Goal: Task Accomplishment & Management: Manage account settings

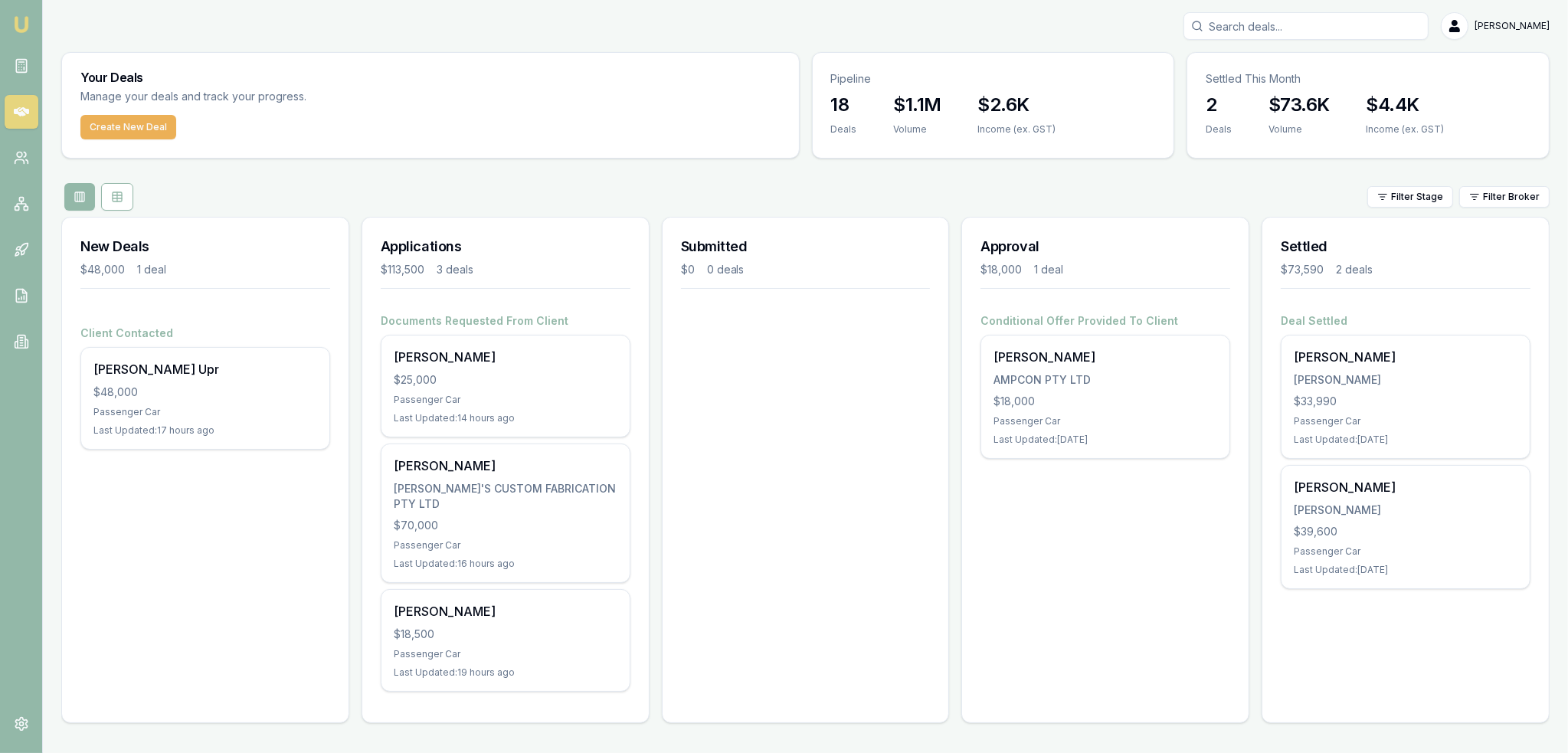
click at [13, 21] on img at bounding box center [21, 24] width 18 height 18
click at [10, 340] on link at bounding box center [21, 341] width 34 height 34
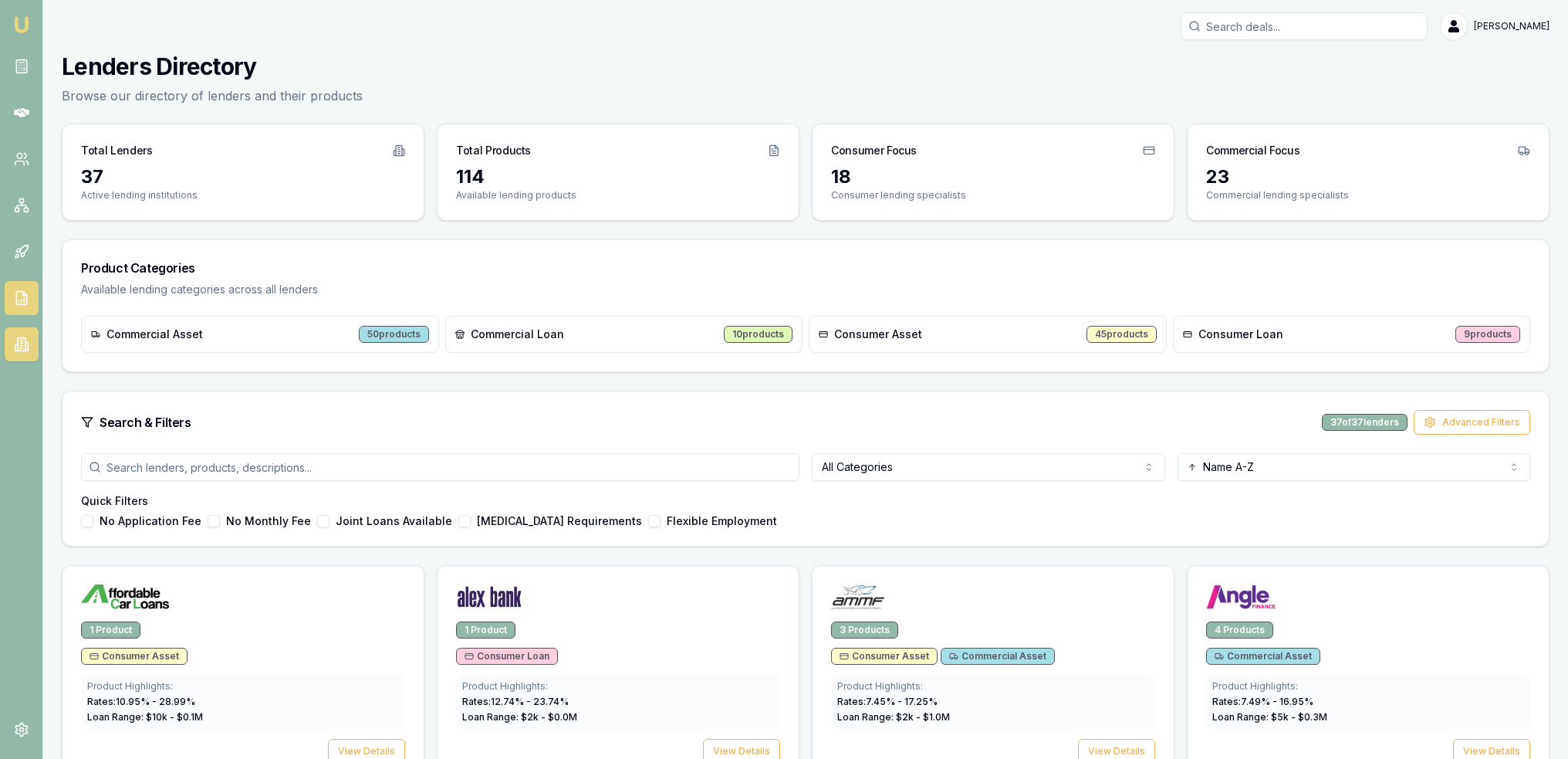
click at [21, 298] on icon at bounding box center [21, 298] width 16 height 16
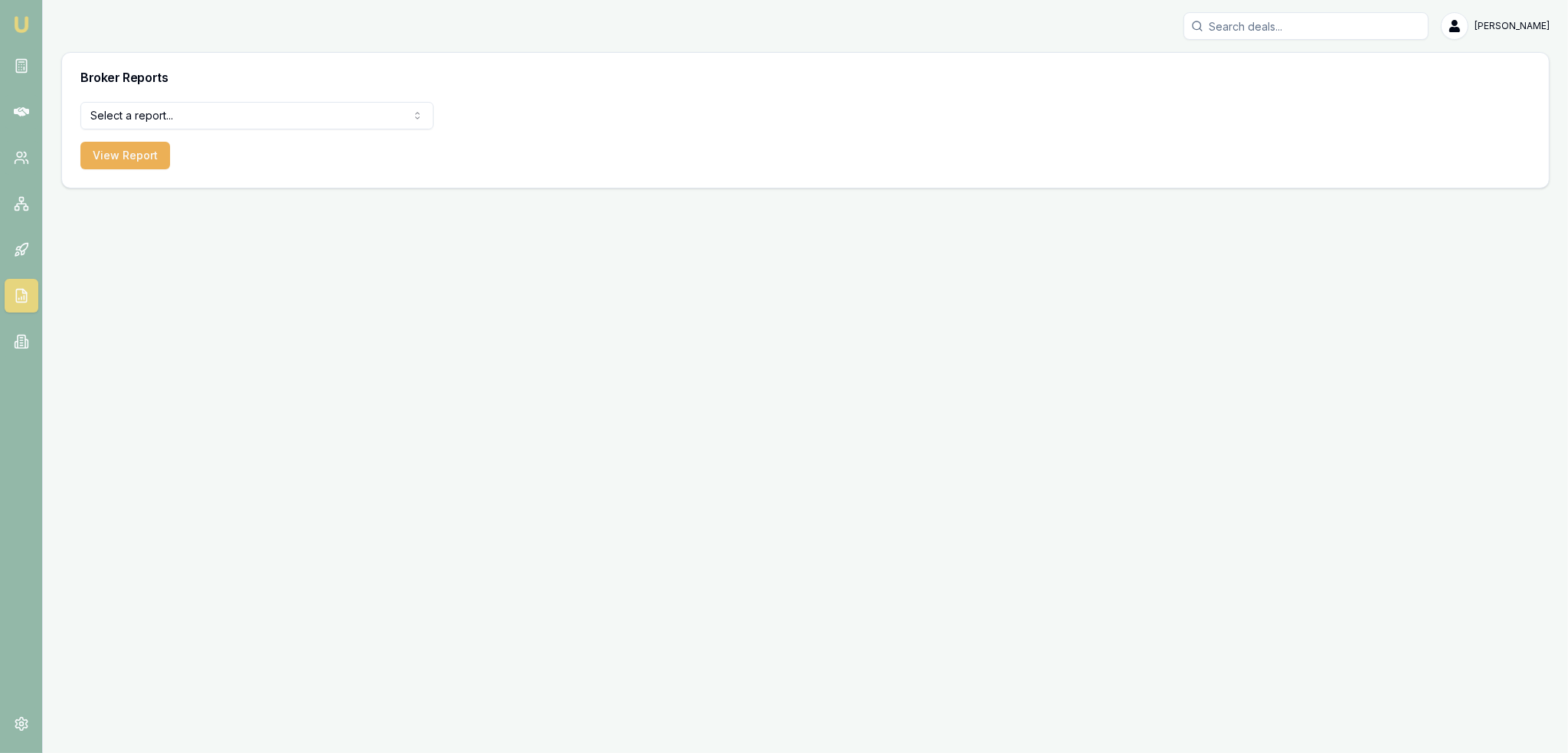
click at [174, 116] on html "Emu Broker Robyn Adams Toggle Menu Broker Reports Select a report... Equifax Pa…" at bounding box center [784, 376] width 1568 height 753
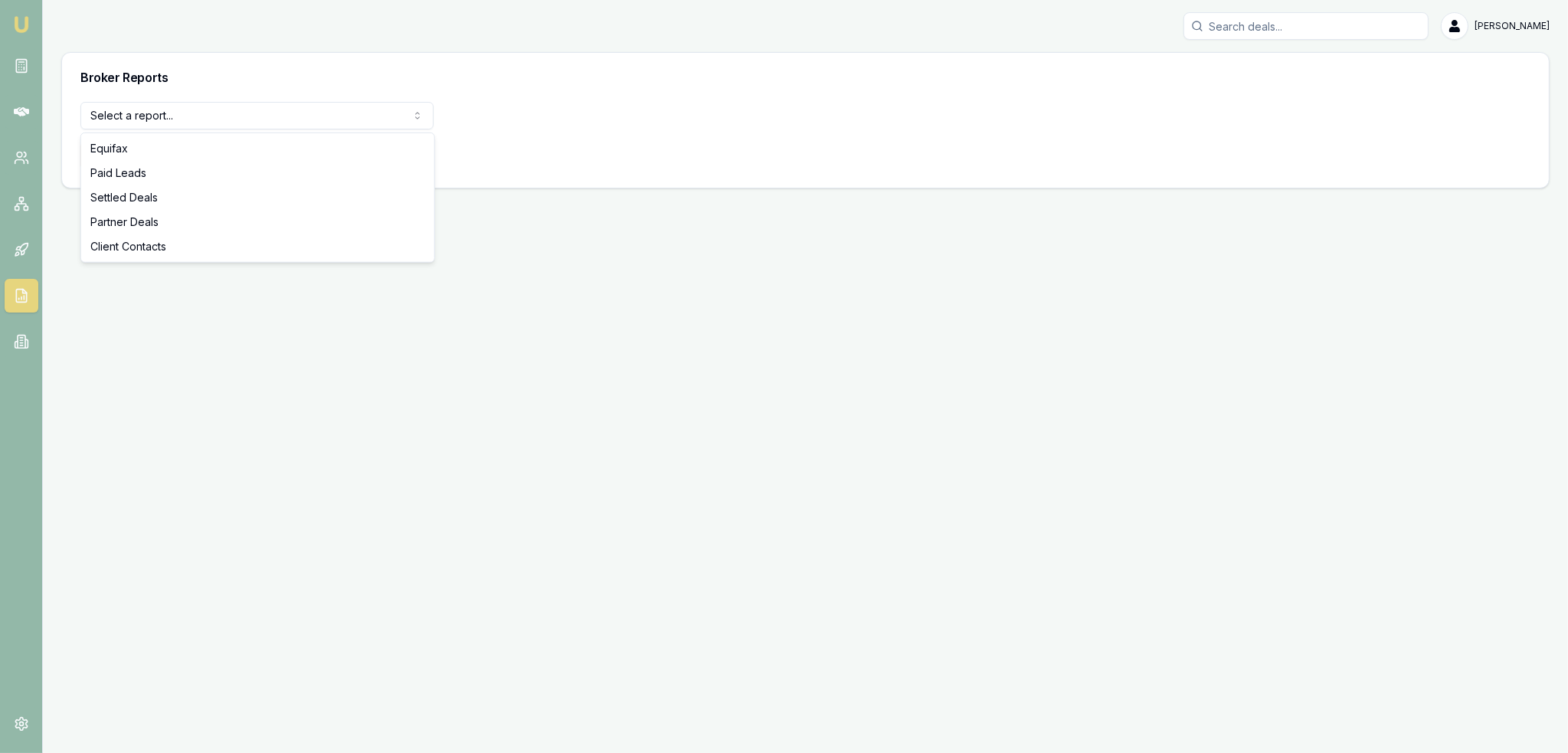
select select "settled-deals"
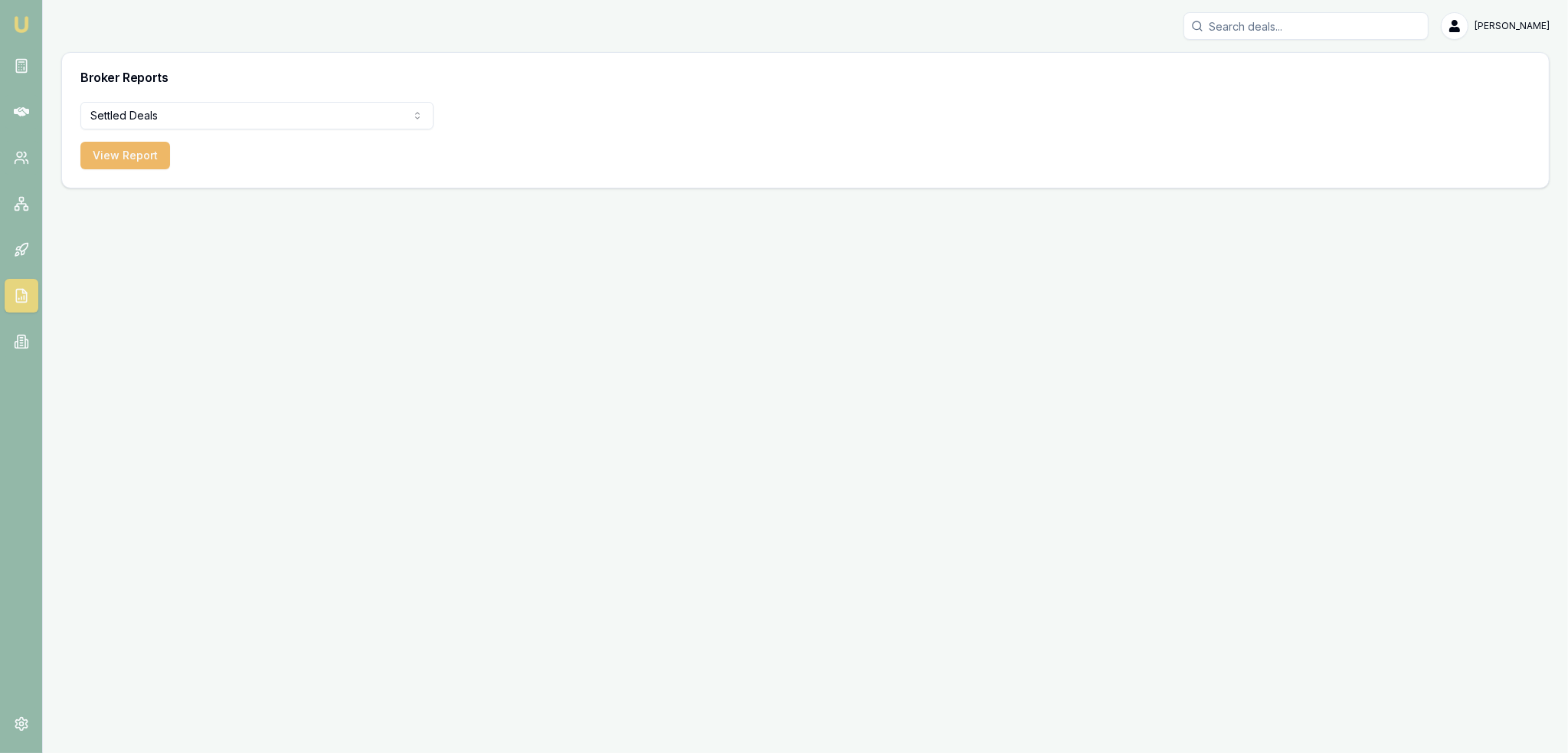
click at [141, 160] on button "View Report" at bounding box center [125, 155] width 89 height 28
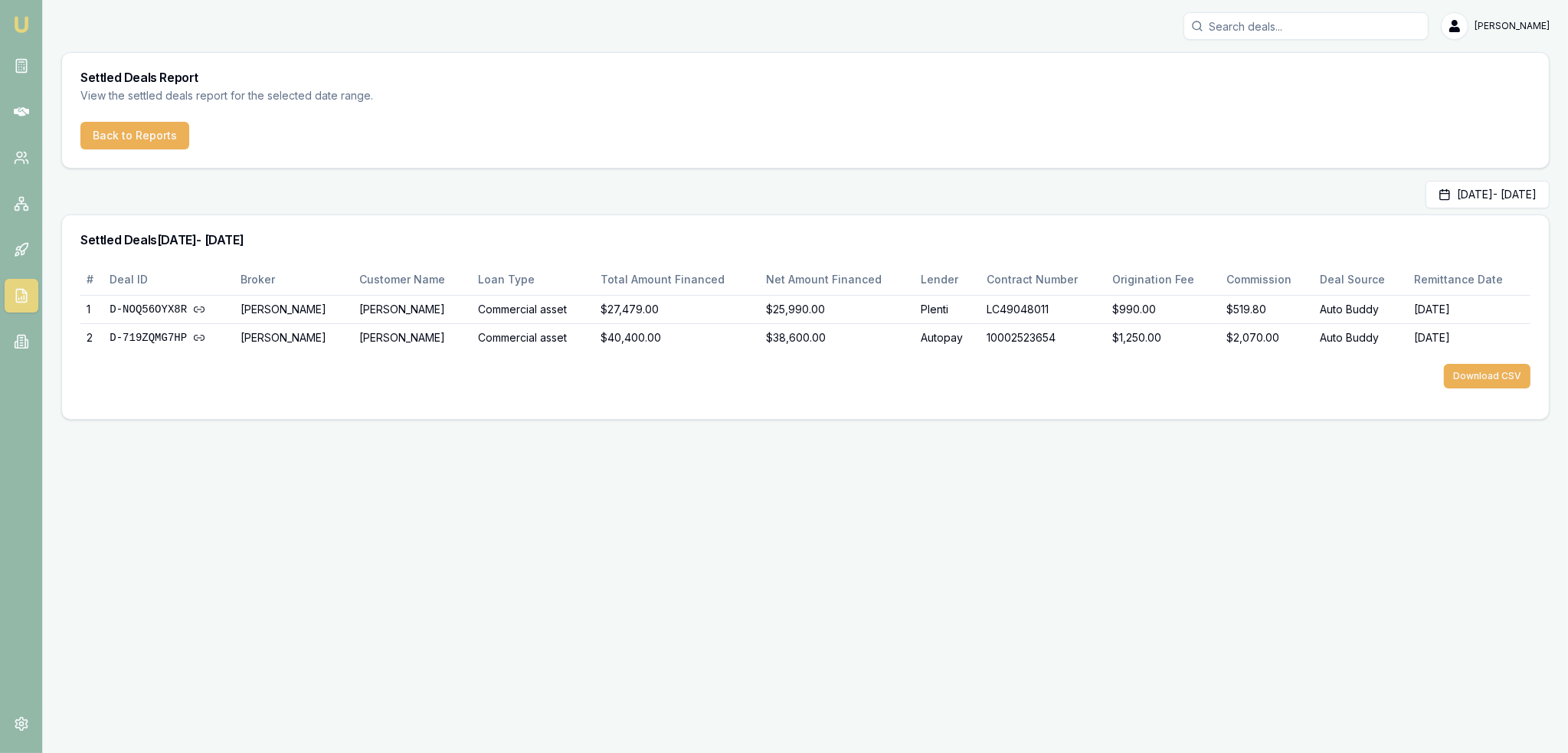
click at [26, 27] on img at bounding box center [21, 24] width 18 height 18
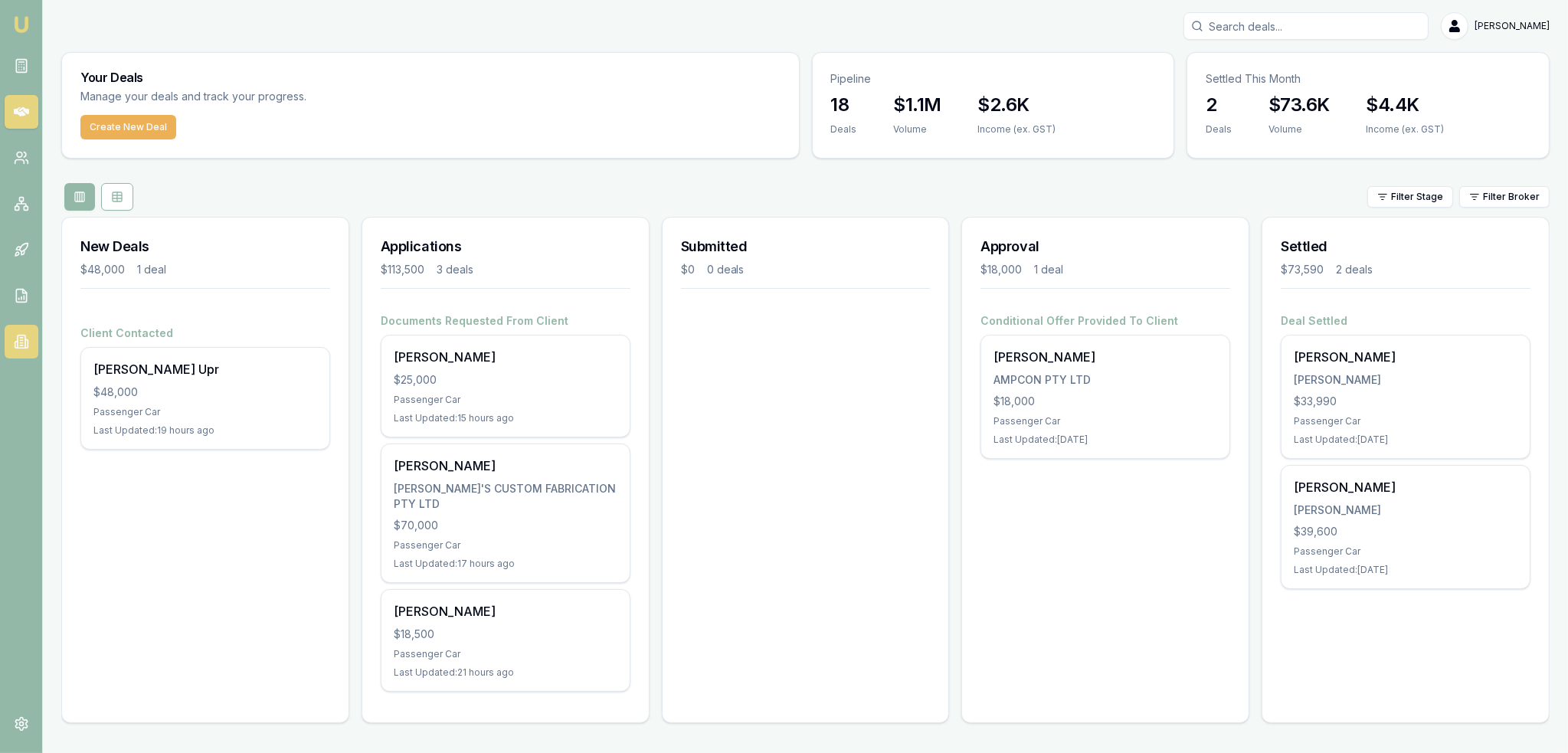
click at [18, 340] on icon at bounding box center [21, 341] width 15 height 15
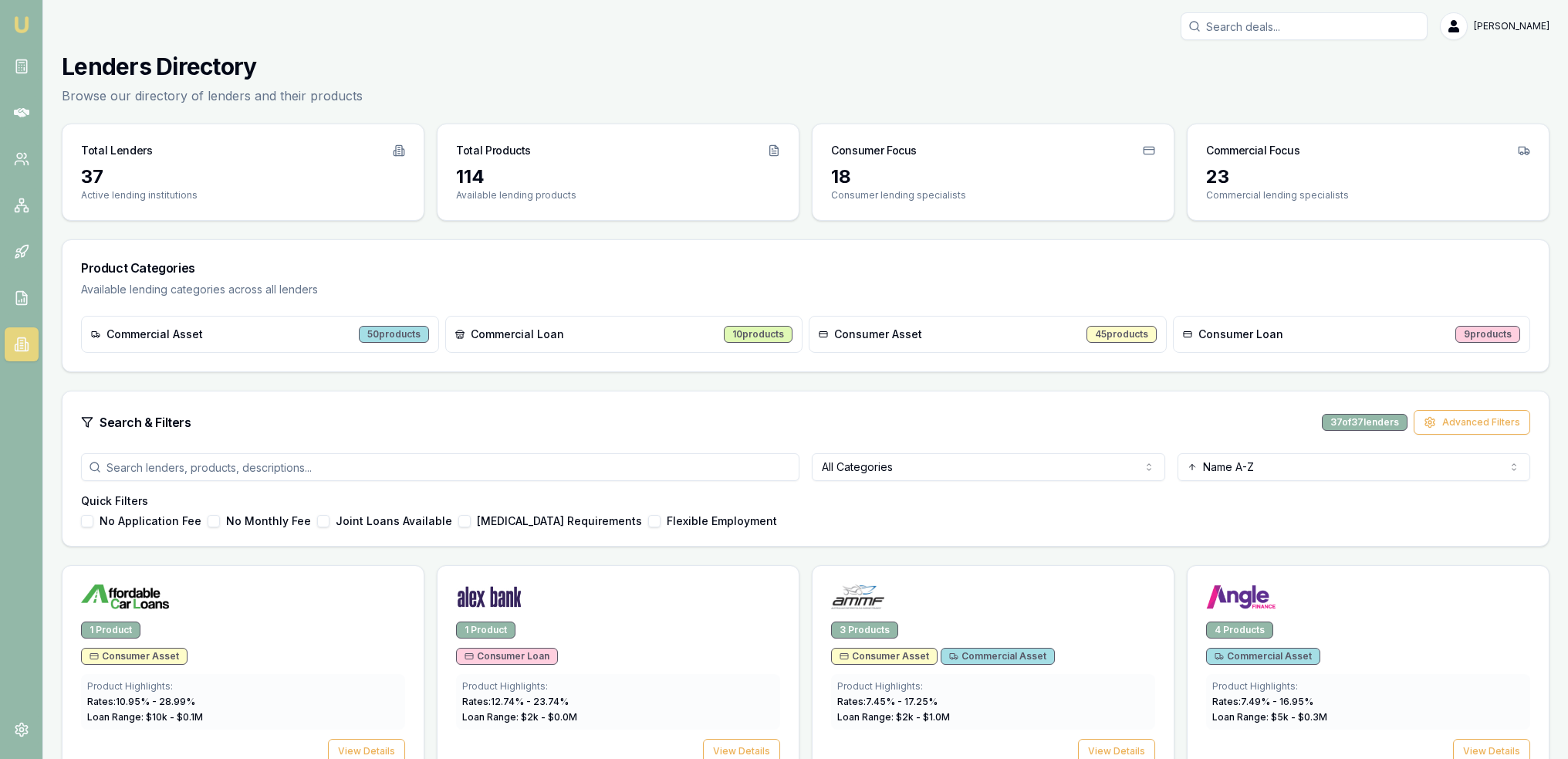
click at [1286, 27] on input "Search deals" at bounding box center [1303, 26] width 247 height 28
type input "pepp"
click at [238, 467] on input "search" at bounding box center [440, 466] width 718 height 28
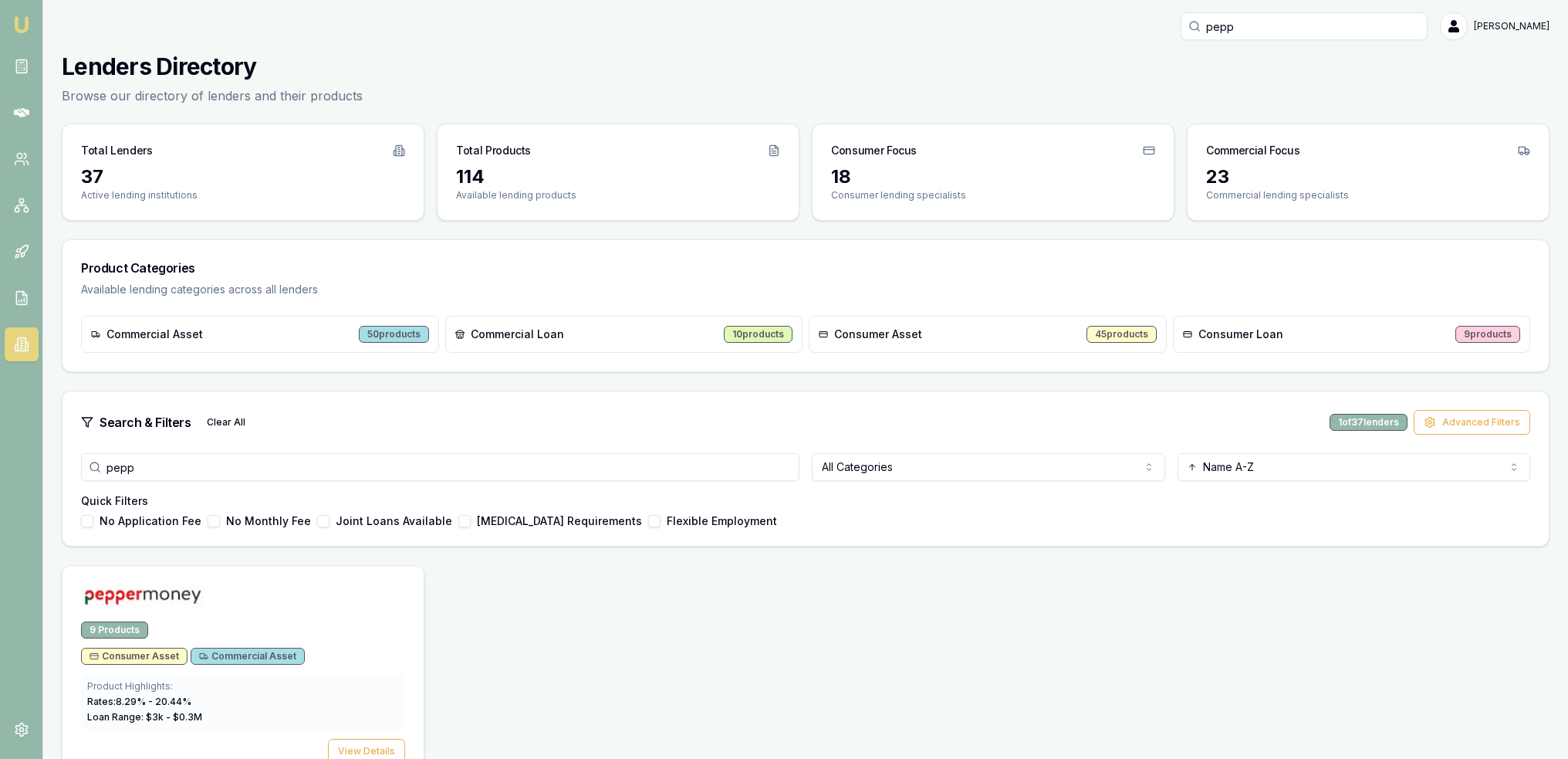
type input "pepp"
click at [108, 654] on span "Consumer Asset" at bounding box center [134, 656] width 89 height 13
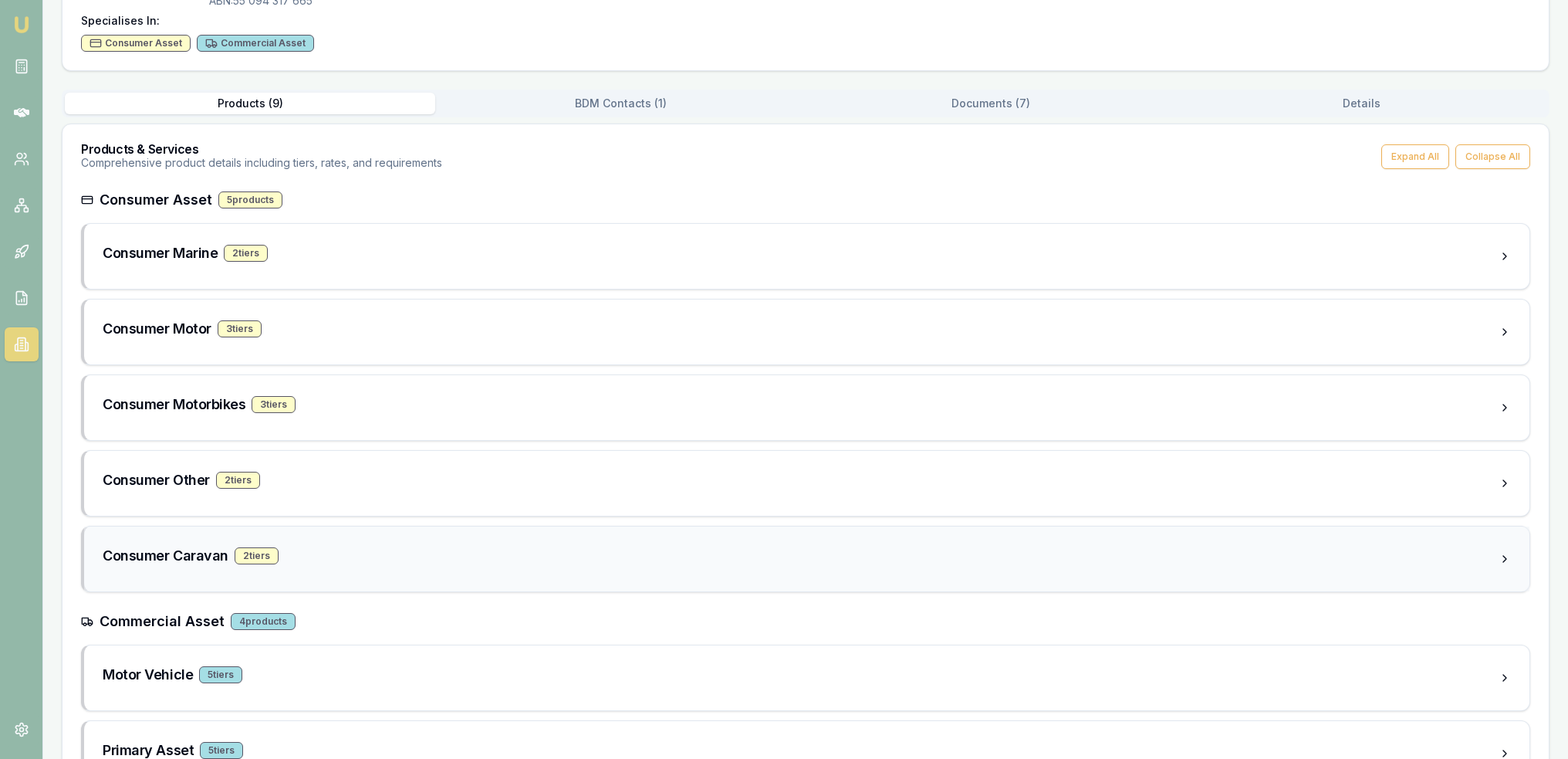
scroll to position [232, 0]
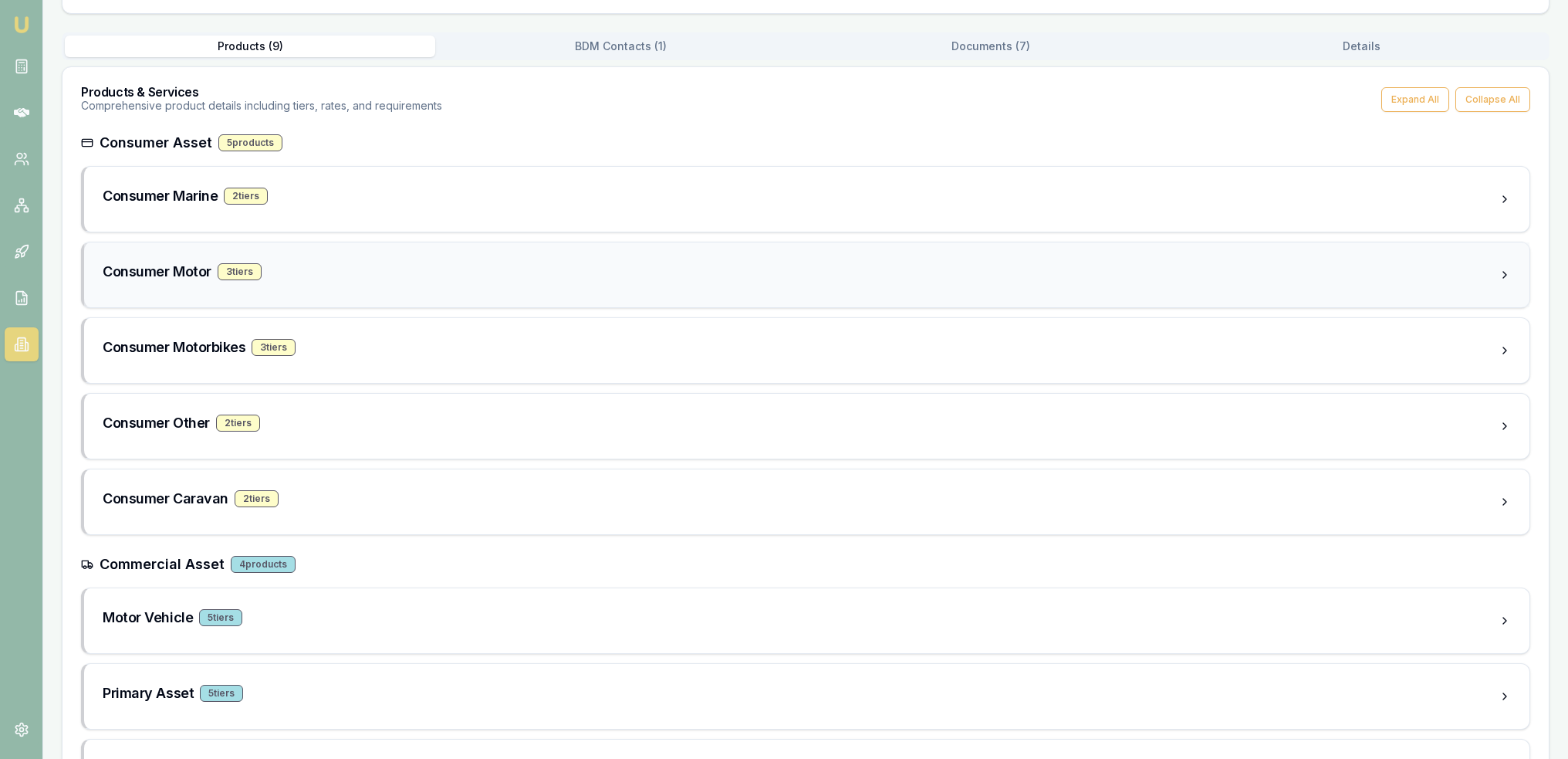
click at [238, 272] on div "3 tier s" at bounding box center [239, 272] width 44 height 17
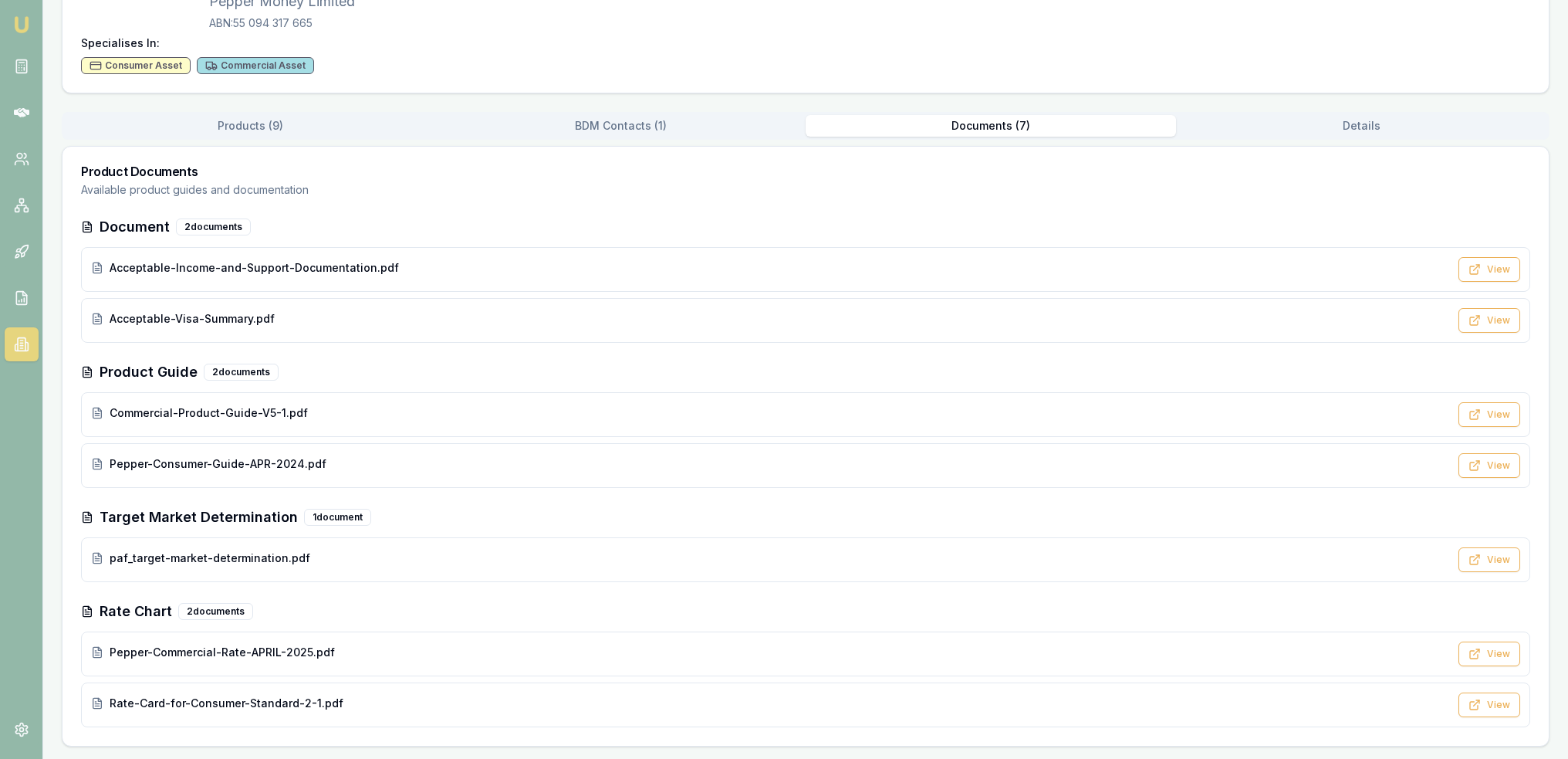
click at [1009, 45] on div "pepp Robyn Adams Toggle Menu Back to Lenders Pepper Money Pepper Money Limited …" at bounding box center [806, 303] width 1525 height 886
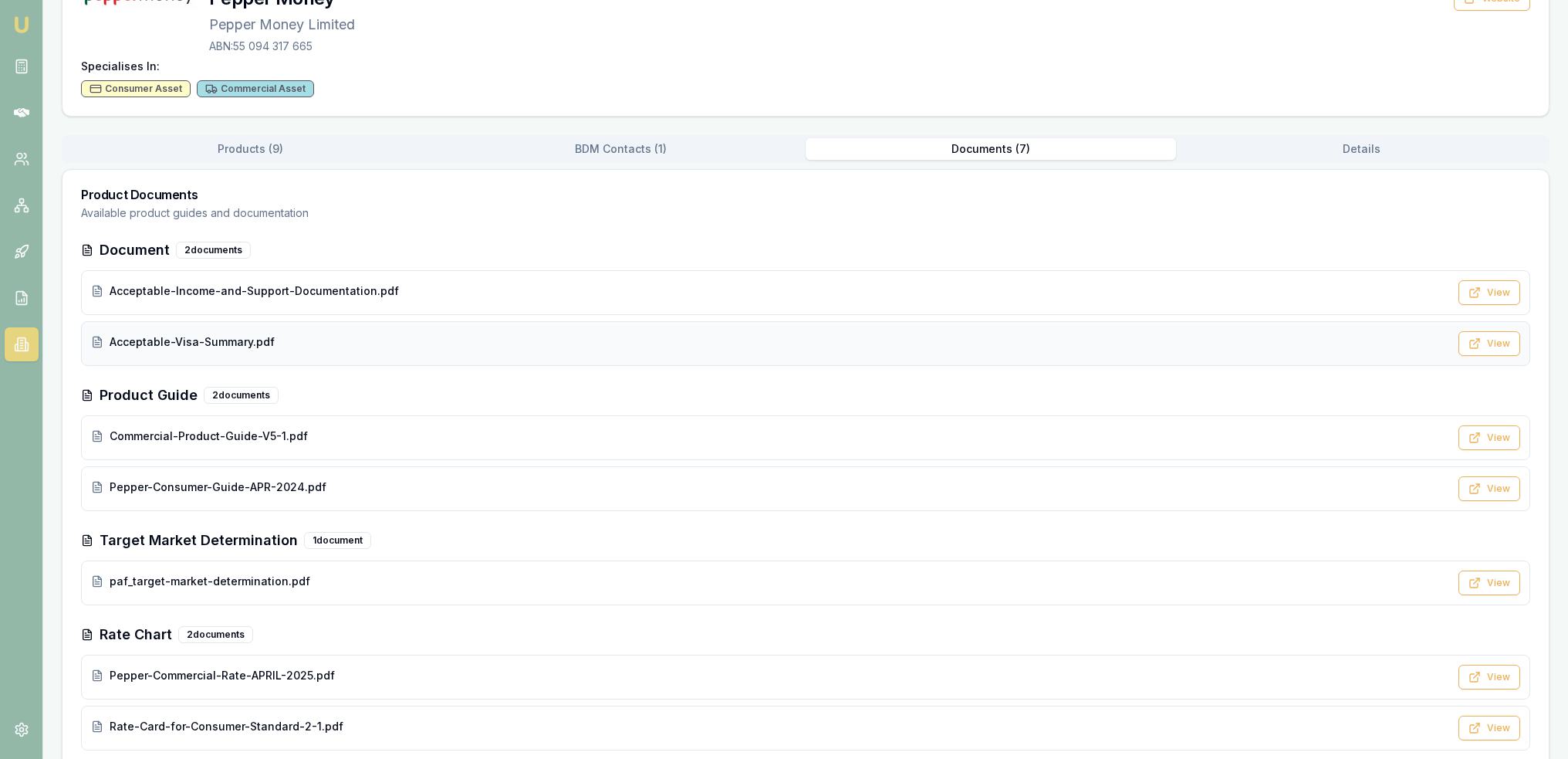
scroll to position [148, 0]
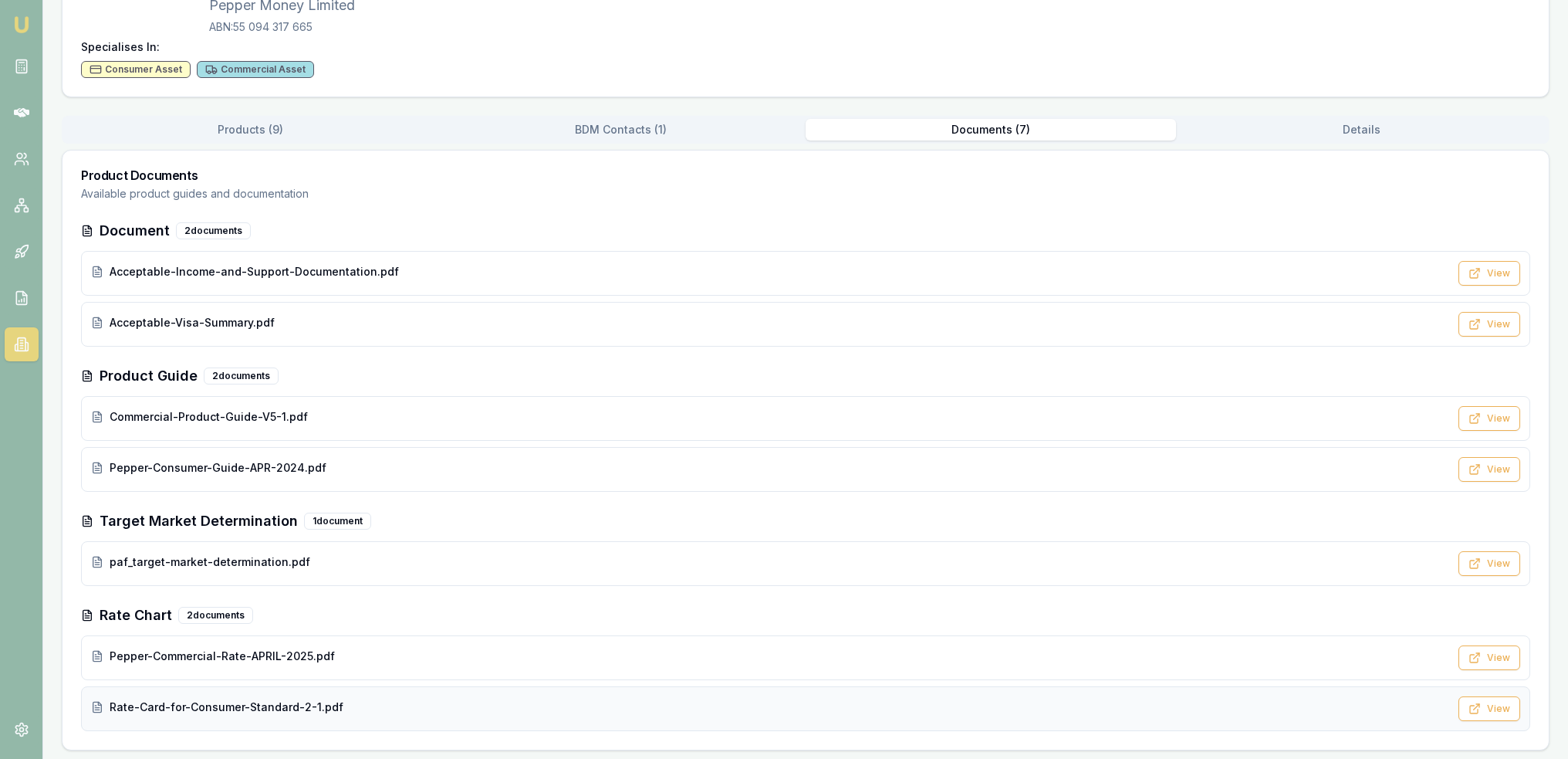
click at [271, 704] on span "Rate-Card-for-Consumer-Standard-2-1.pdf" at bounding box center [226, 708] width 234 height 16
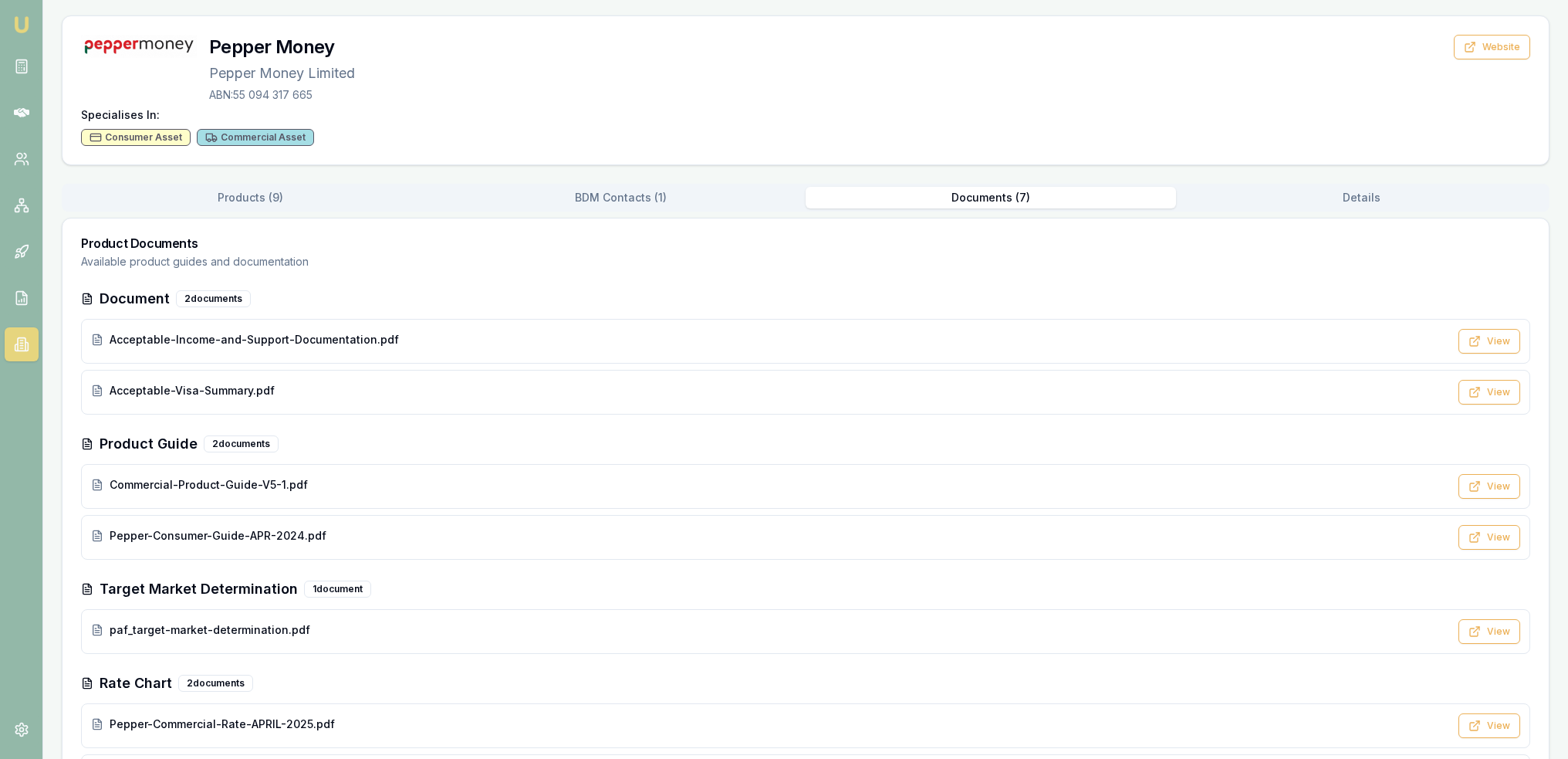
scroll to position [0, 0]
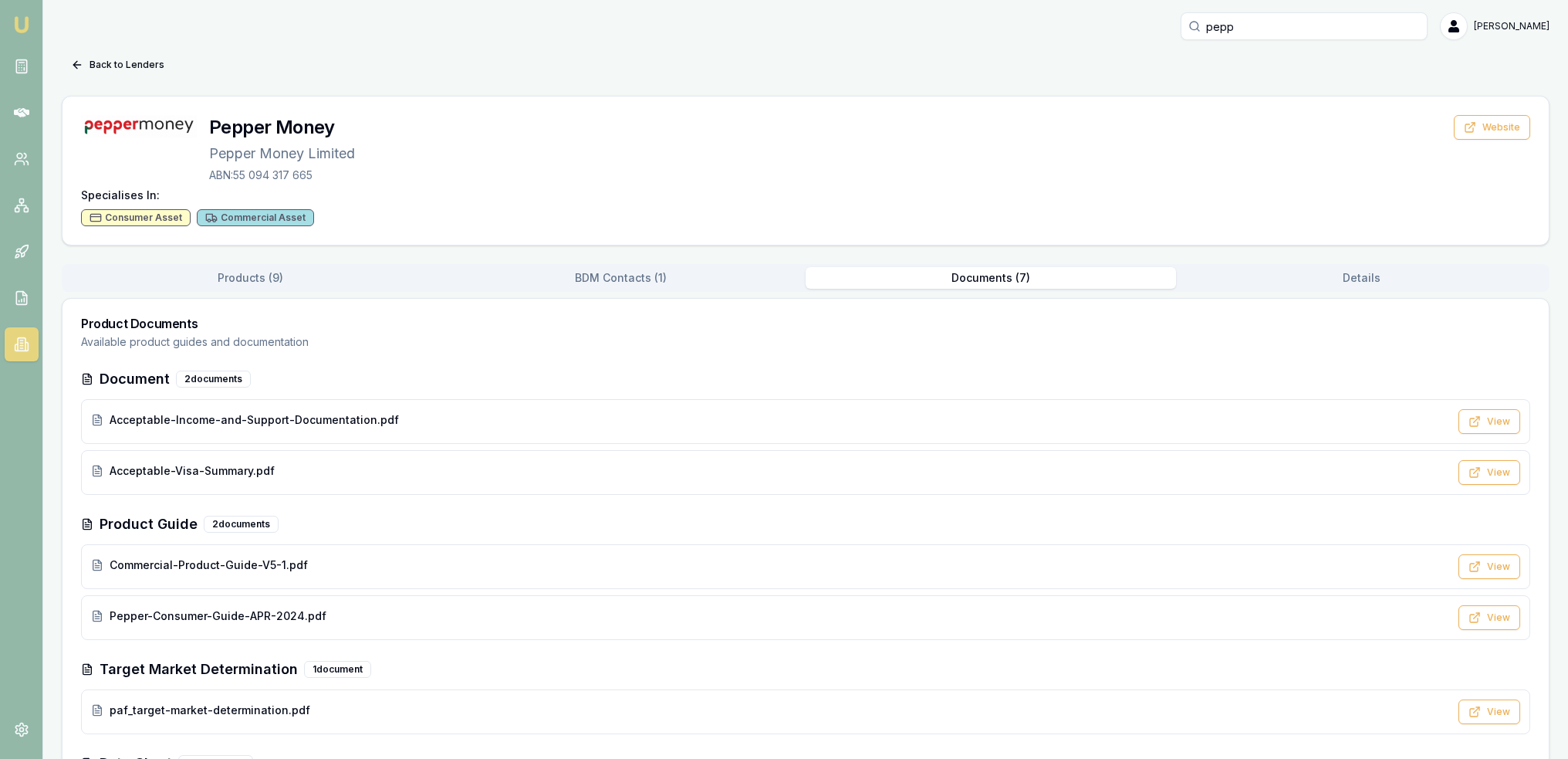
click at [28, 25] on img at bounding box center [21, 24] width 18 height 18
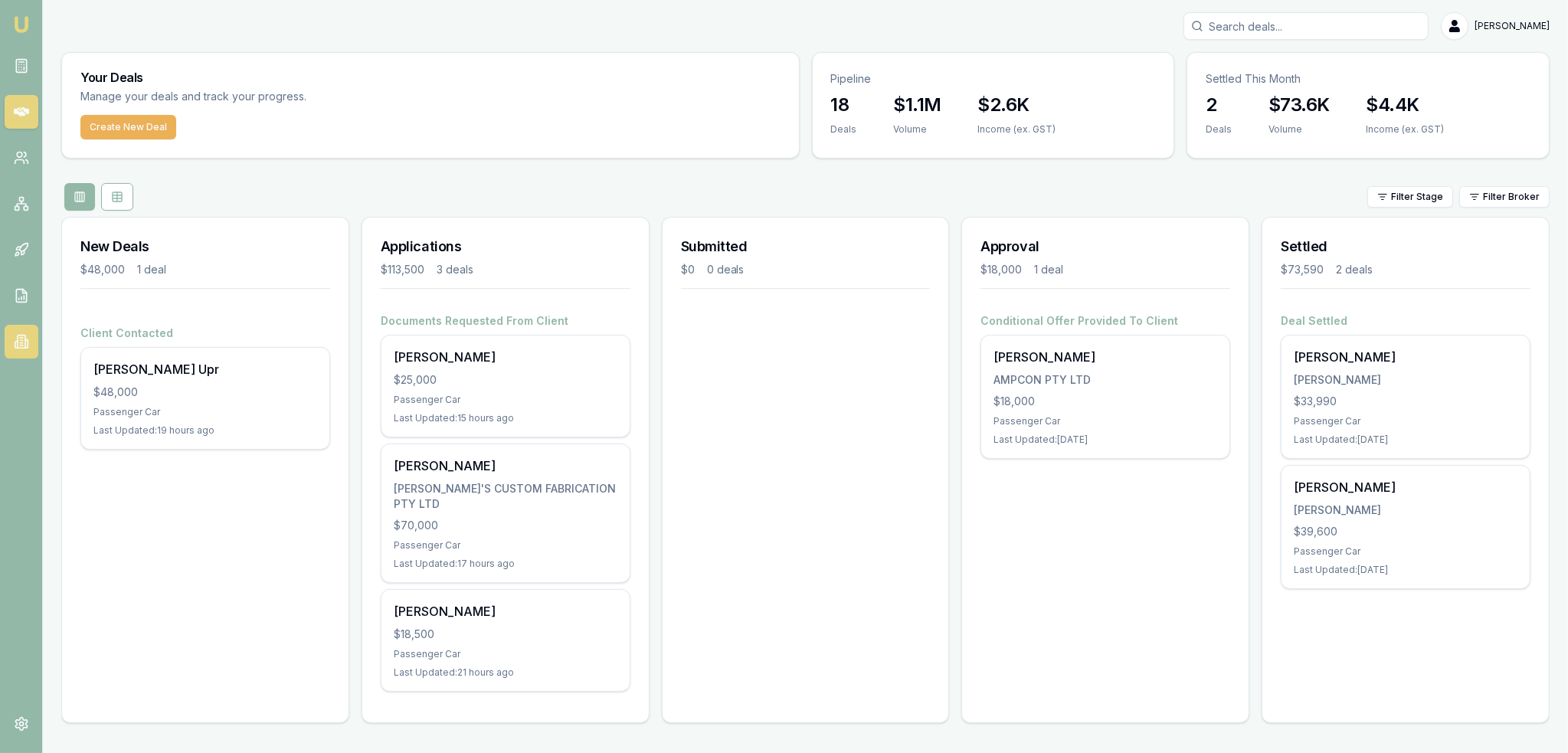
click at [17, 337] on icon at bounding box center [21, 342] width 8 height 13
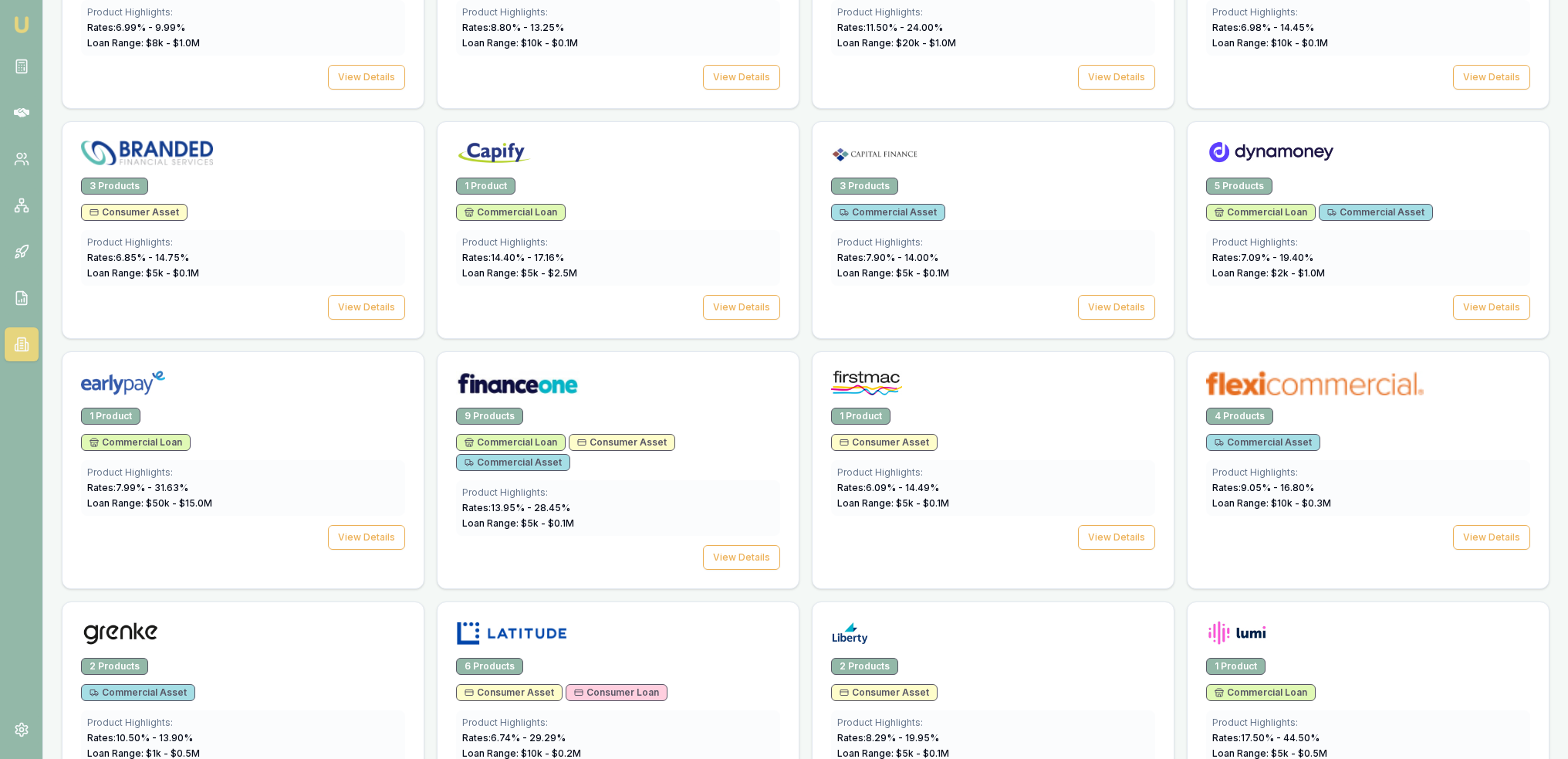
scroll to position [1161, 0]
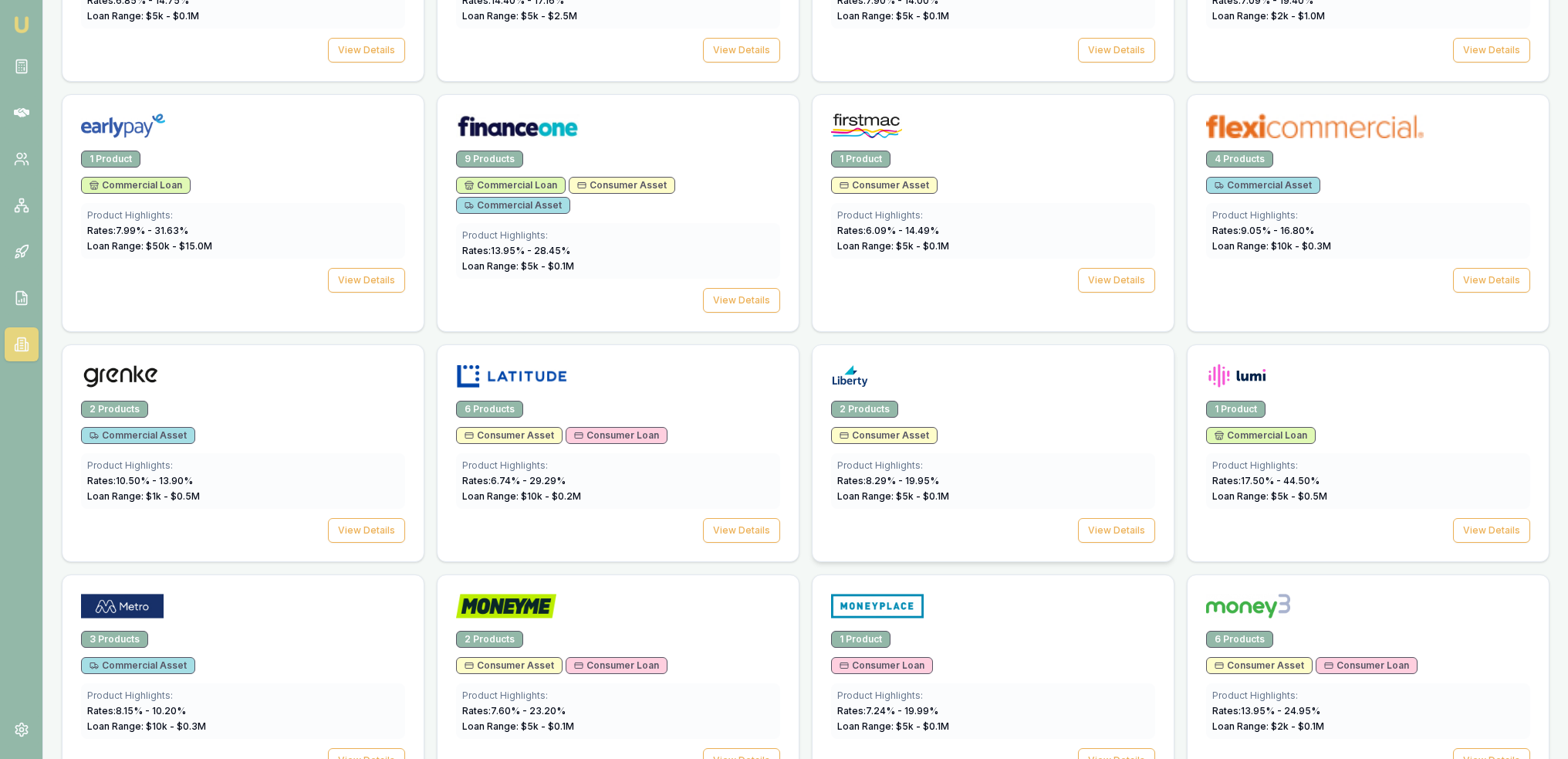
click at [887, 429] on span "Consumer Asset" at bounding box center [884, 435] width 89 height 13
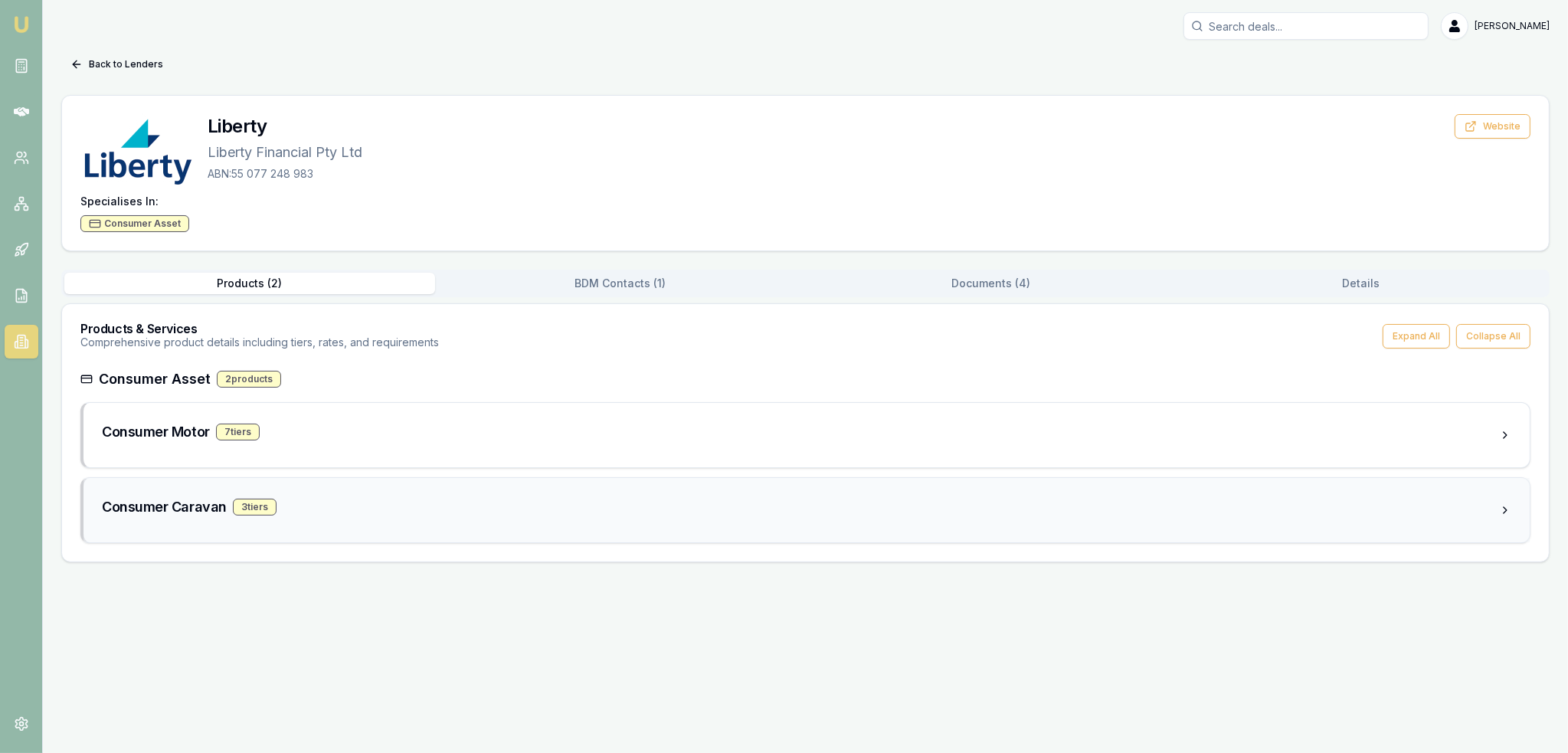
click at [240, 500] on div "3 tier s" at bounding box center [254, 507] width 43 height 17
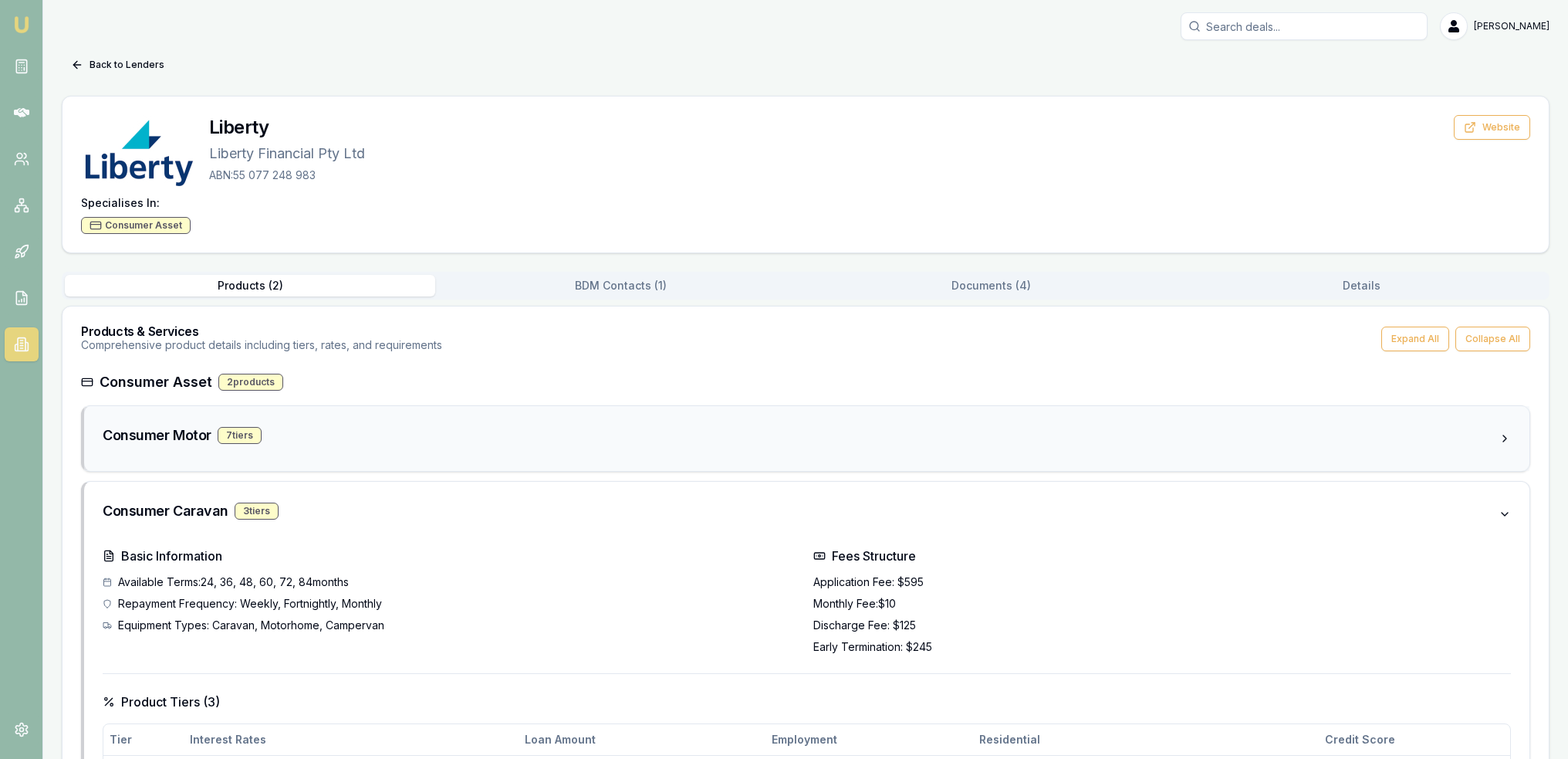
click at [254, 427] on div "7 tier s" at bounding box center [239, 435] width 44 height 17
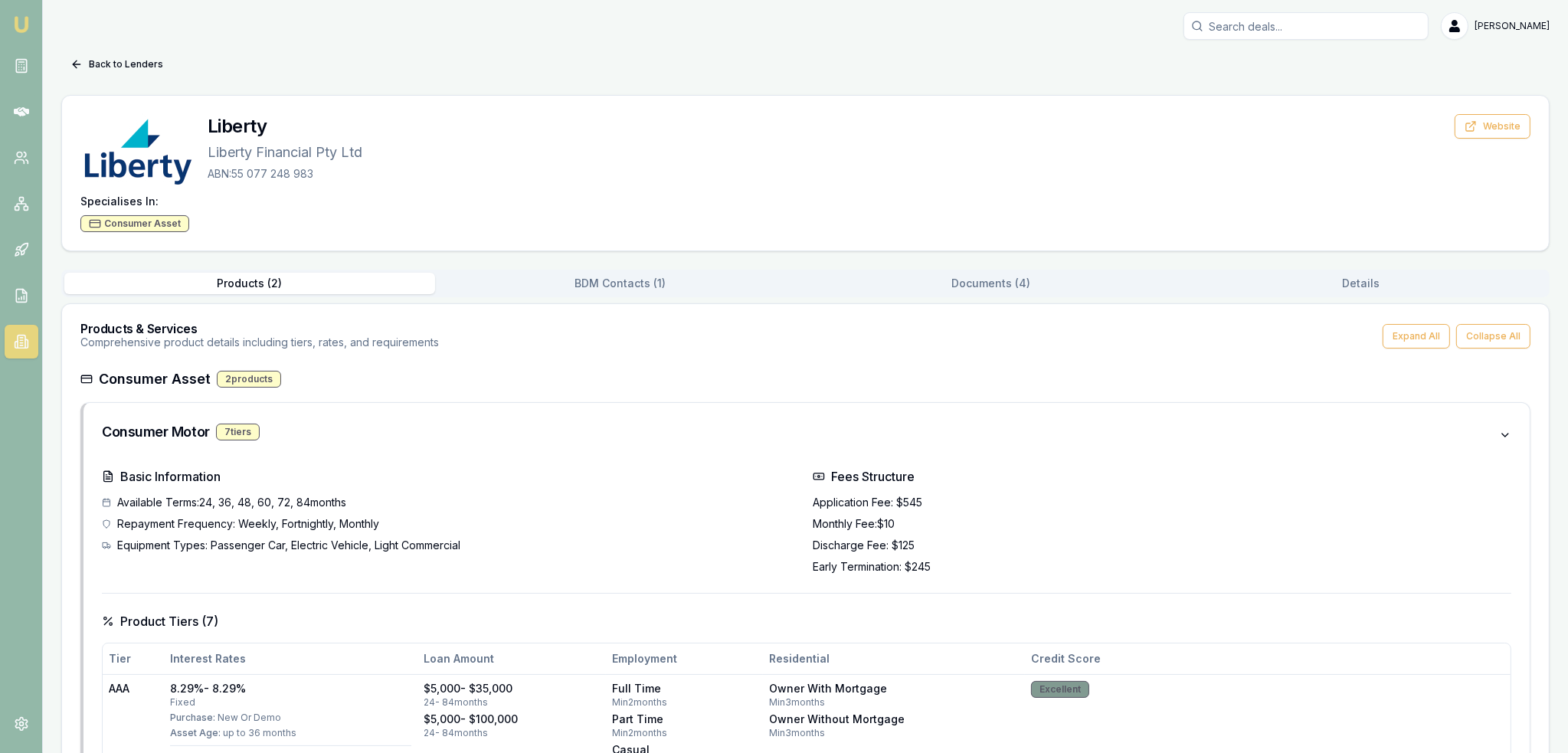
click at [961, 282] on button "Documents ( 4 )" at bounding box center [991, 284] width 370 height 21
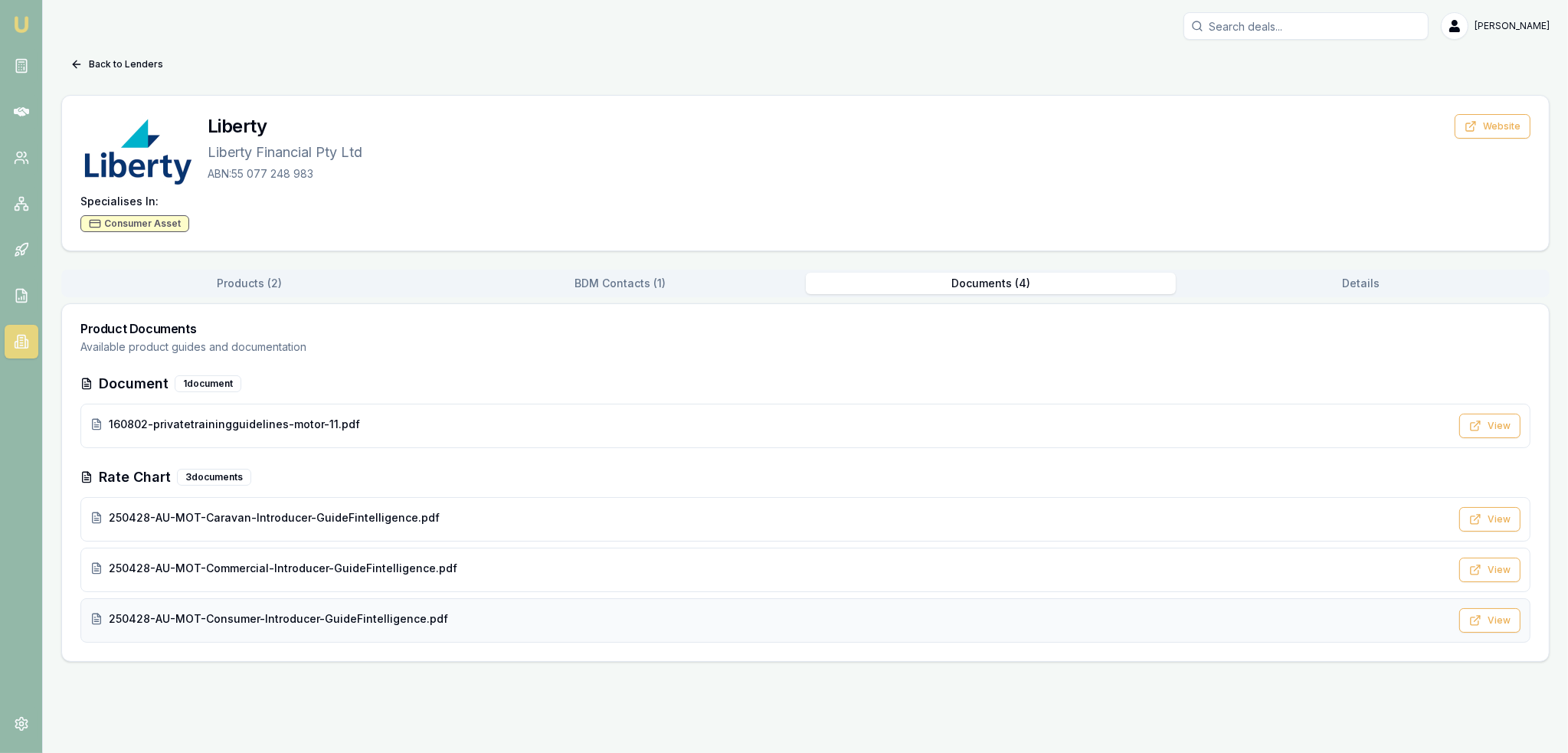
click at [311, 612] on span "250428-AU-MOT-Consumer-Introducer-GuideFintelligence.pdf" at bounding box center [278, 619] width 340 height 15
click at [29, 24] on img at bounding box center [21, 24] width 18 height 18
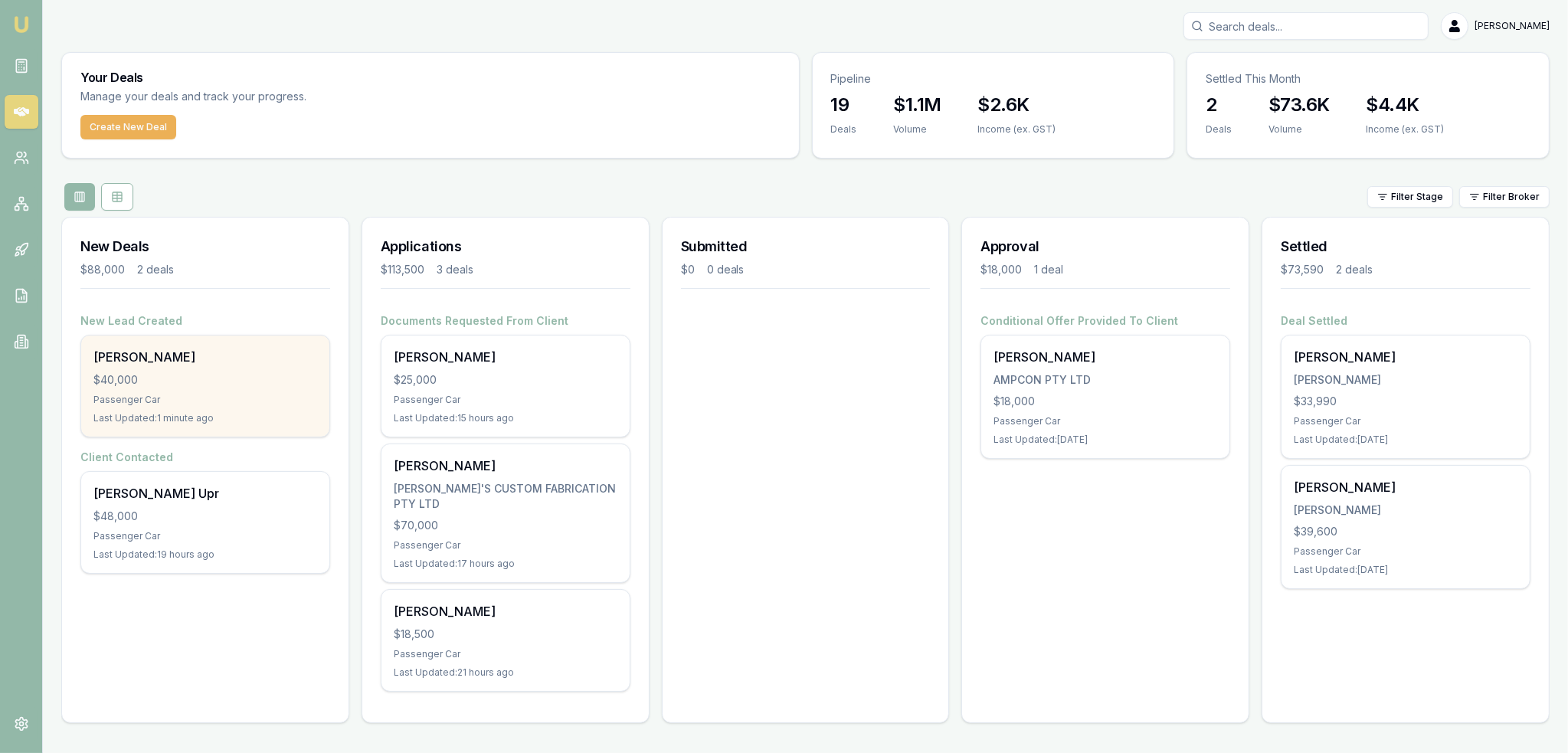
click at [163, 378] on div "$40,000" at bounding box center [205, 380] width 224 height 15
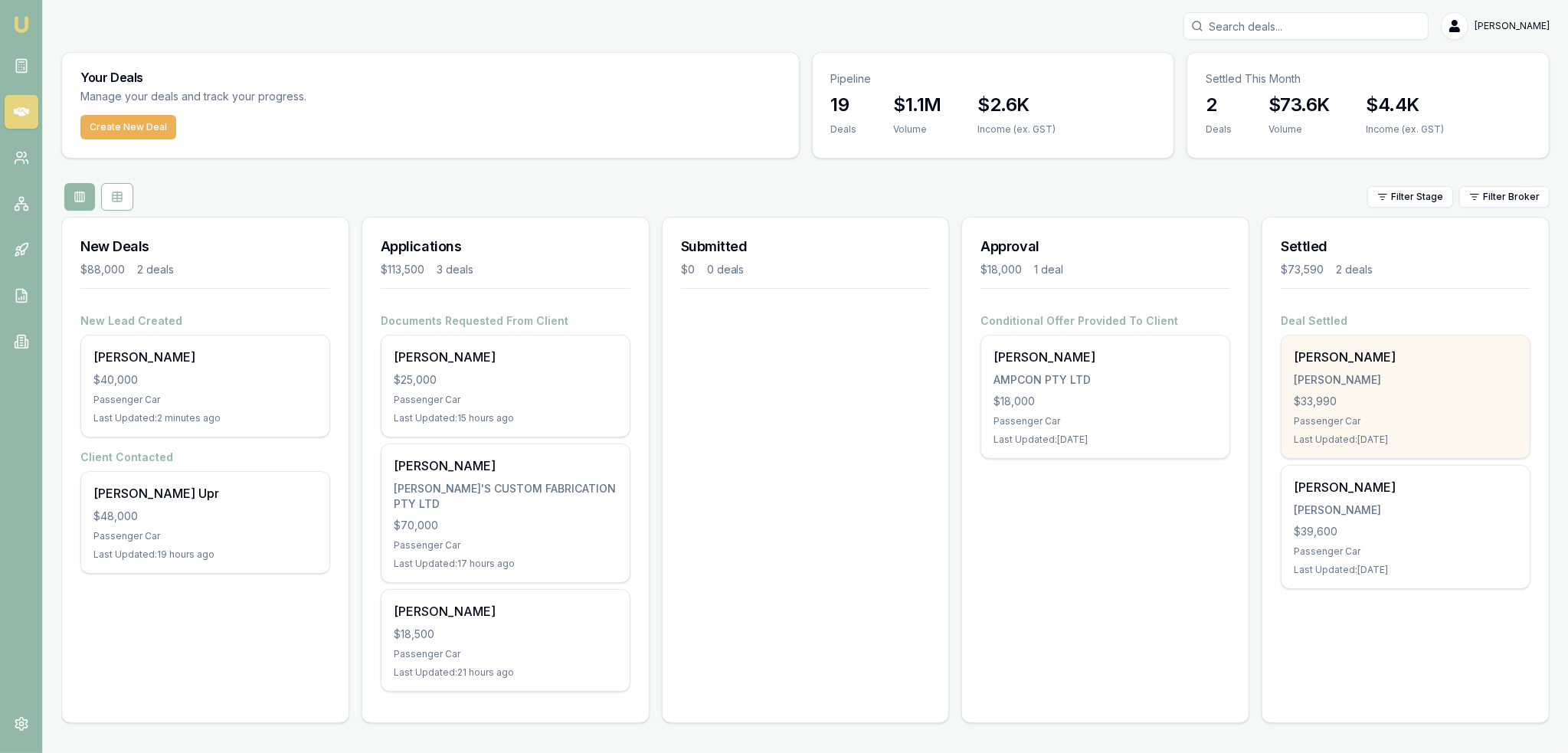
click at [1455, 390] on div "Lucy Carter CARTER, LUCY $33,990 Passenger Car Last Updated: 4 days ago" at bounding box center [1405, 396] width 248 height 122
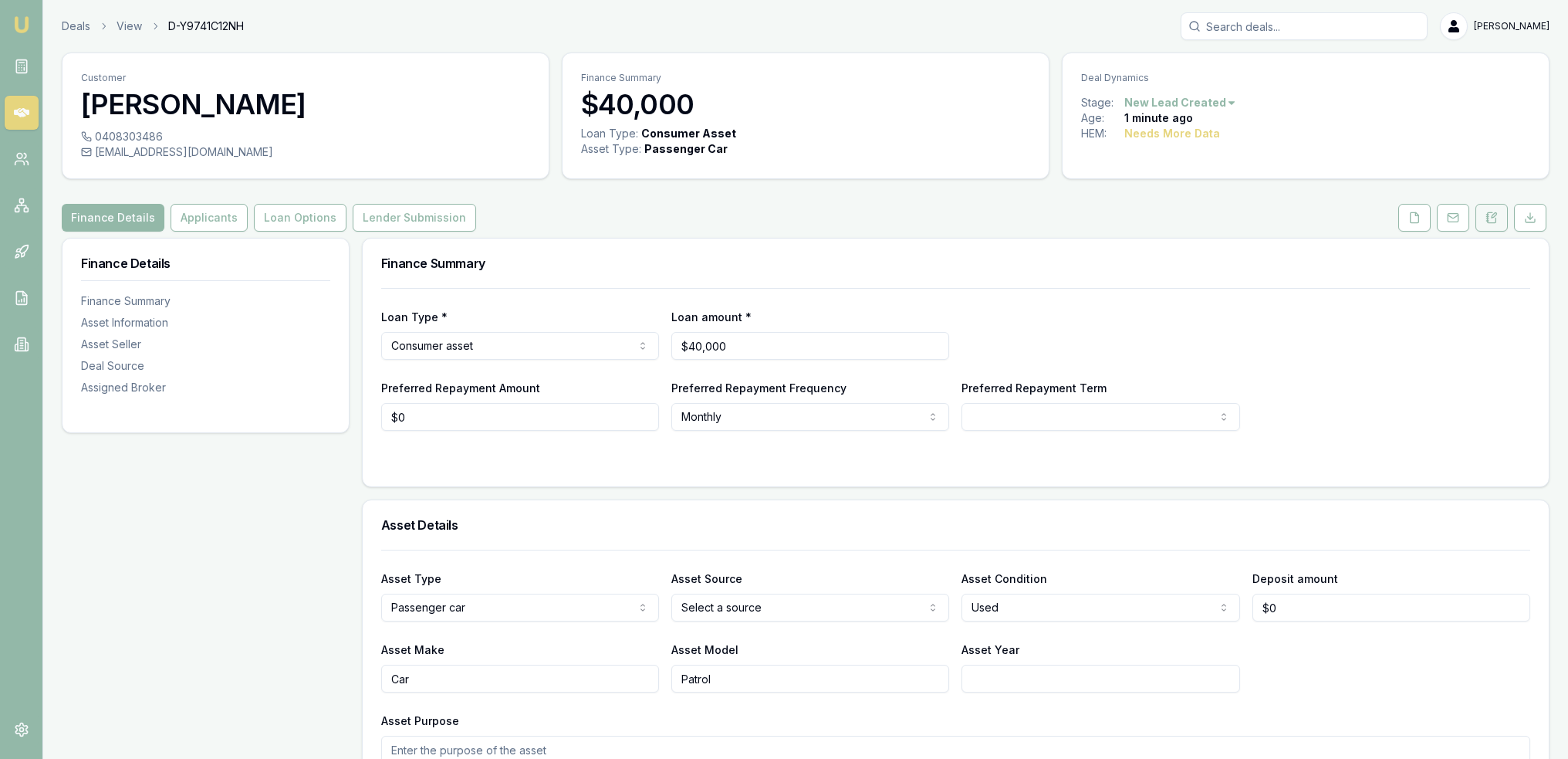
drag, startPoint x: 0, startPoint y: 0, endPoint x: 1493, endPoint y: 215, distance: 1508.4
click at [1493, 215] on icon at bounding box center [1491, 217] width 13 height 13
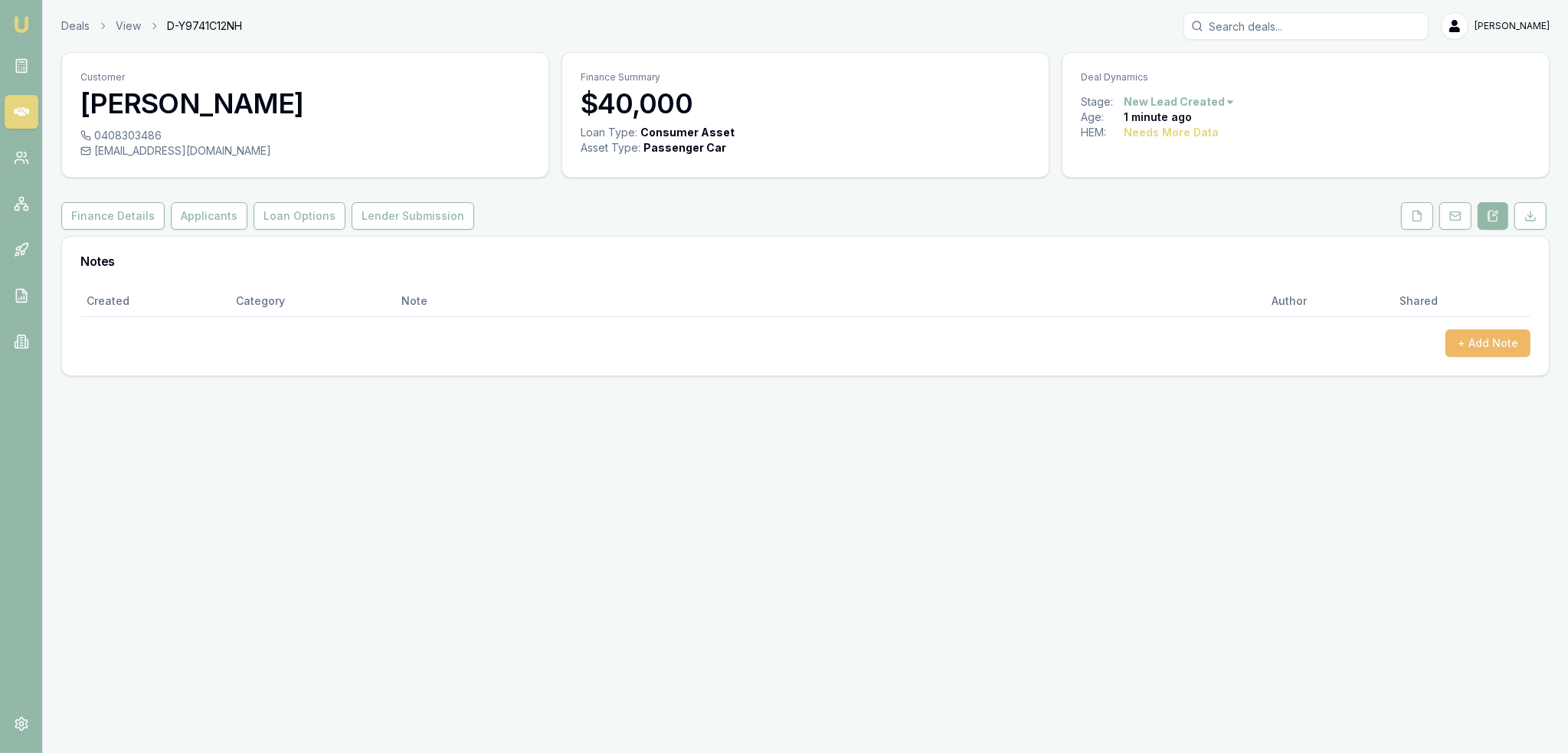
click at [1506, 344] on button "+ Add Note" at bounding box center [1488, 342] width 85 height 28
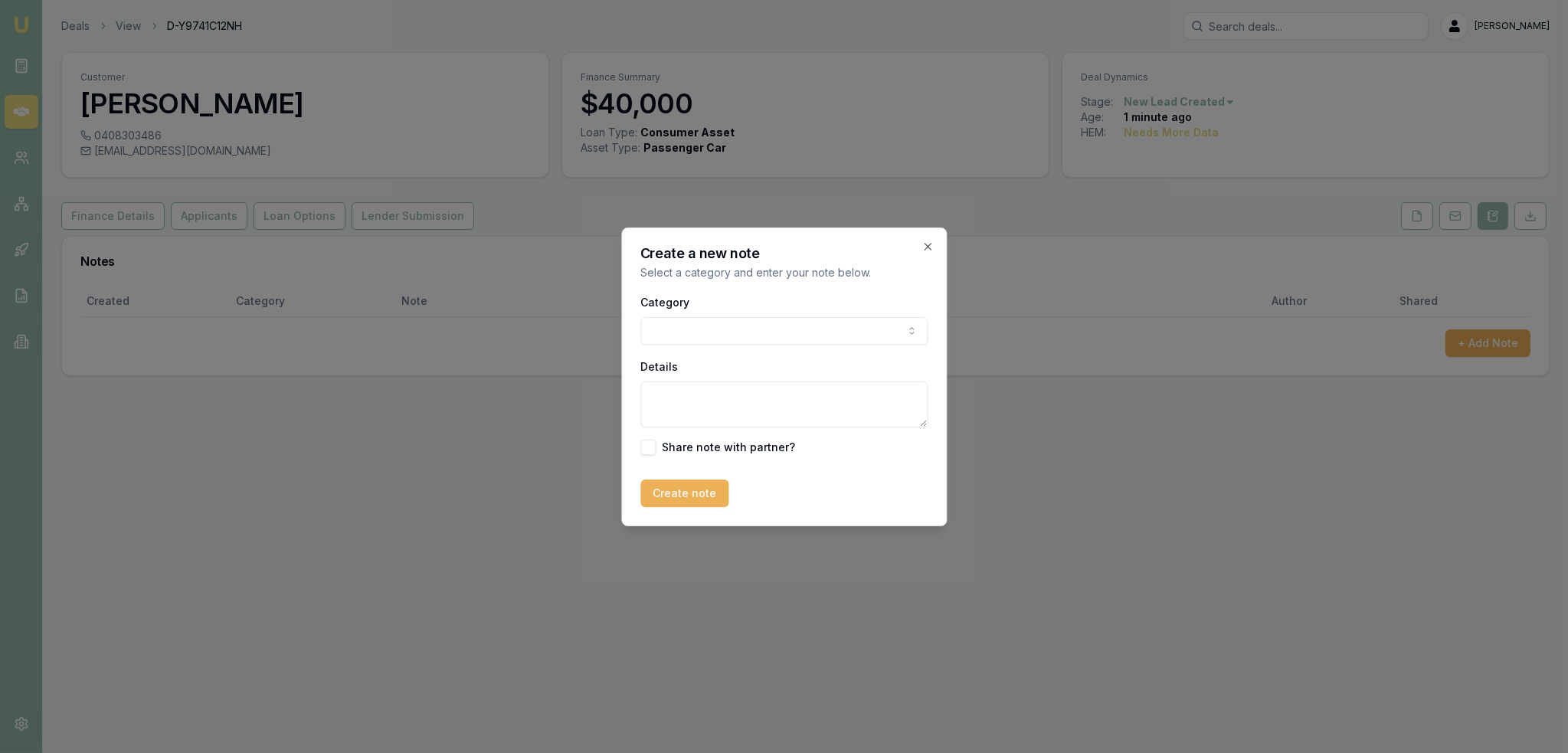
click at [716, 334] on body "Emu Broker Deals View D-Y9741C12NH Robyn Adams Toggle Menu Customer Maddisson W…" at bounding box center [784, 376] width 1568 height 753
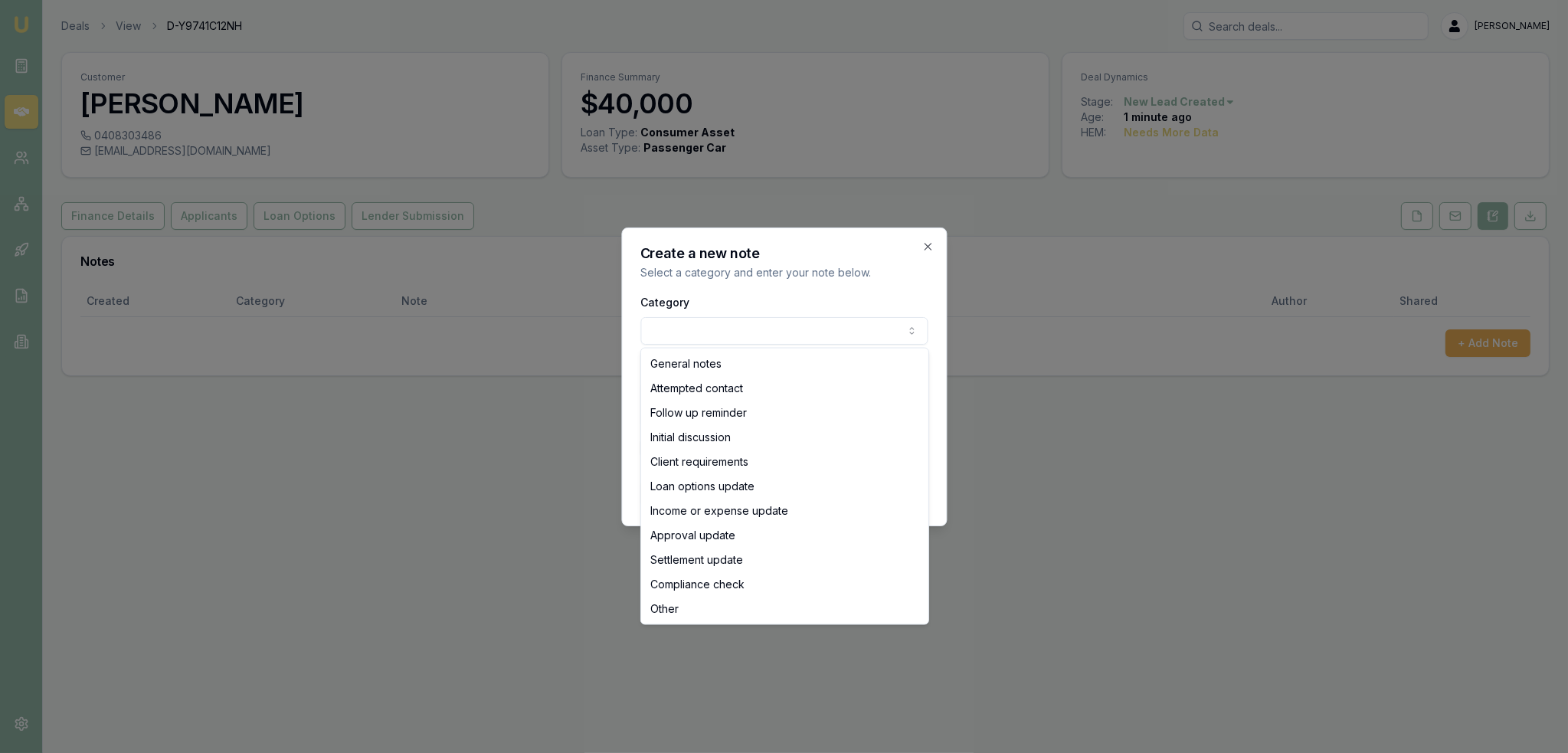
select select "ATTEMPTED_CONTACT"
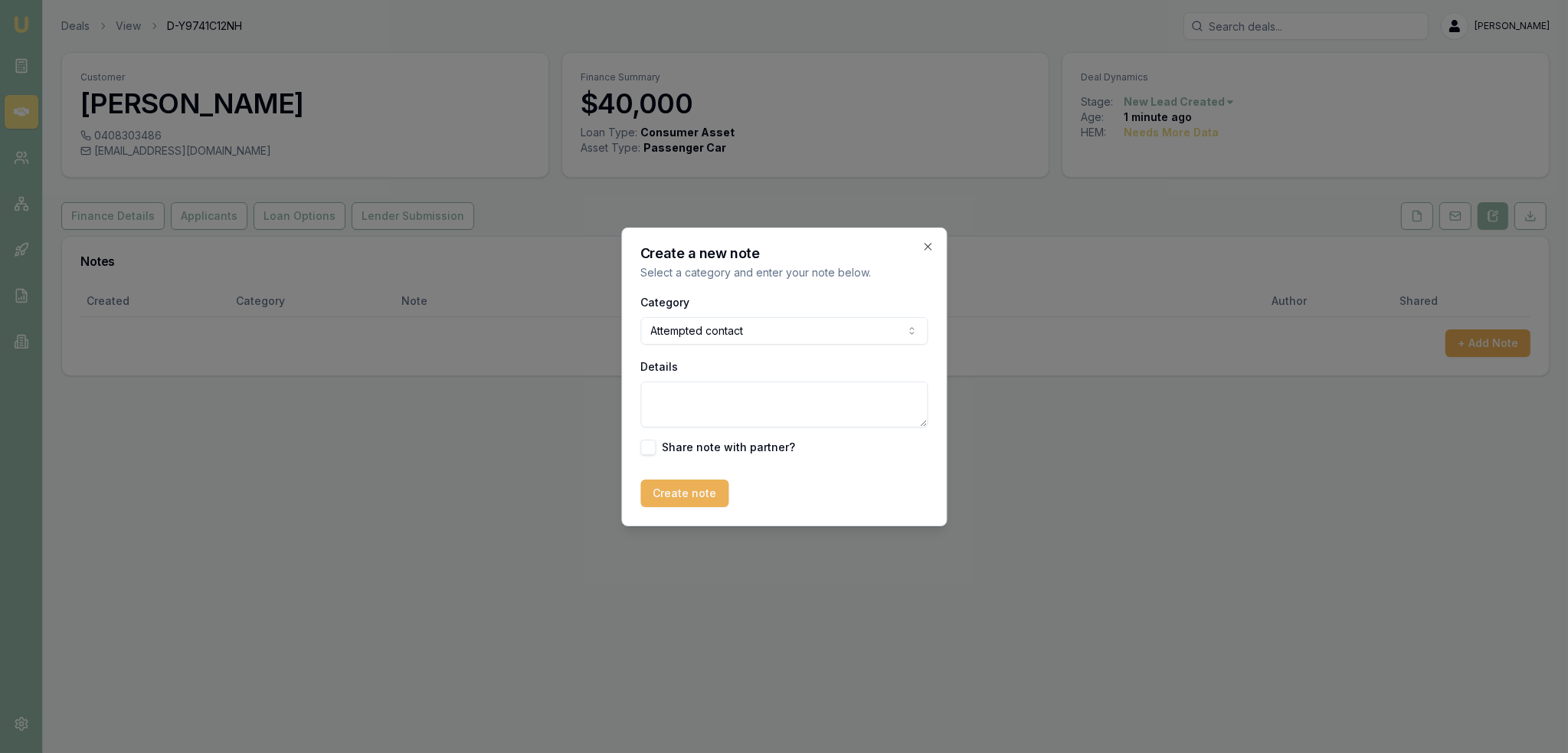
click at [701, 393] on textarea "Details" at bounding box center [784, 405] width 288 height 46
type textarea "Intro text sent"
click at [647, 494] on button "Create note" at bounding box center [685, 493] width 89 height 28
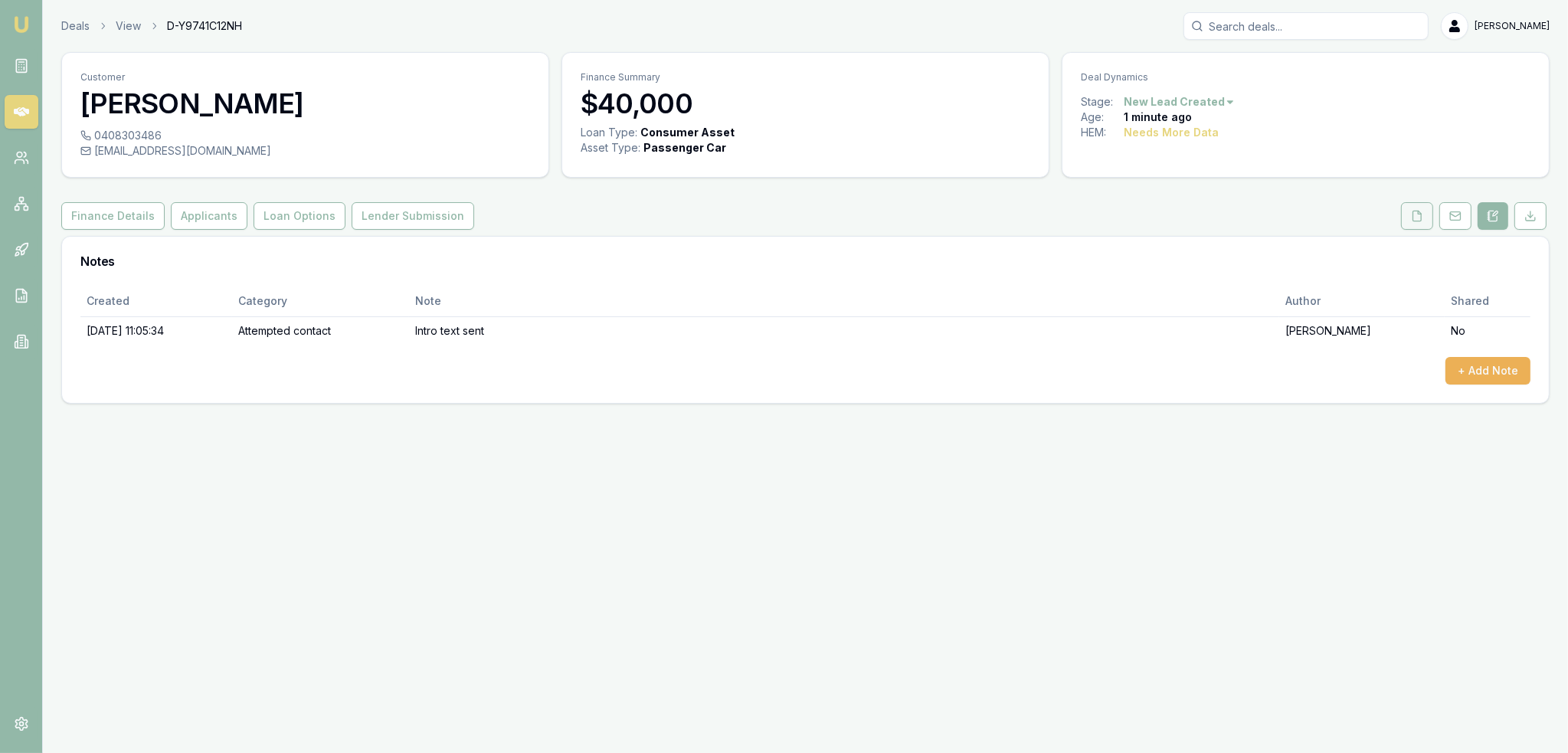
click at [1418, 213] on icon at bounding box center [1417, 215] width 13 height 13
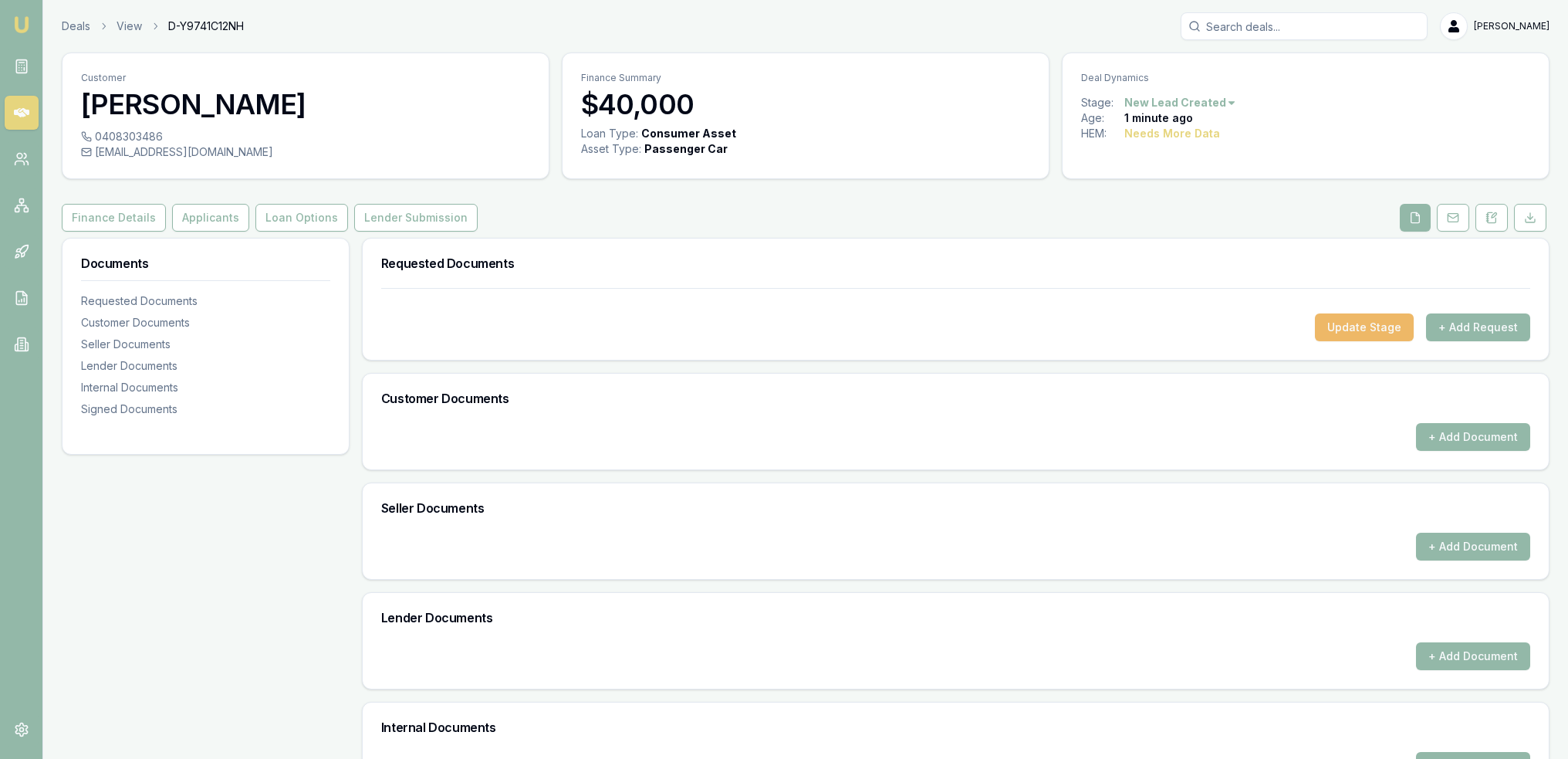
click at [1366, 319] on button "Update Stage" at bounding box center [1364, 327] width 99 height 28
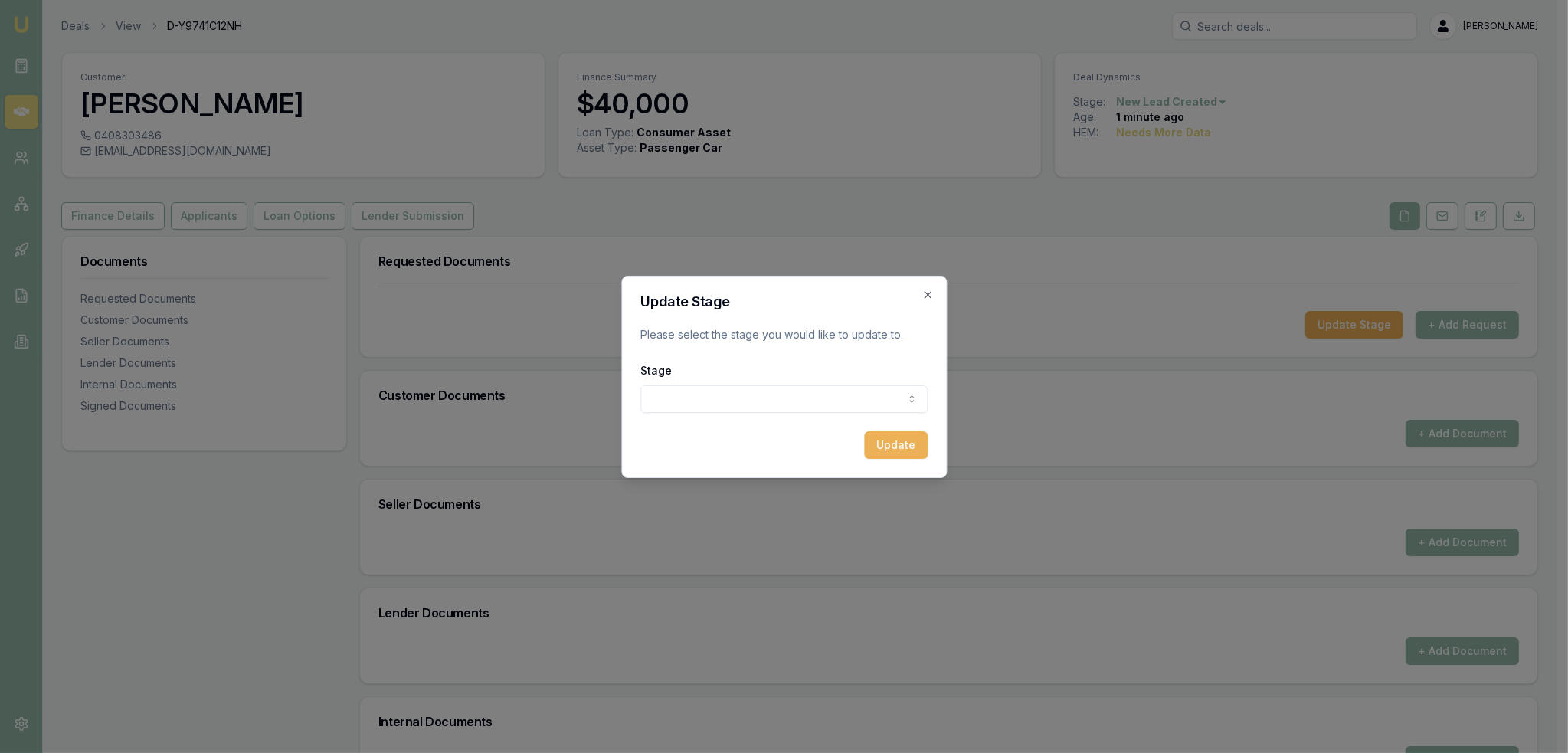
click at [791, 394] on body "Emu Broker Deals View D-Y9741C12NH Robyn Adams Toggle Menu Customer Maddisson W…" at bounding box center [778, 376] width 1556 height 753
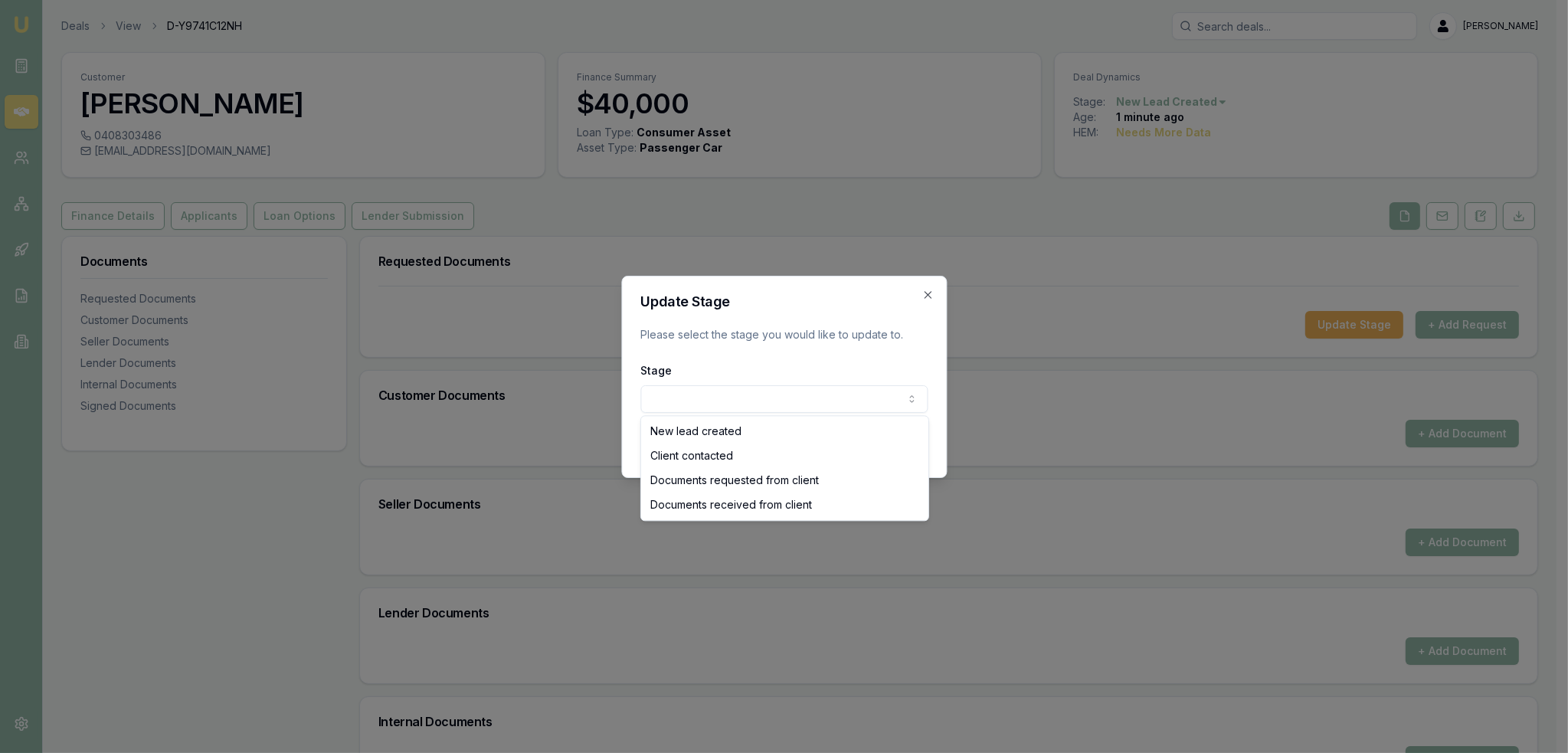
select select "CLIENT_CONTACTED"
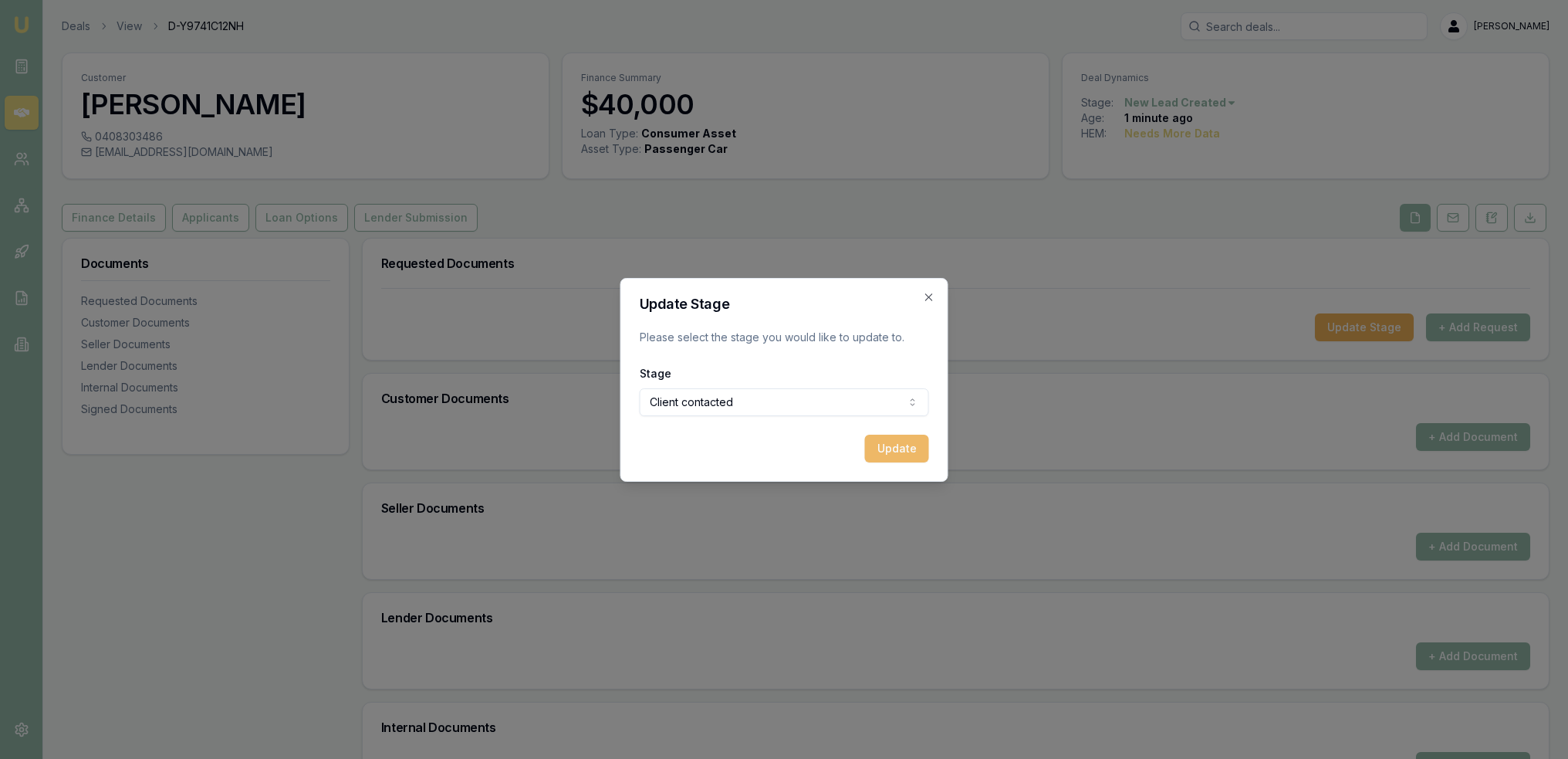
click at [893, 453] on button "Update" at bounding box center [897, 448] width 64 height 28
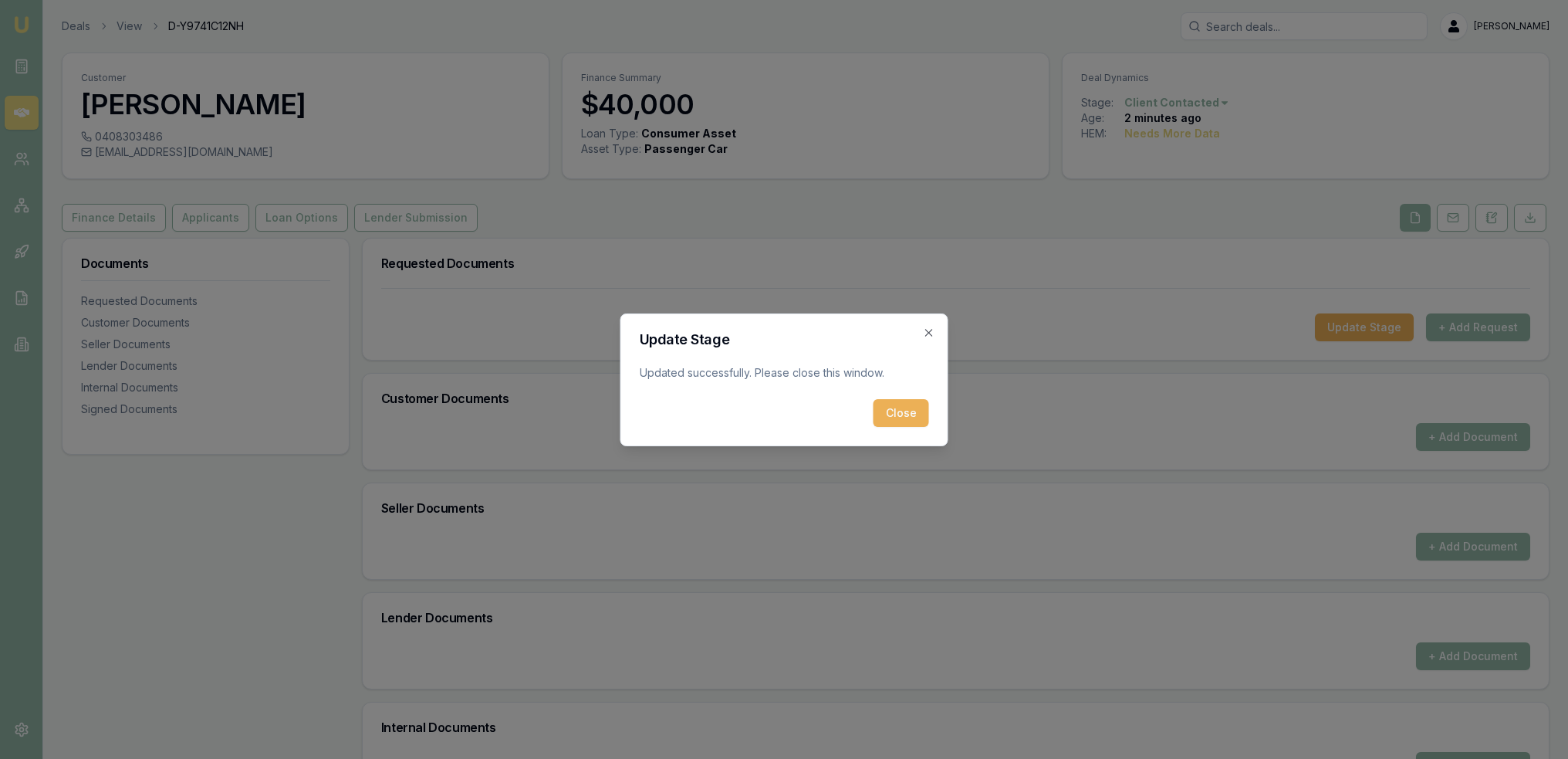
drag, startPoint x: 891, startPoint y: 422, endPoint x: 876, endPoint y: 413, distance: 17.5
click at [891, 422] on button "Close" at bounding box center [900, 413] width 55 height 28
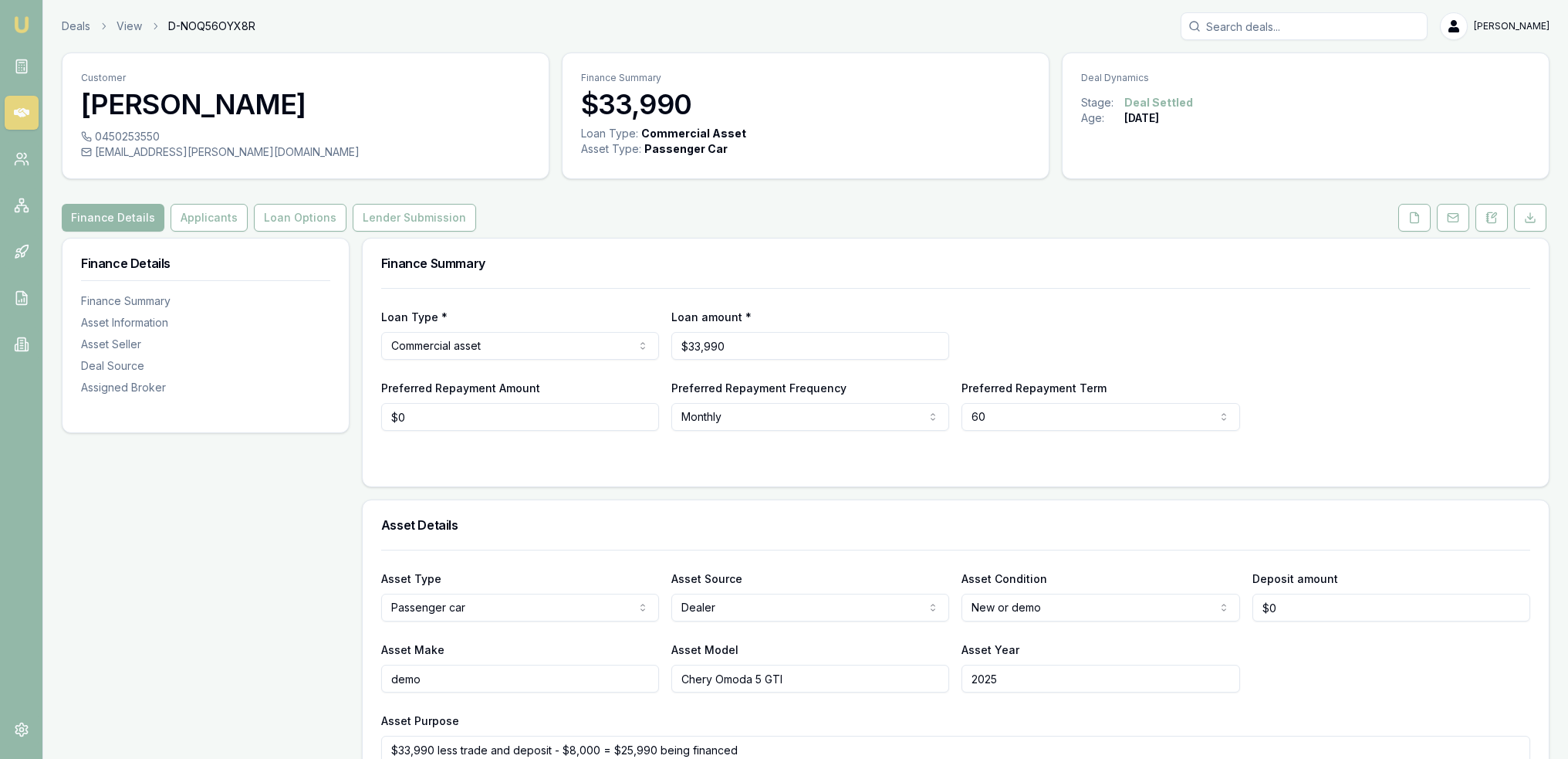
drag, startPoint x: 1496, startPoint y: 223, endPoint x: 1478, endPoint y: 249, distance: 31.6
click at [1496, 223] on icon at bounding box center [1491, 217] width 13 height 13
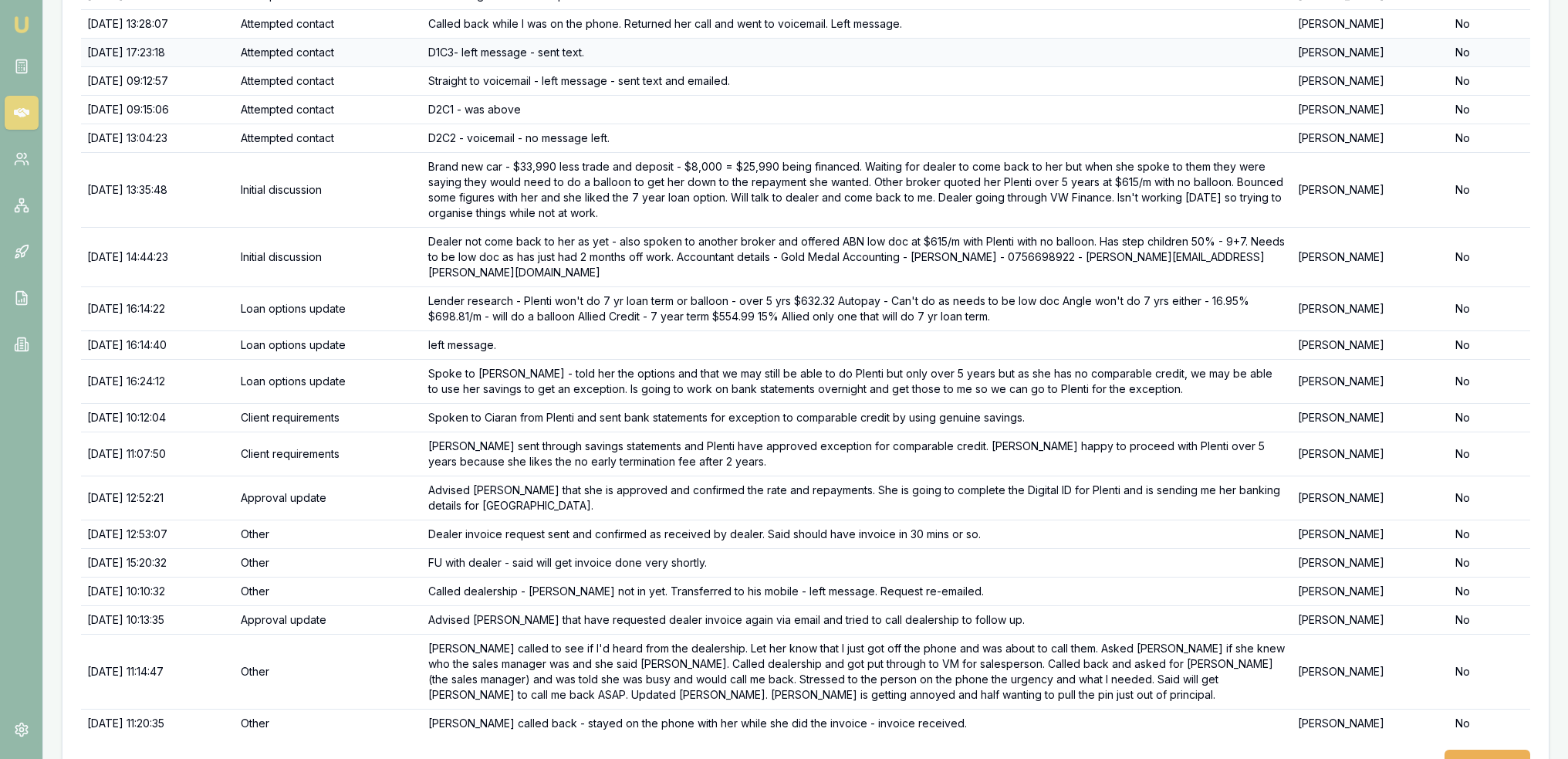
scroll to position [426, 0]
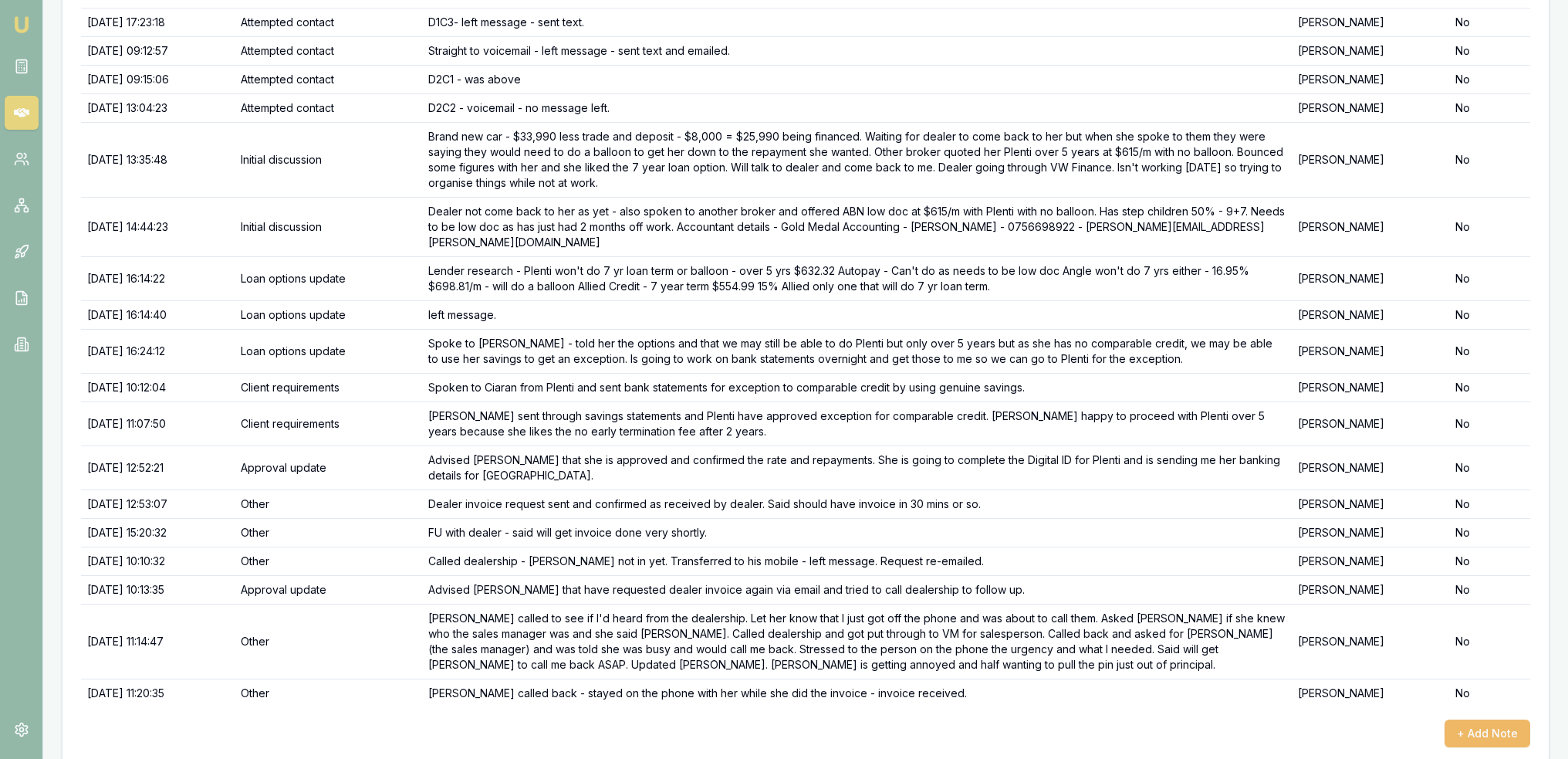
click at [1503, 719] on button "+ Add Note" at bounding box center [1488, 733] width 85 height 28
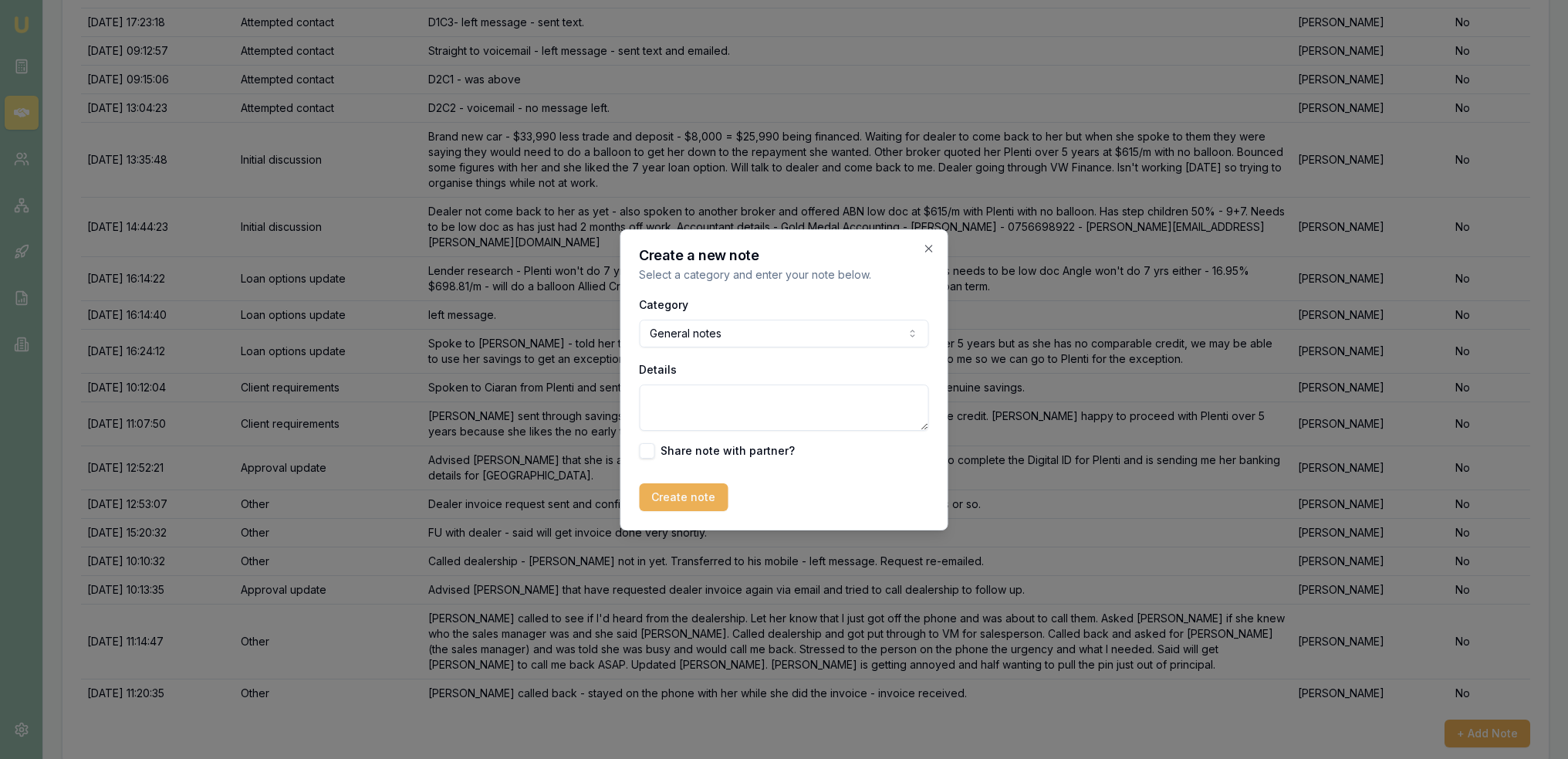
click at [739, 417] on textarea "Details" at bounding box center [784, 408] width 290 height 47
type textarea "Tried to call Lucy to make sure she has picked up her car - LM - sent text."
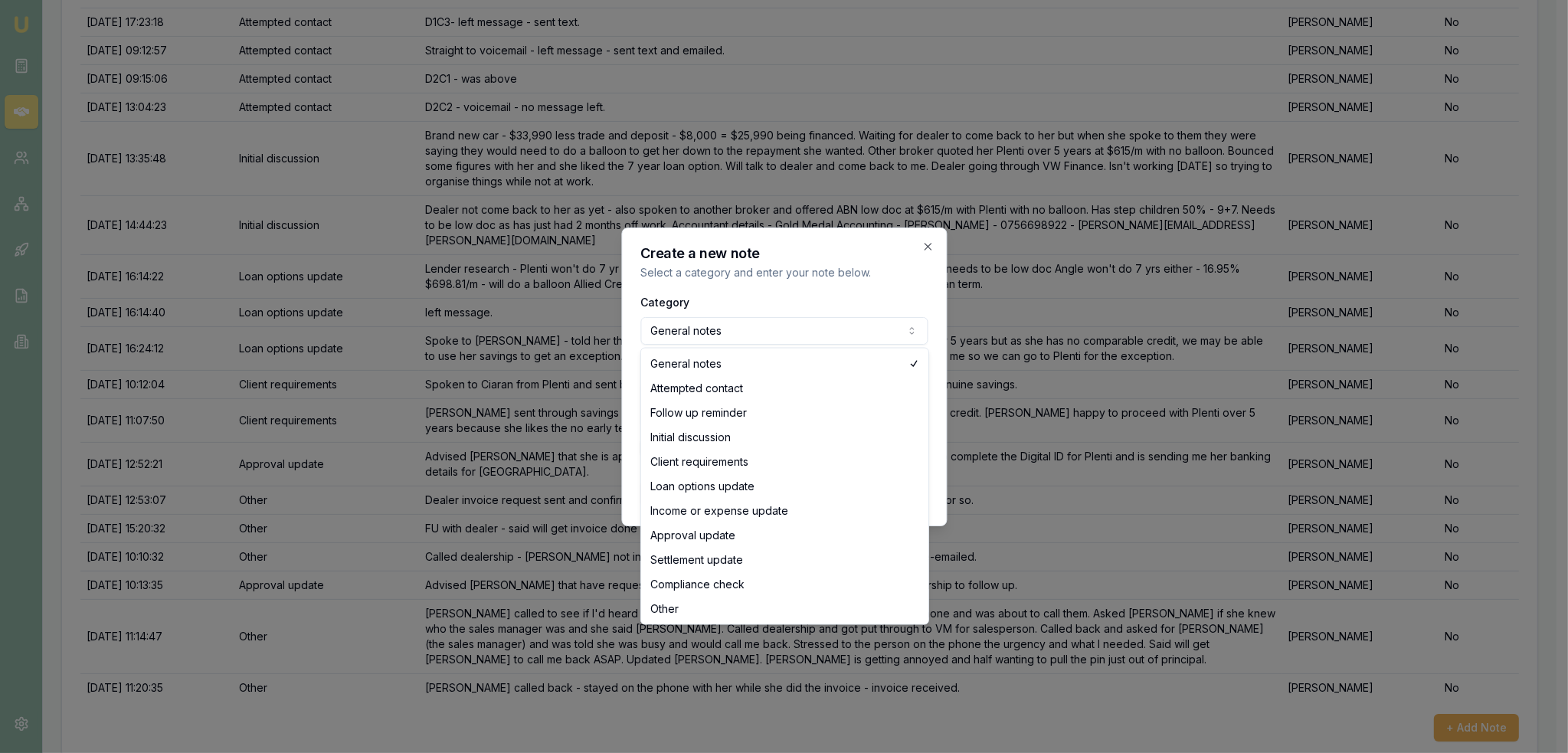
select select "ATTEMPTED_CONTACT"
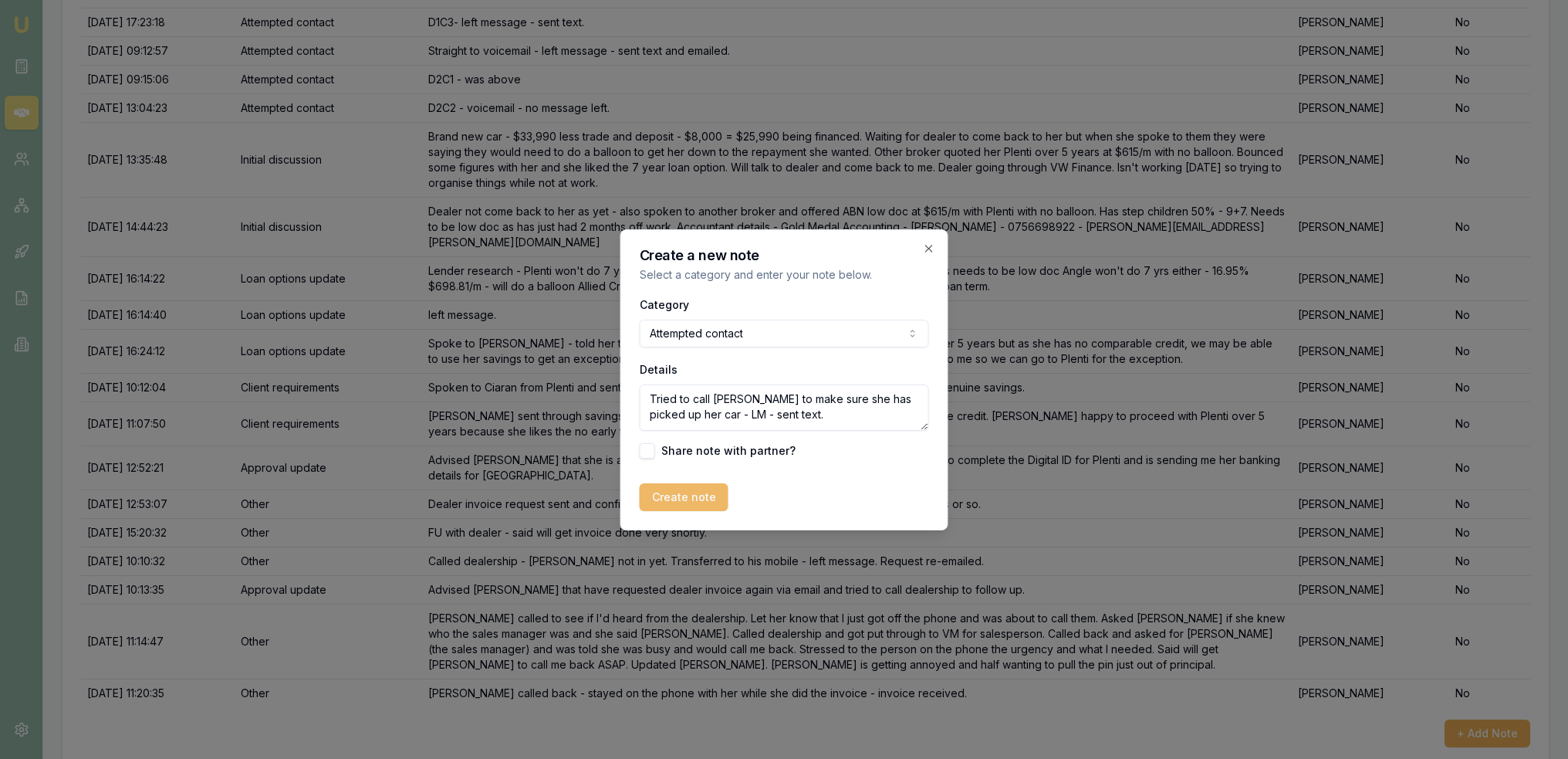
click at [681, 508] on button "Create note" at bounding box center [684, 497] width 89 height 28
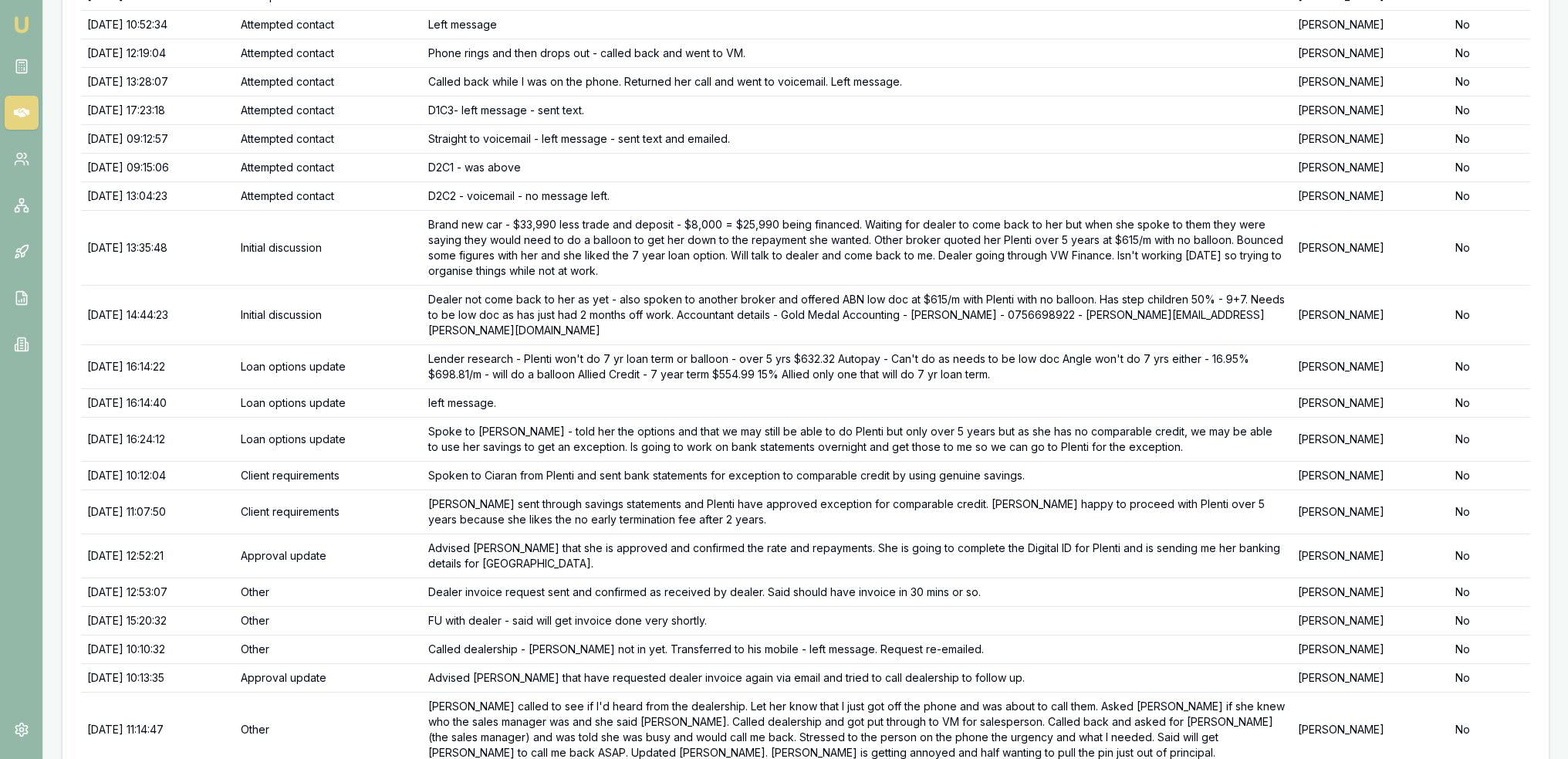
scroll to position [0, 0]
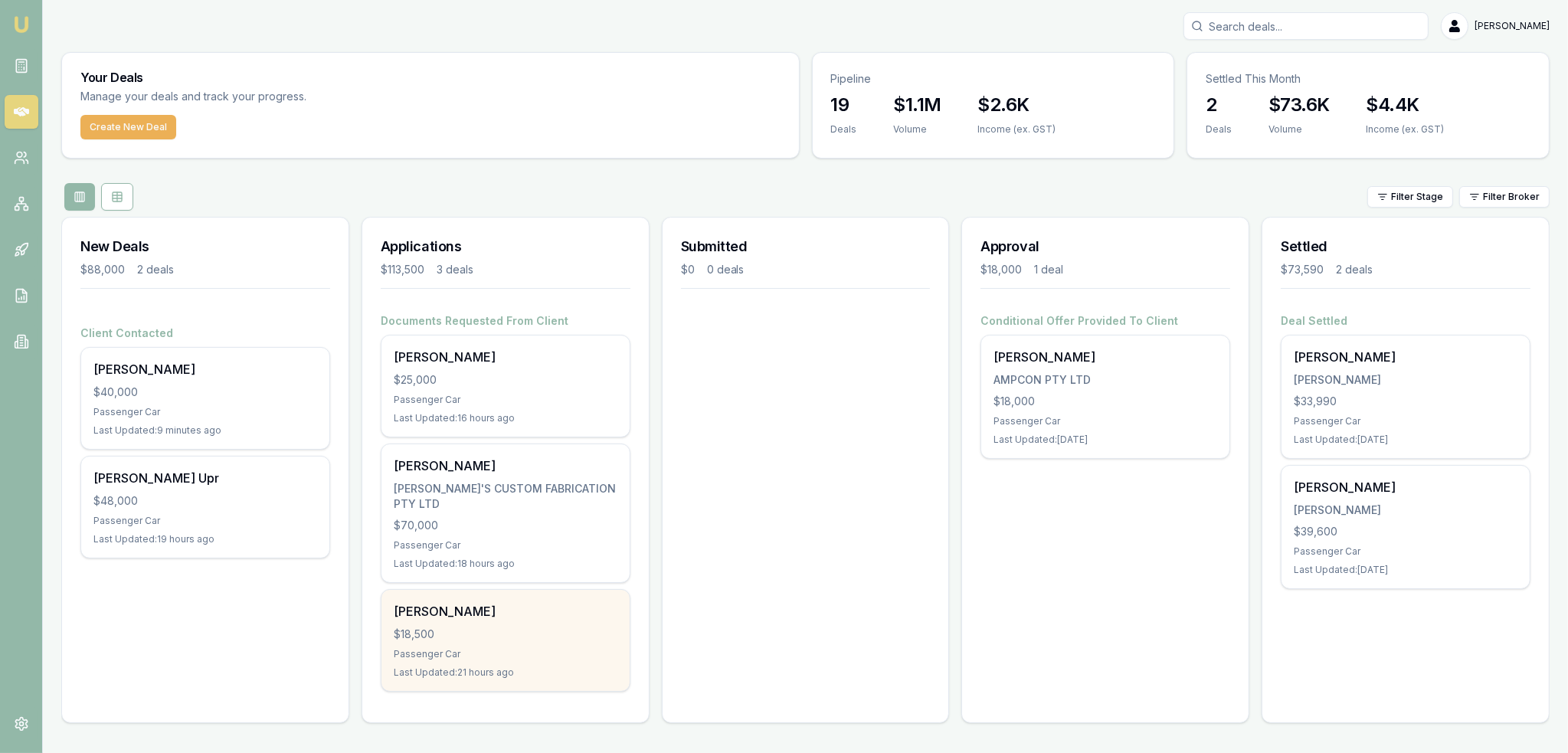
click at [494, 648] on div "Passenger Car" at bounding box center [505, 654] width 224 height 13
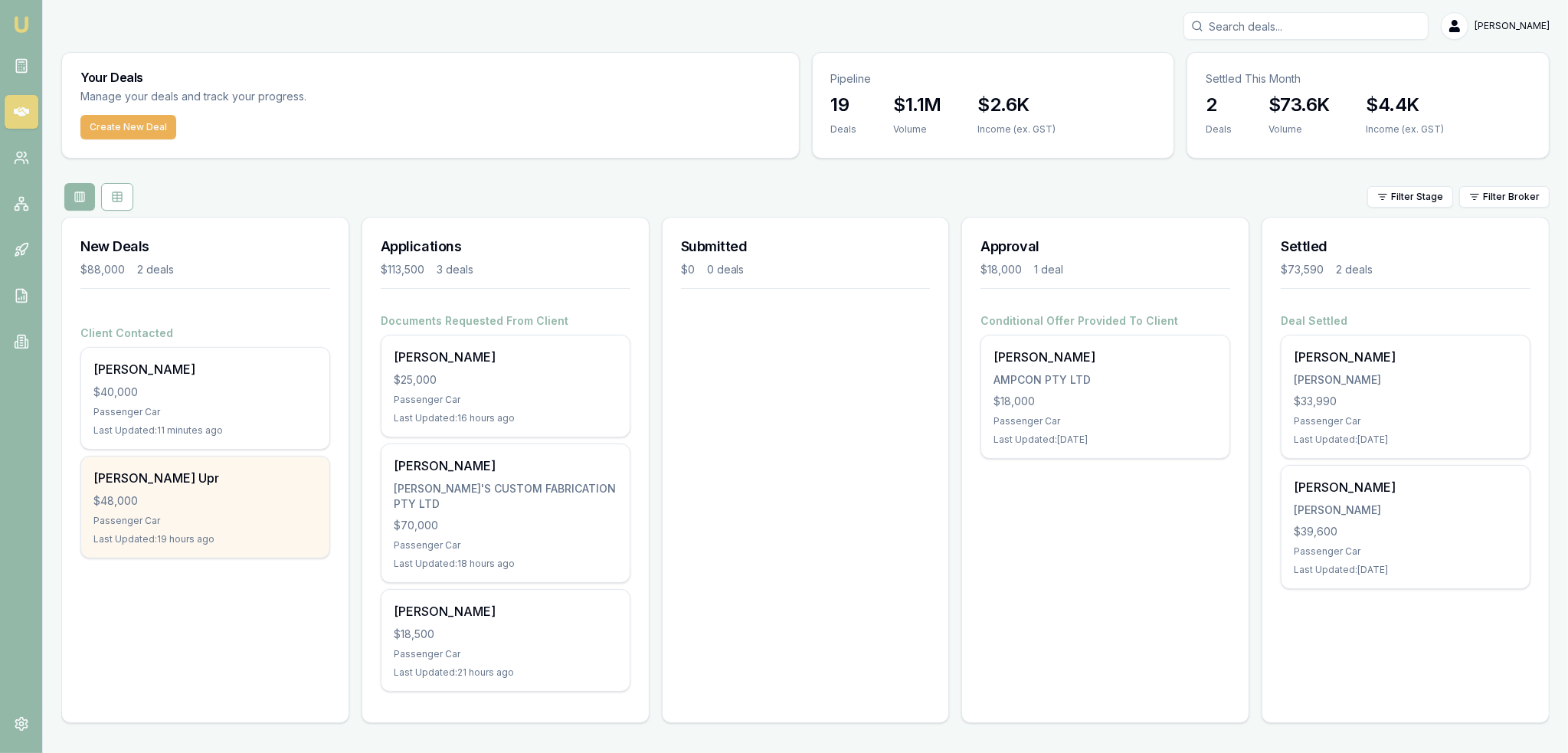
click at [135, 477] on div "Pradip Upr" at bounding box center [205, 477] width 224 height 18
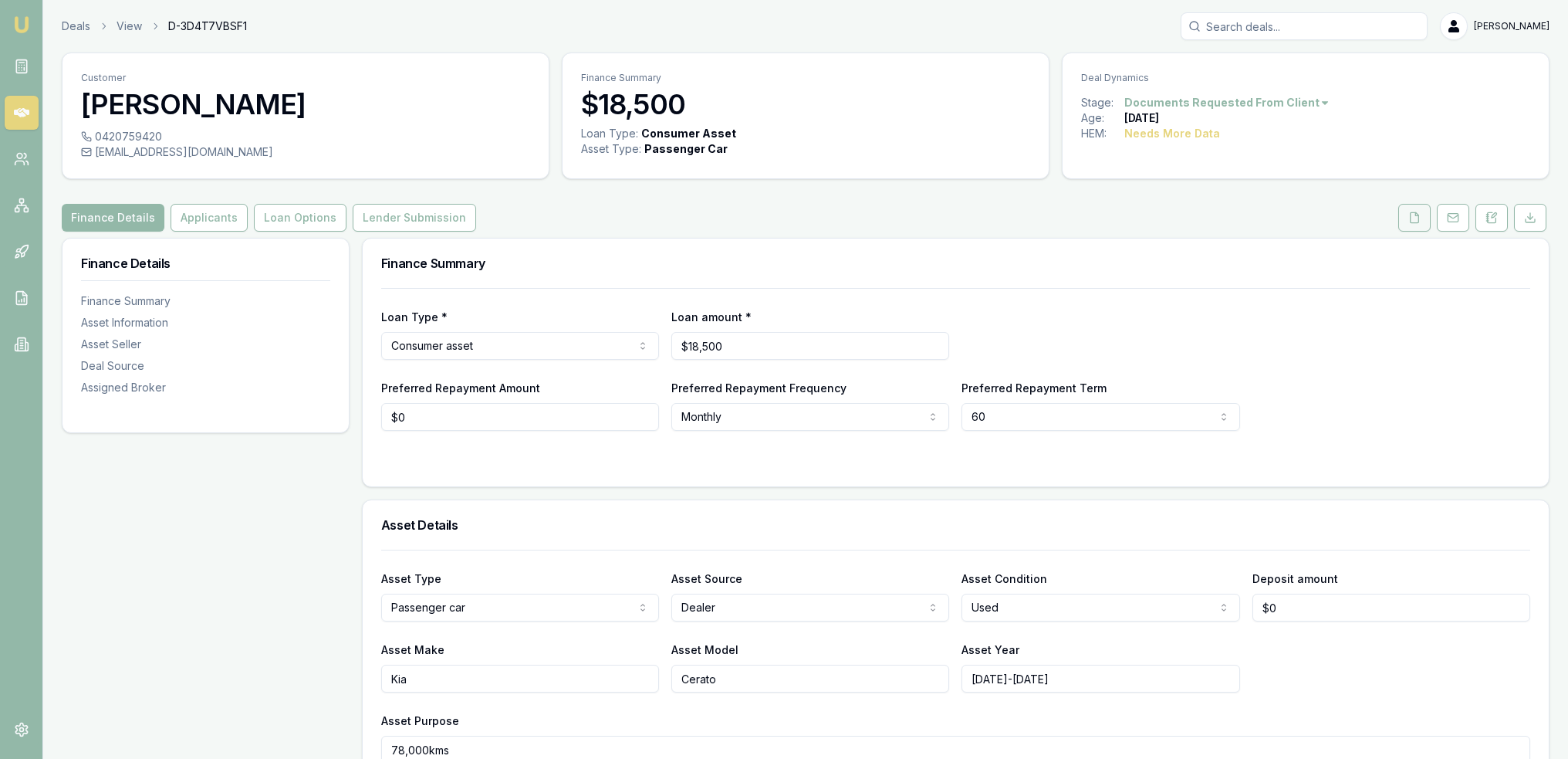
click at [1420, 228] on button at bounding box center [1414, 217] width 32 height 28
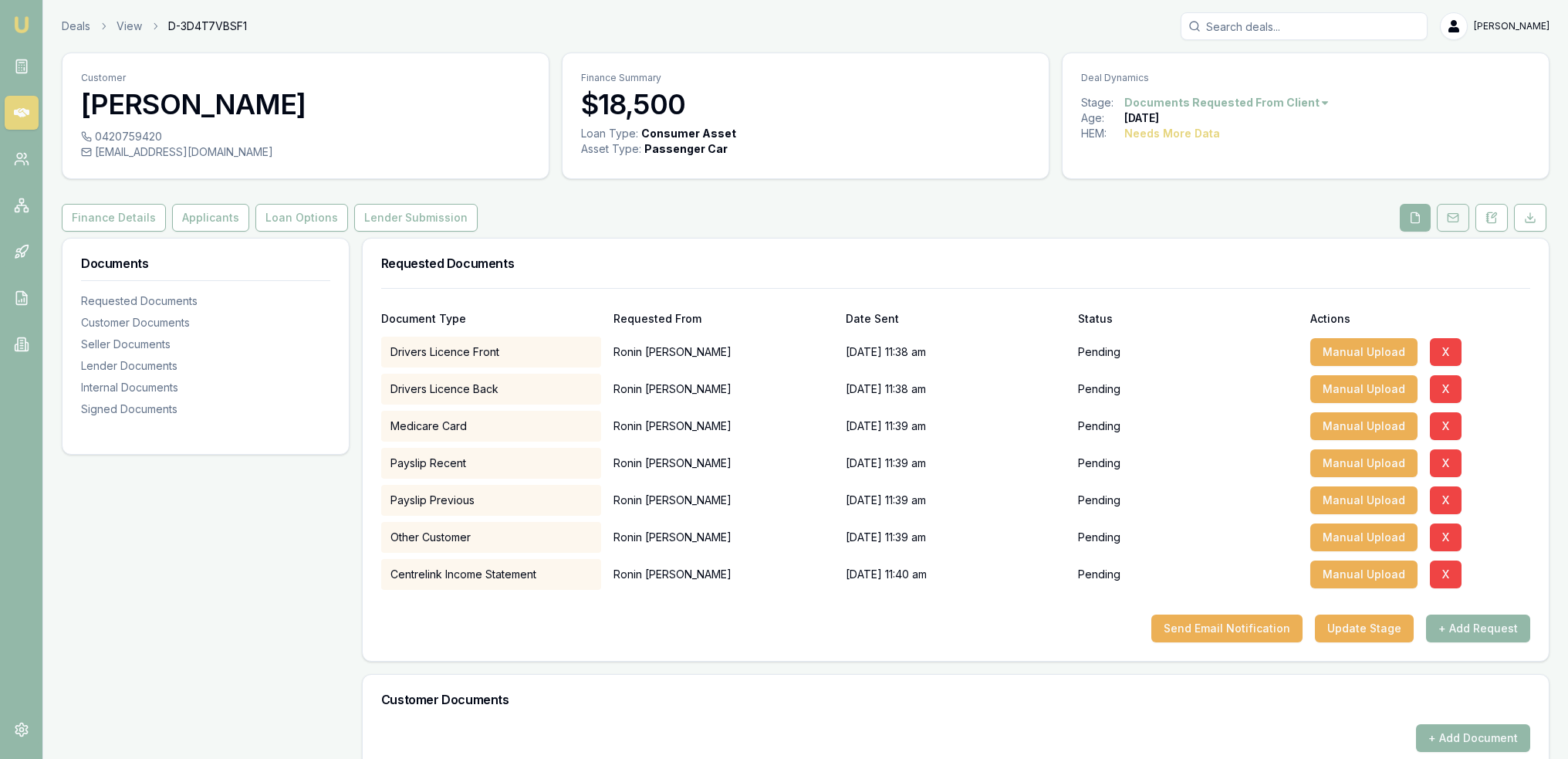
click at [1457, 220] on icon at bounding box center [1453, 217] width 13 height 13
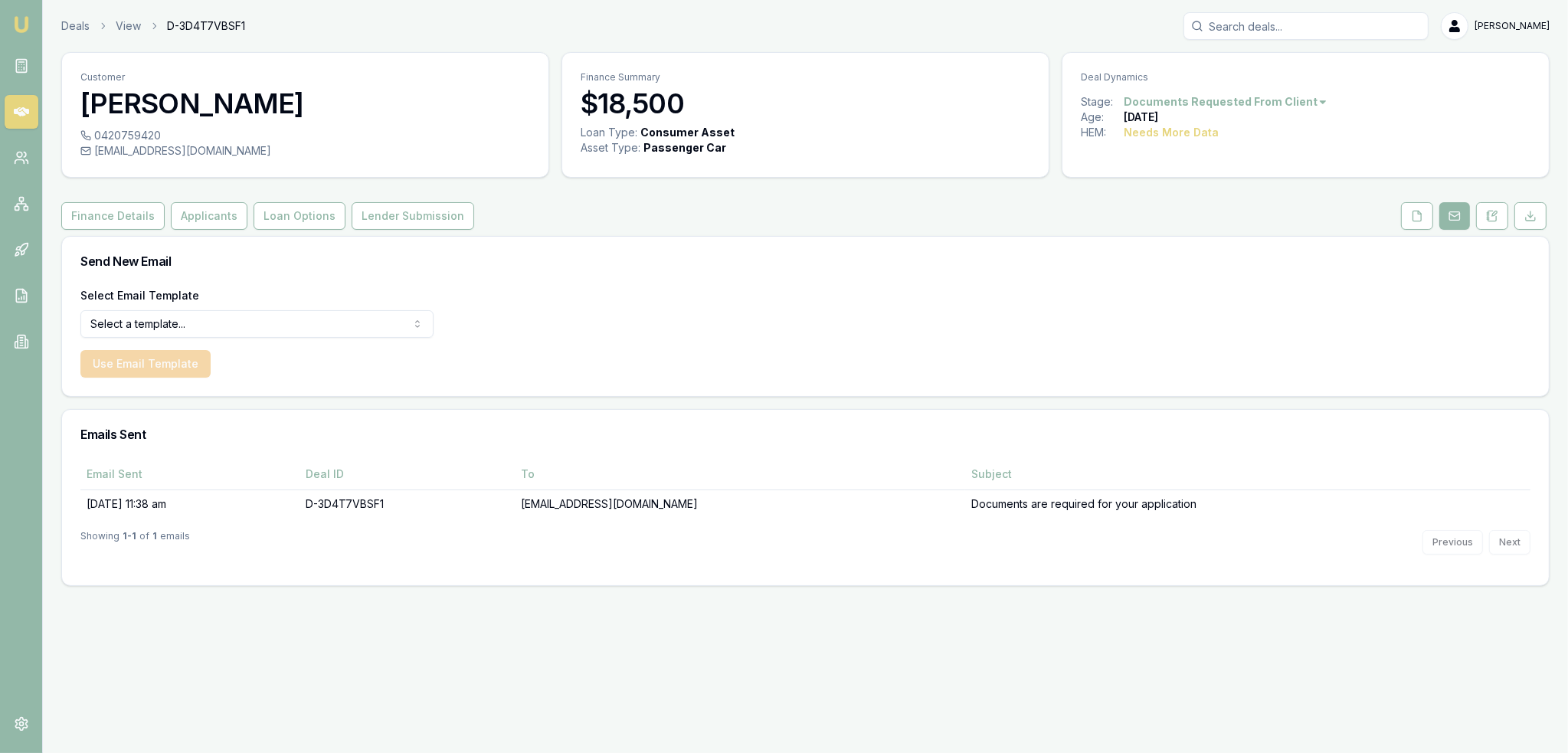
click at [273, 325] on html "Emu Broker Deals View D-3D4T7VBSF1 Robyn Adams Toggle Menu Customer Ronin Adams…" at bounding box center [784, 376] width 1568 height 753
select select "document-request-reminder"
click at [176, 357] on button "Use Email Template" at bounding box center [145, 364] width 130 height 28
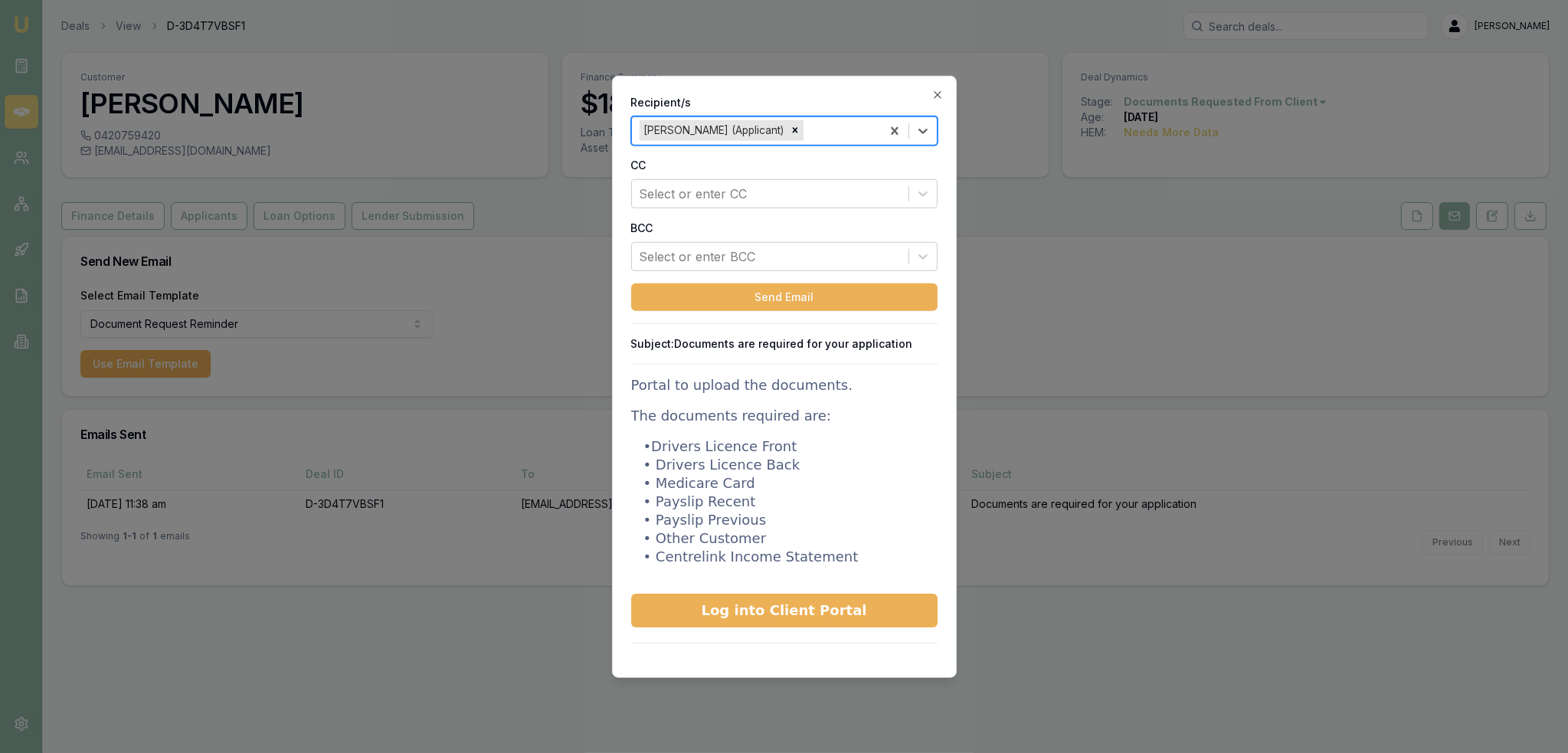
scroll to position [307, 0]
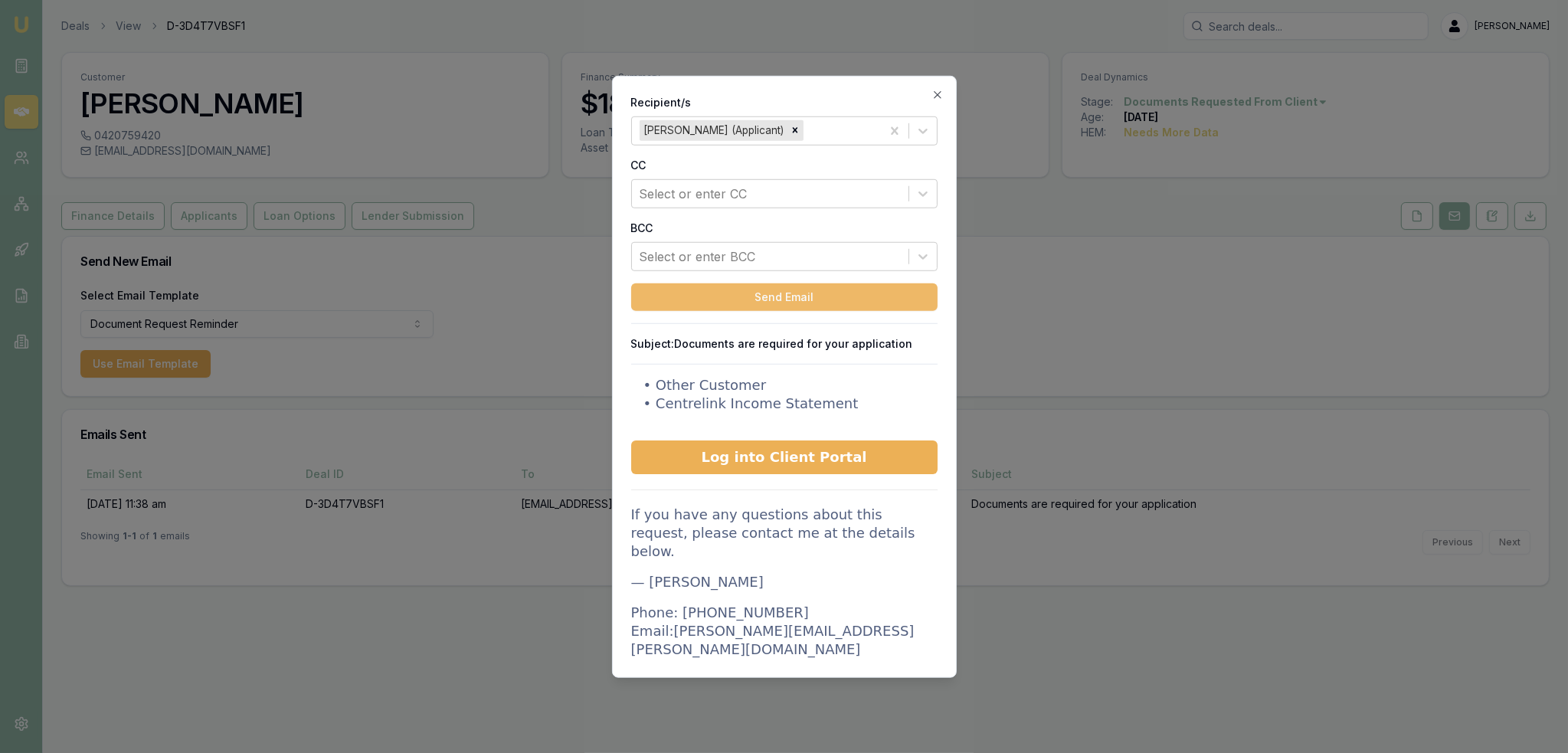
click at [832, 295] on button "Send Email" at bounding box center [784, 296] width 307 height 28
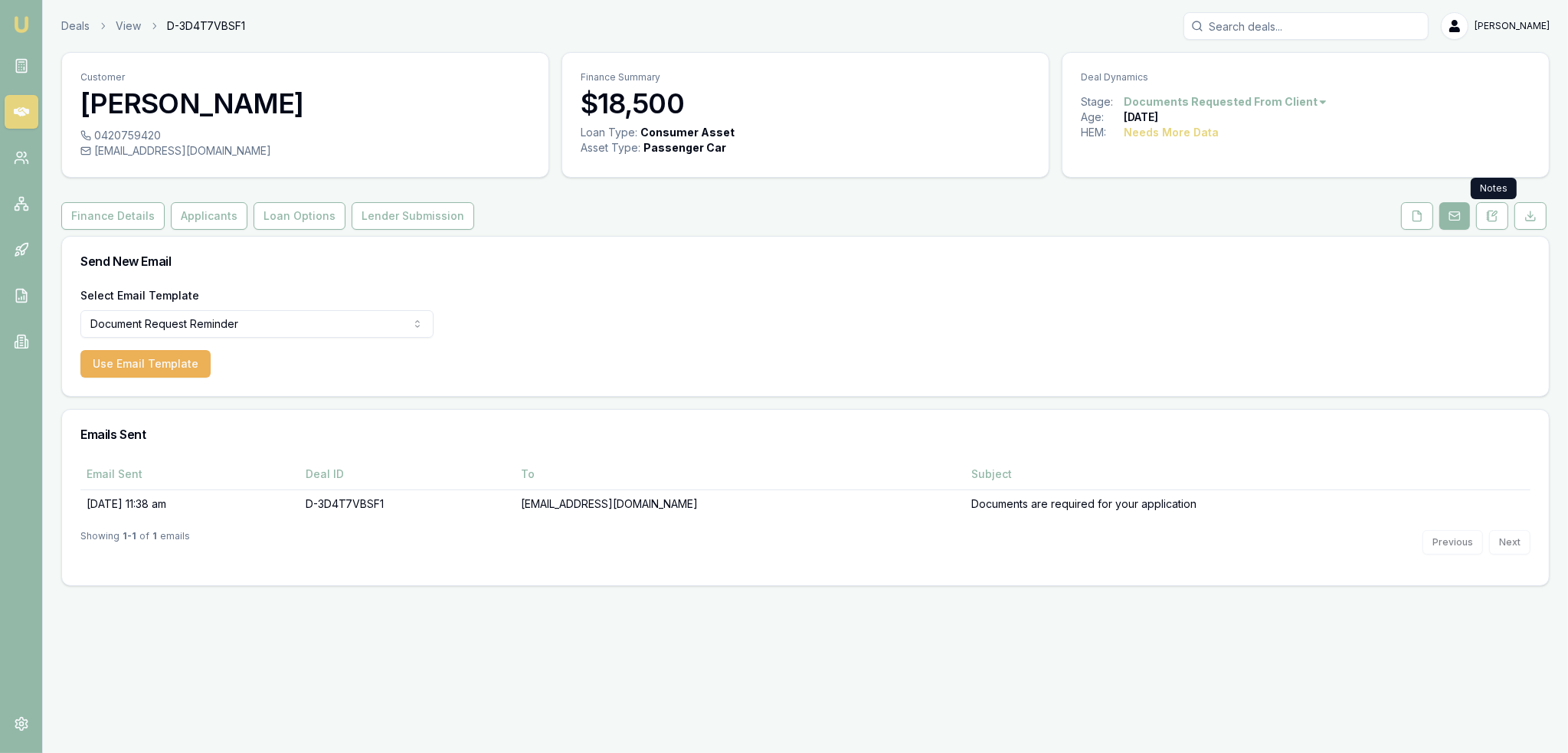
drag, startPoint x: 1497, startPoint y: 209, endPoint x: 1413, endPoint y: 260, distance: 98.3
click at [1497, 210] on icon at bounding box center [1492, 215] width 13 height 13
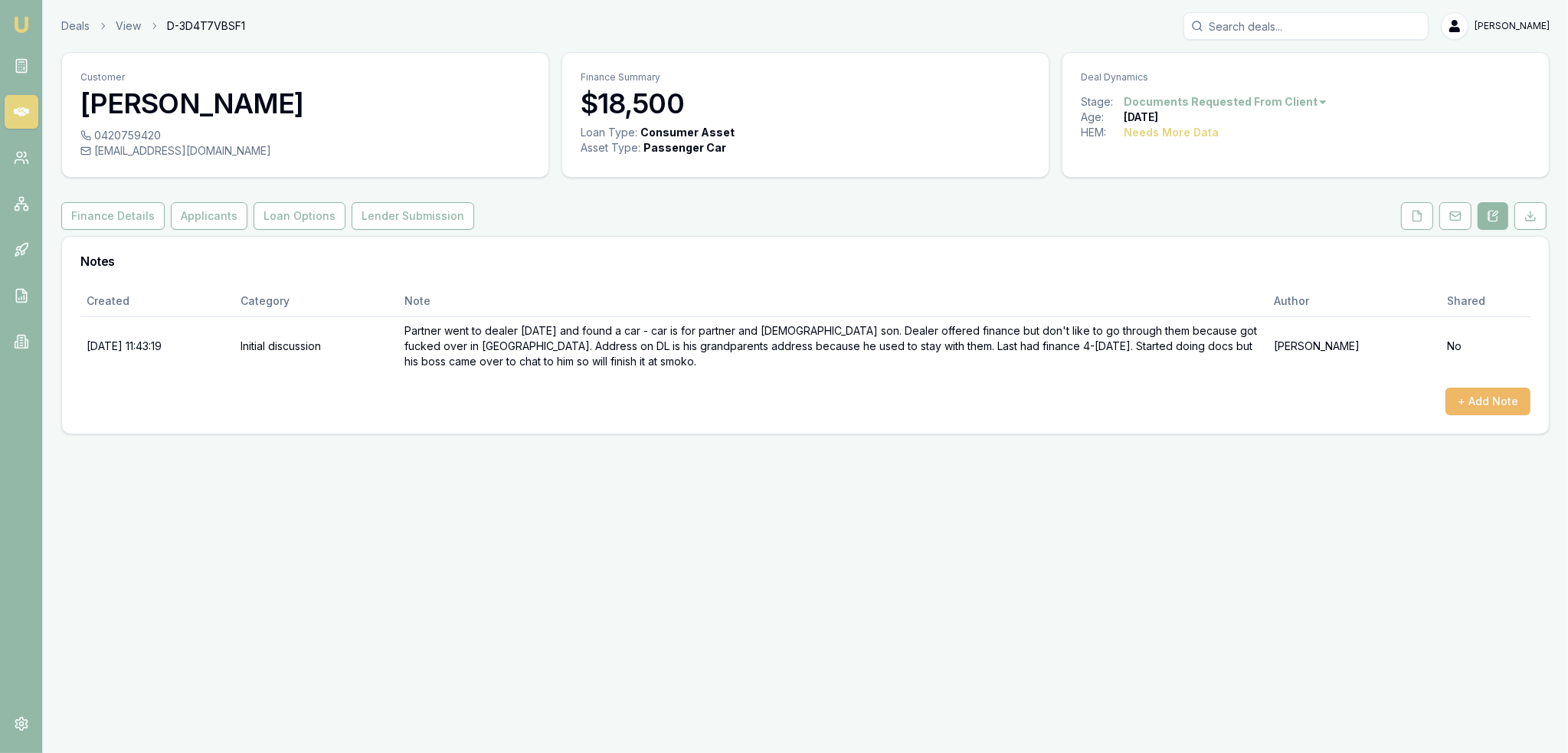
click at [1491, 392] on button "+ Add Note" at bounding box center [1488, 401] width 85 height 28
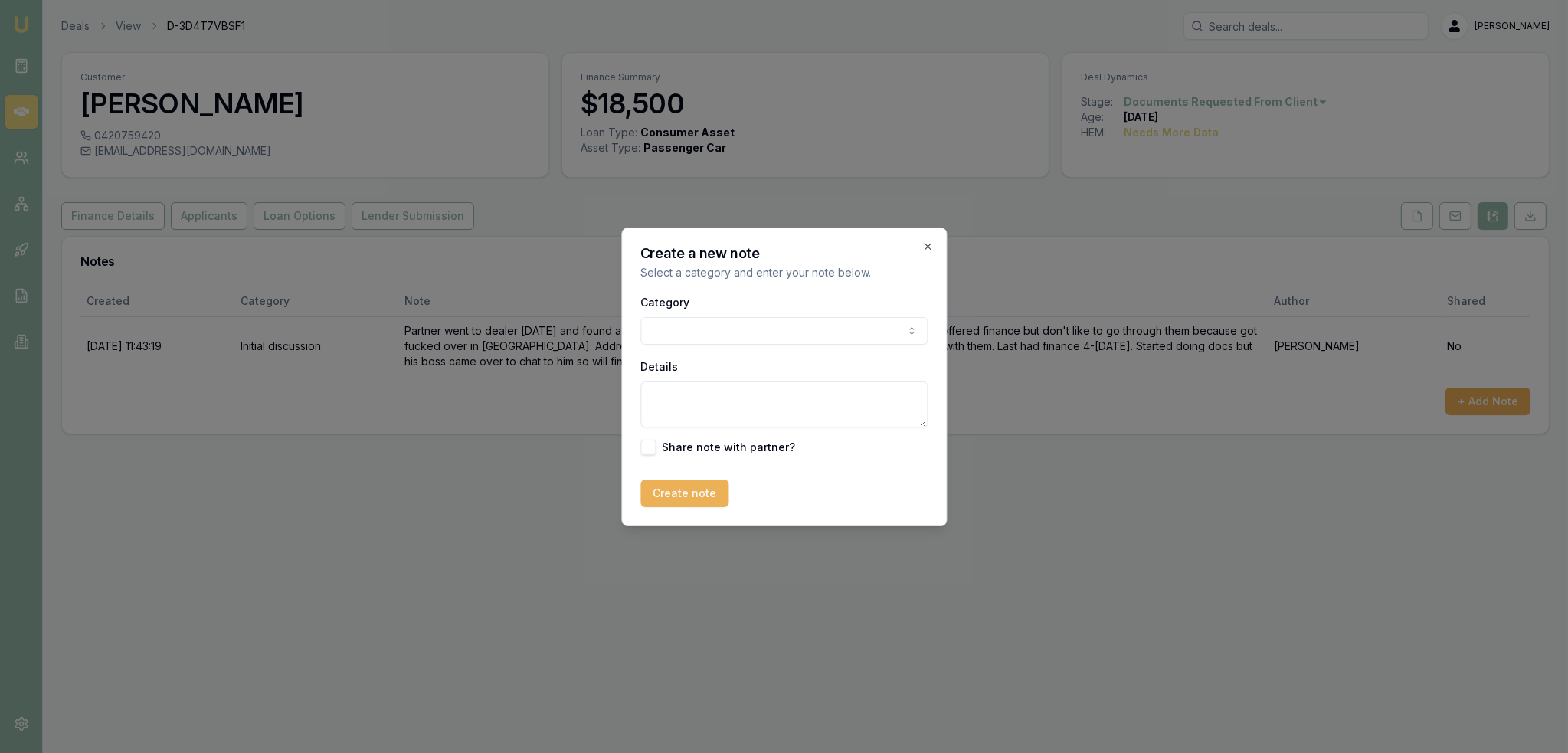
click at [747, 346] on div "Category General notes Attempted contact Follow up reminder Initial discussion …" at bounding box center [784, 373] width 288 height 163
click at [737, 342] on body "Emu Broker Deals View D-3D4T7VBSF1 Robyn Adams Toggle Menu Customer Ronin Adams…" at bounding box center [784, 376] width 1568 height 753
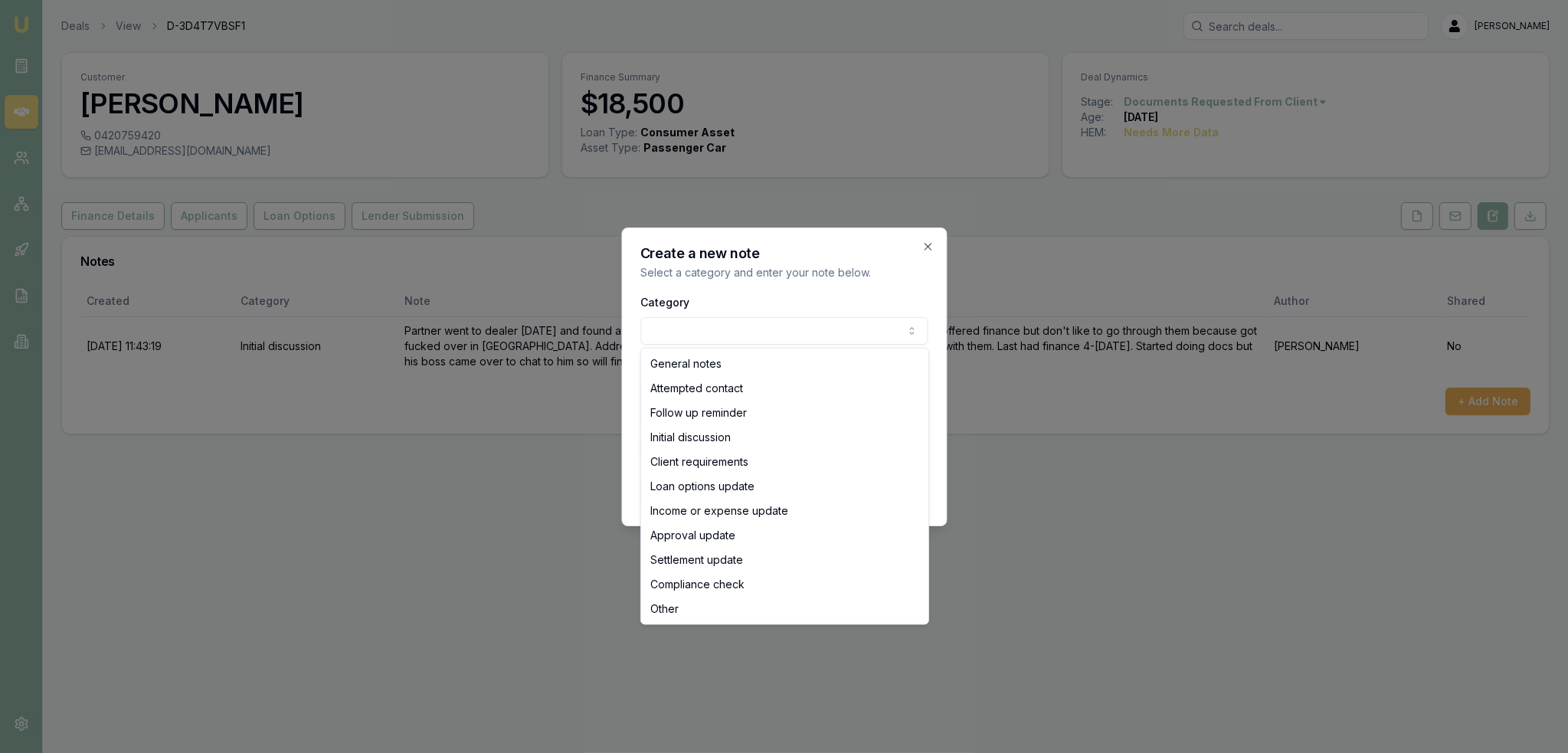
select select "ATTEMPTED_CONTACT"
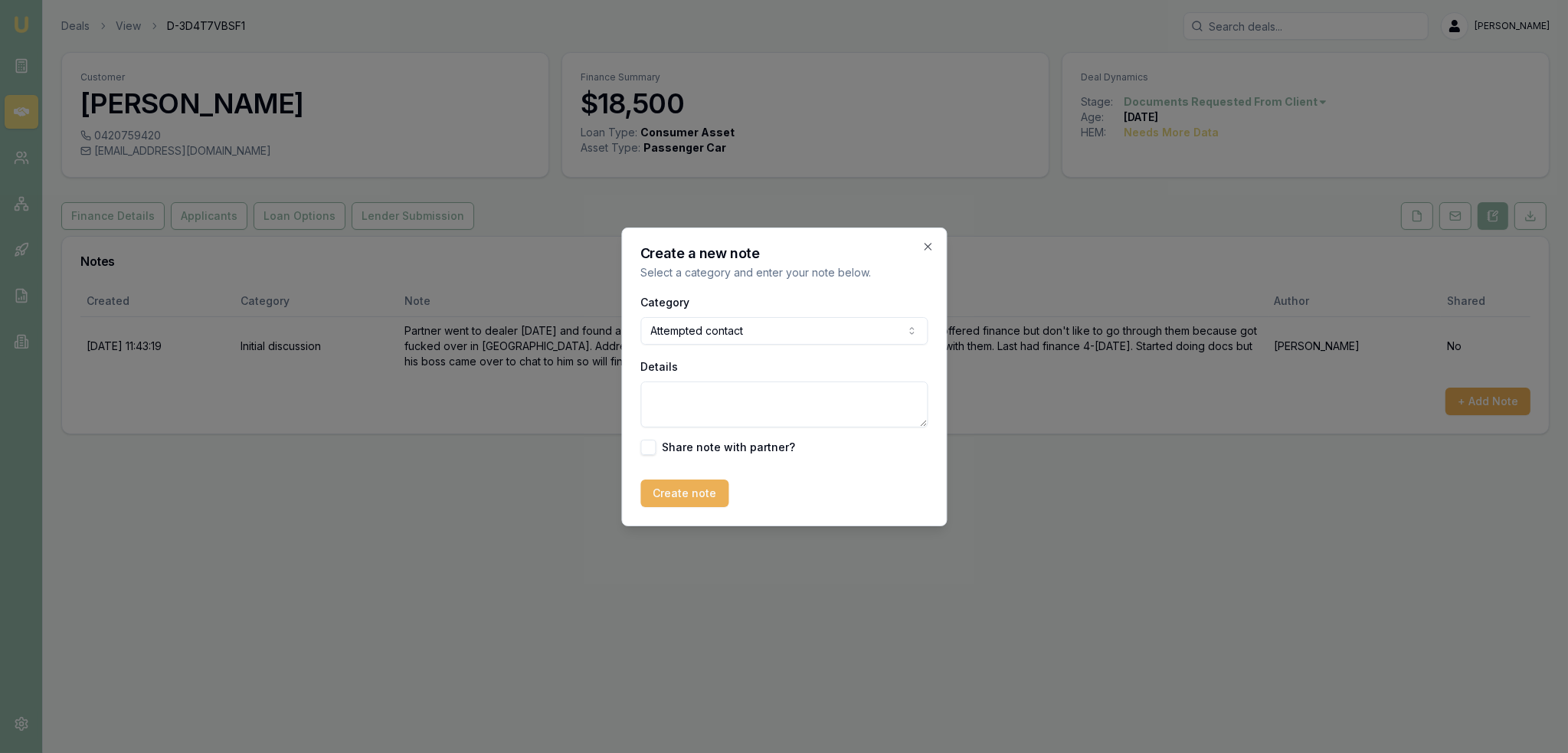
click at [695, 388] on textarea "Details" at bounding box center [784, 405] width 288 height 46
type textarea "c"
type textarea "docs not received - LM - sent text and email."
click at [689, 486] on button "Create note" at bounding box center [685, 493] width 89 height 28
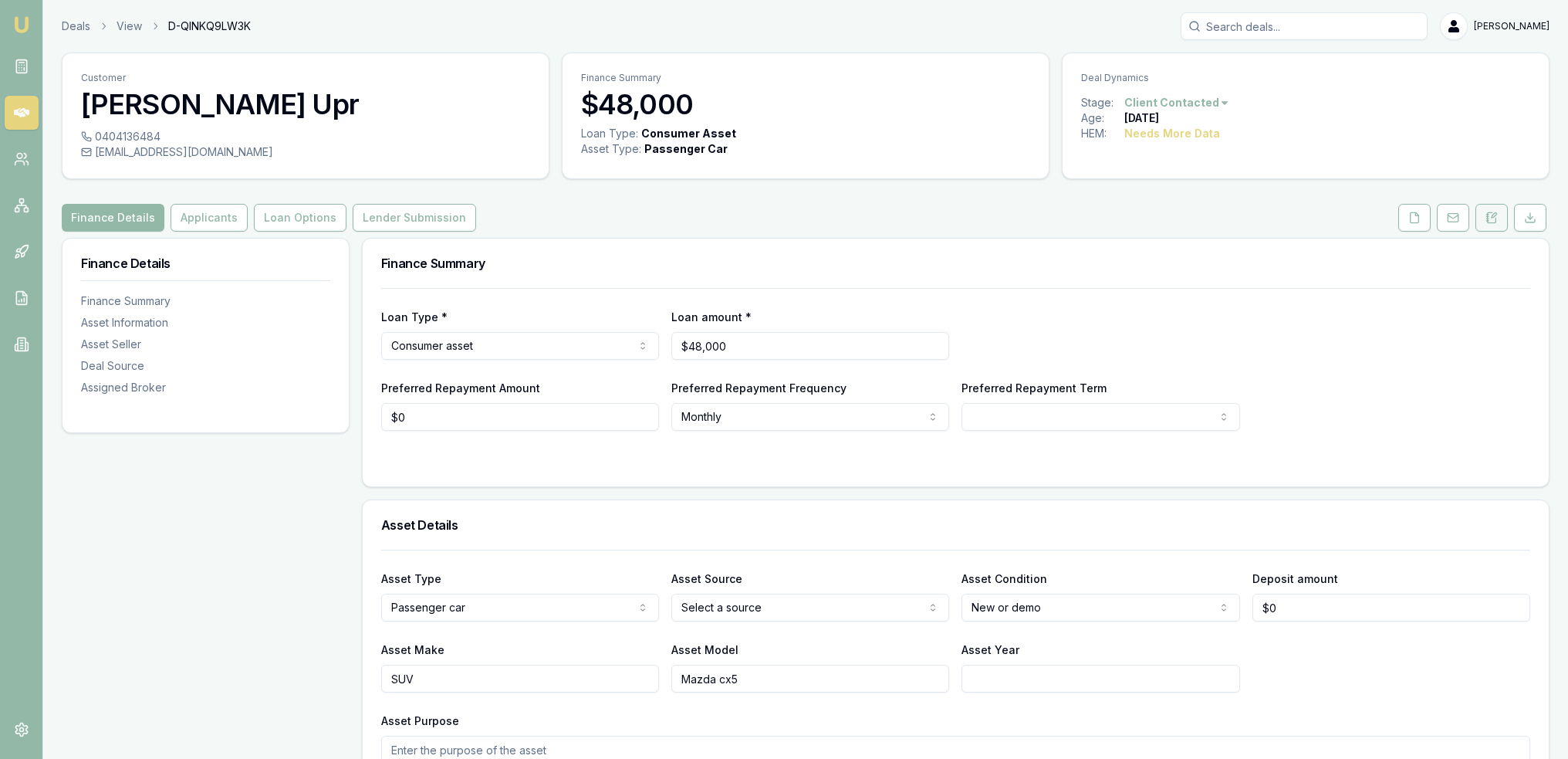
click at [1490, 212] on icon at bounding box center [1491, 217] width 9 height 10
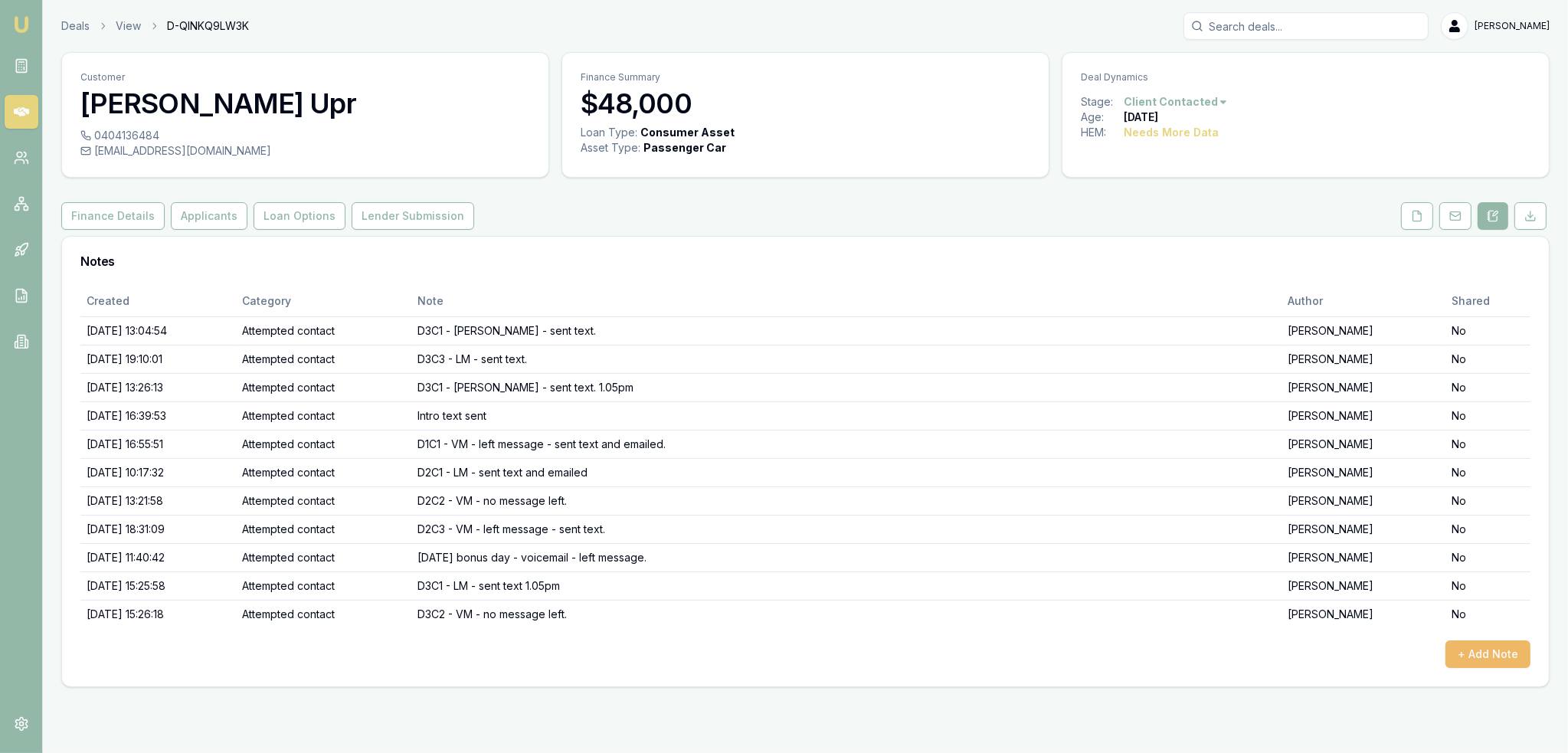
click at [1467, 640] on button "+ Add Note" at bounding box center [1488, 654] width 85 height 28
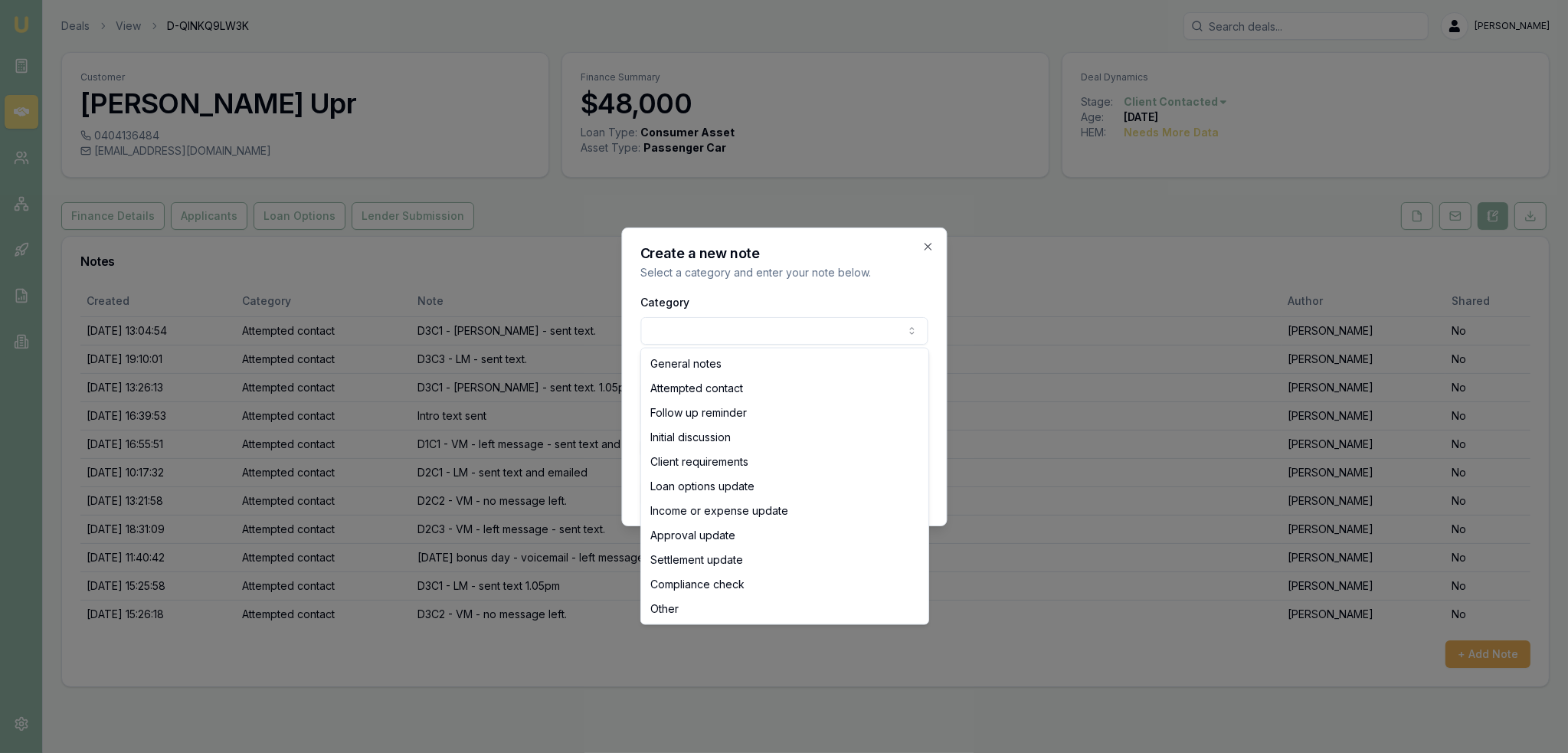
click at [695, 339] on body "Emu Broker Deals View D-QINKQ9LW3K Robyn Adams Toggle Menu Customer Pradip Upr …" at bounding box center [784, 376] width 1568 height 753
select select "ATTEMPTED_CONTACT"
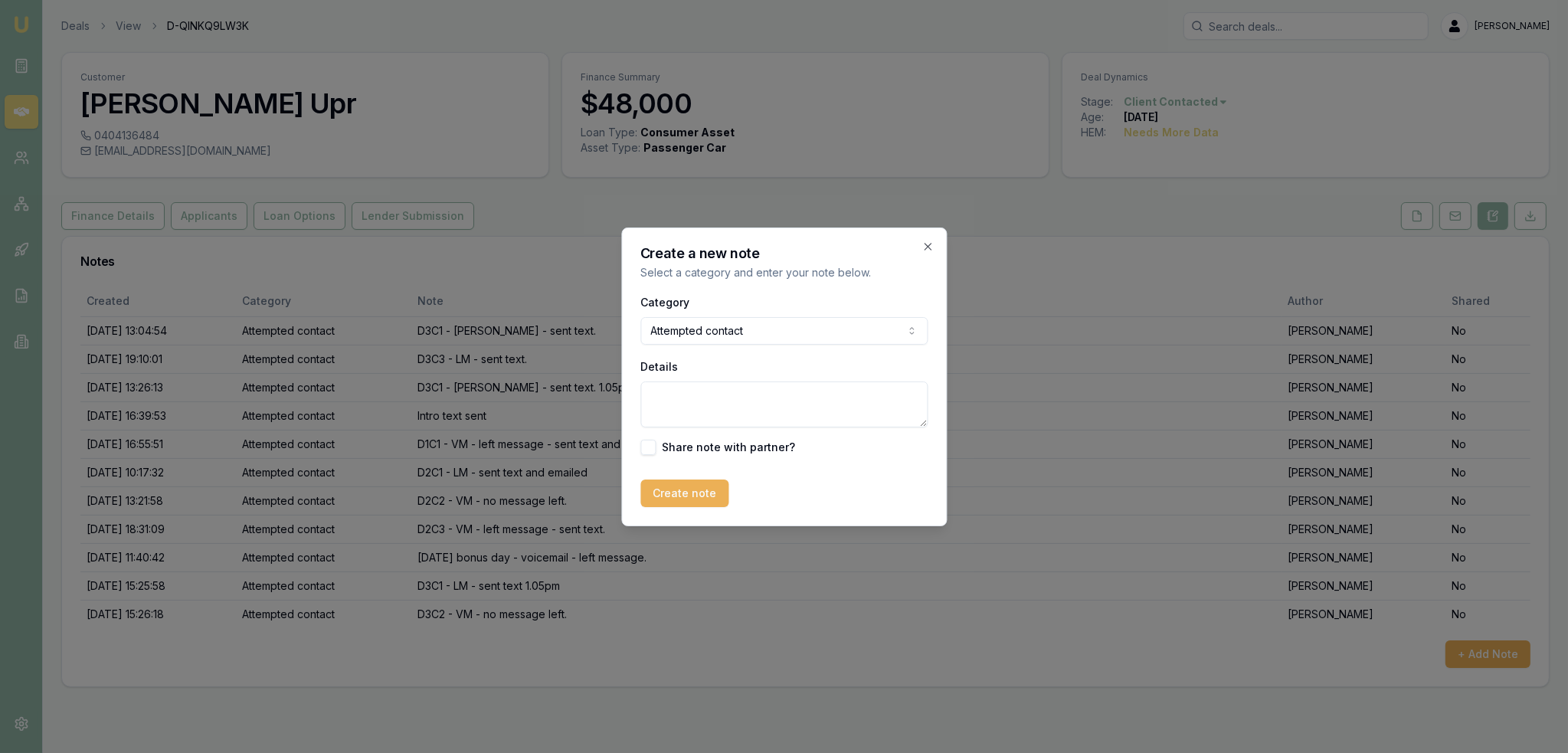
click at [695, 395] on textarea "Details" at bounding box center [784, 405] width 288 height 46
click at [707, 396] on textarea "D4C1 -" at bounding box center [784, 405] width 288 height 46
type textarea "D4C1 - text received saying doesn't want finance anymore. Closing lead as not i…"
drag, startPoint x: 670, startPoint y: 491, endPoint x: 737, endPoint y: 442, distance: 83.0
click at [670, 492] on button "Create note" at bounding box center [685, 493] width 89 height 28
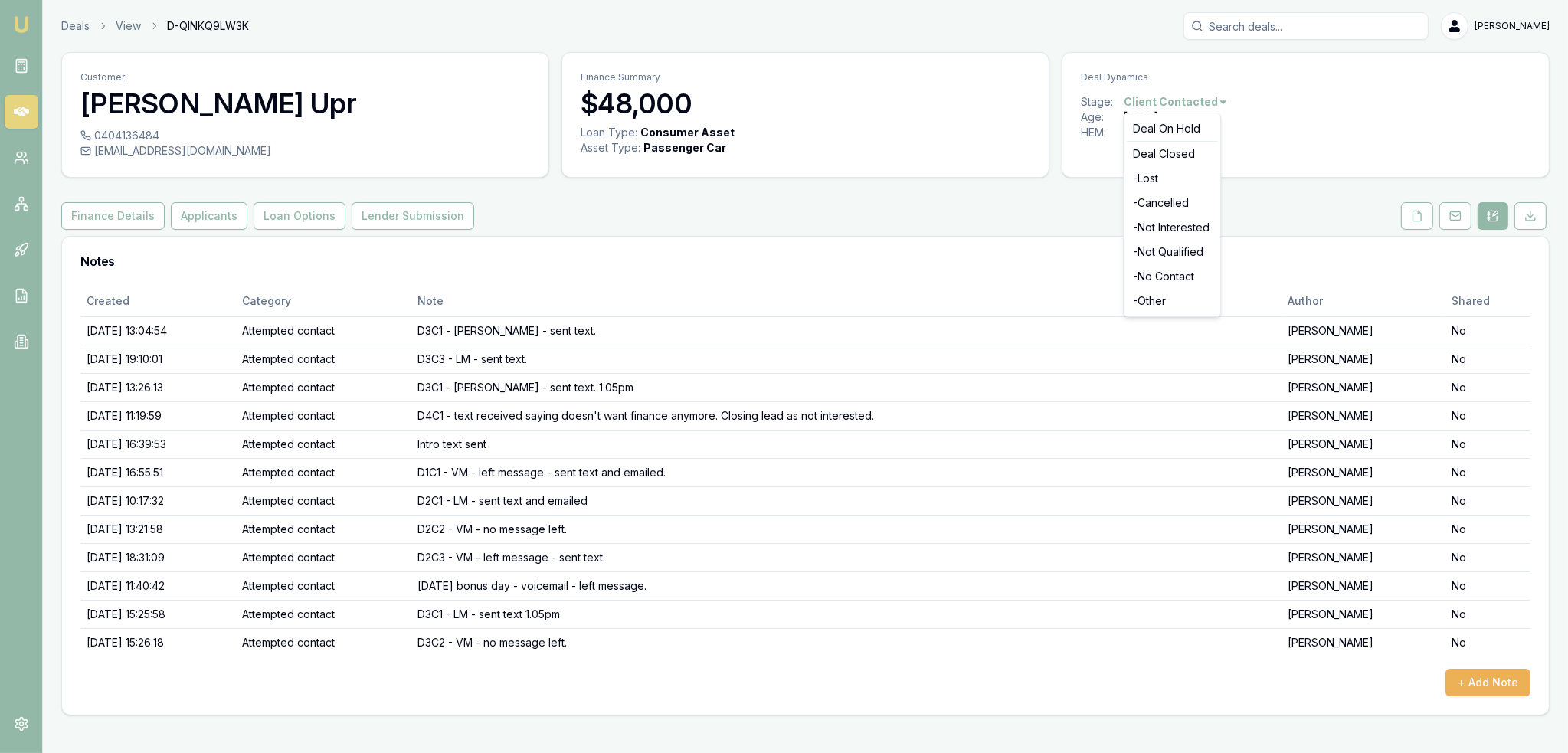
click at [1186, 97] on html "Emu Broker Deals View D-QINKQ9LW3K Robyn Adams Toggle Menu Customer Pradip Upr …" at bounding box center [784, 376] width 1568 height 753
click at [1171, 230] on div "- Not Interested" at bounding box center [1172, 227] width 90 height 24
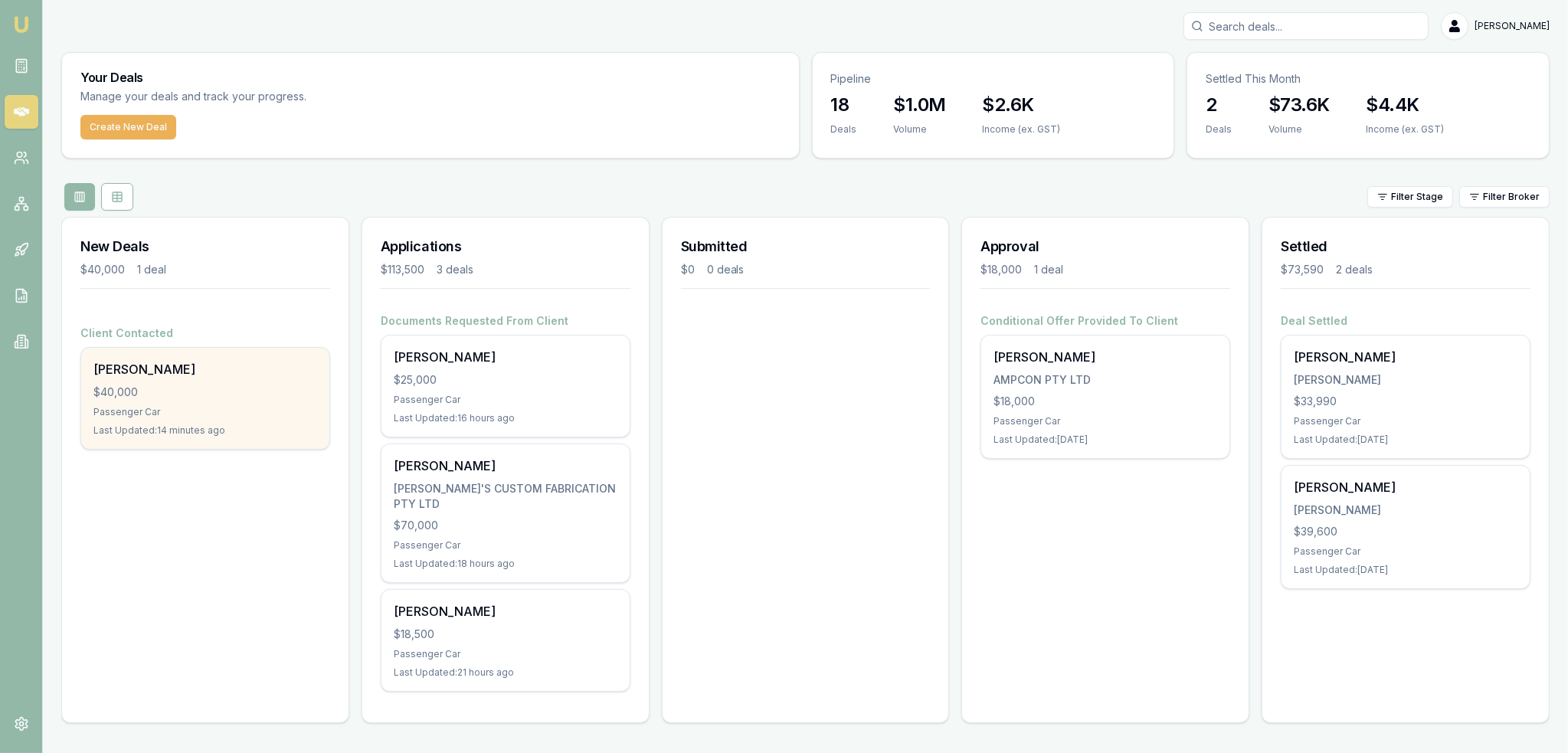
click at [239, 411] on div "Passenger Car" at bounding box center [205, 412] width 224 height 13
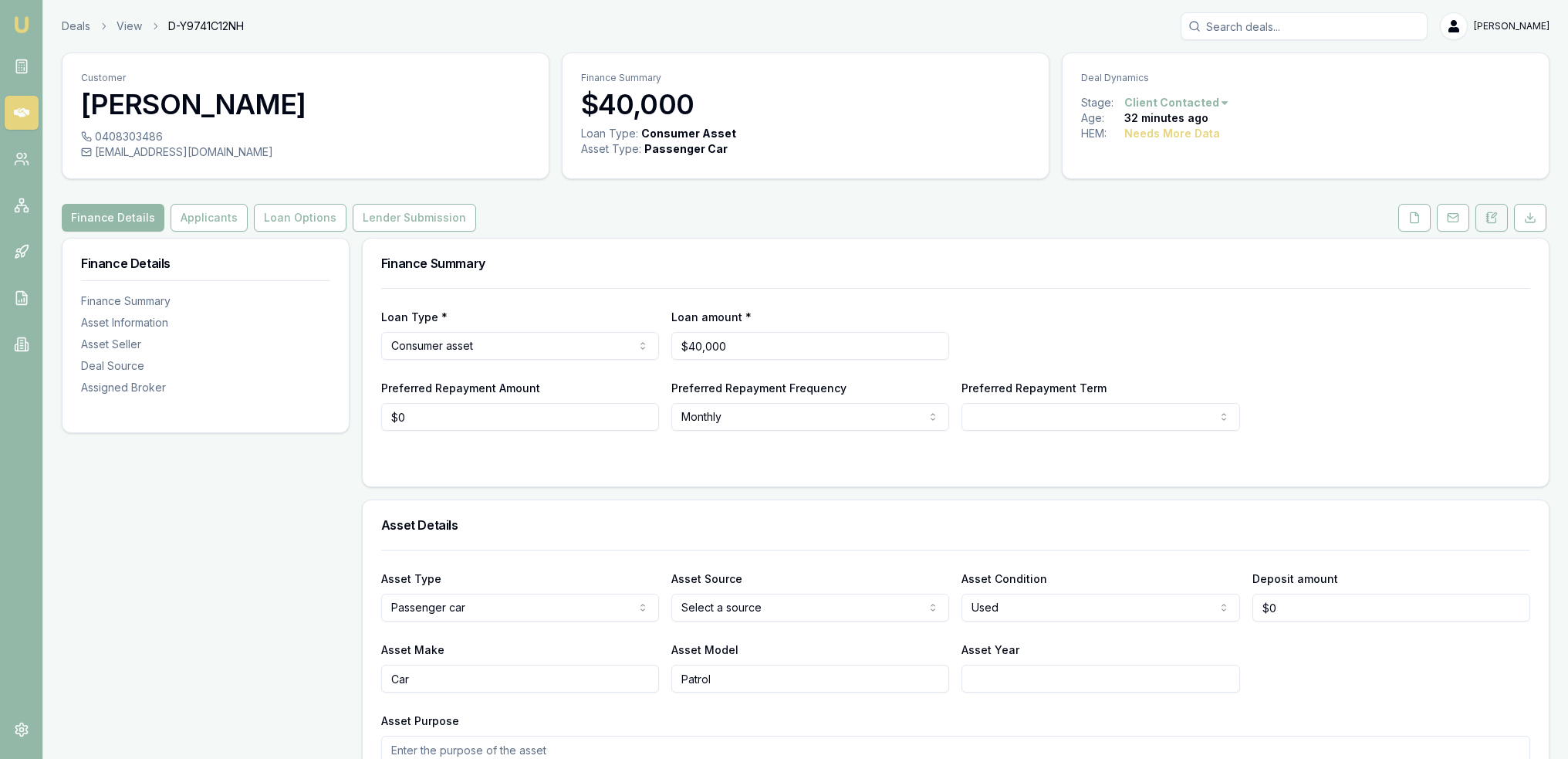
drag, startPoint x: 1491, startPoint y: 212, endPoint x: 1458, endPoint y: 224, distance: 35.1
click at [1491, 212] on icon at bounding box center [1491, 217] width 13 height 13
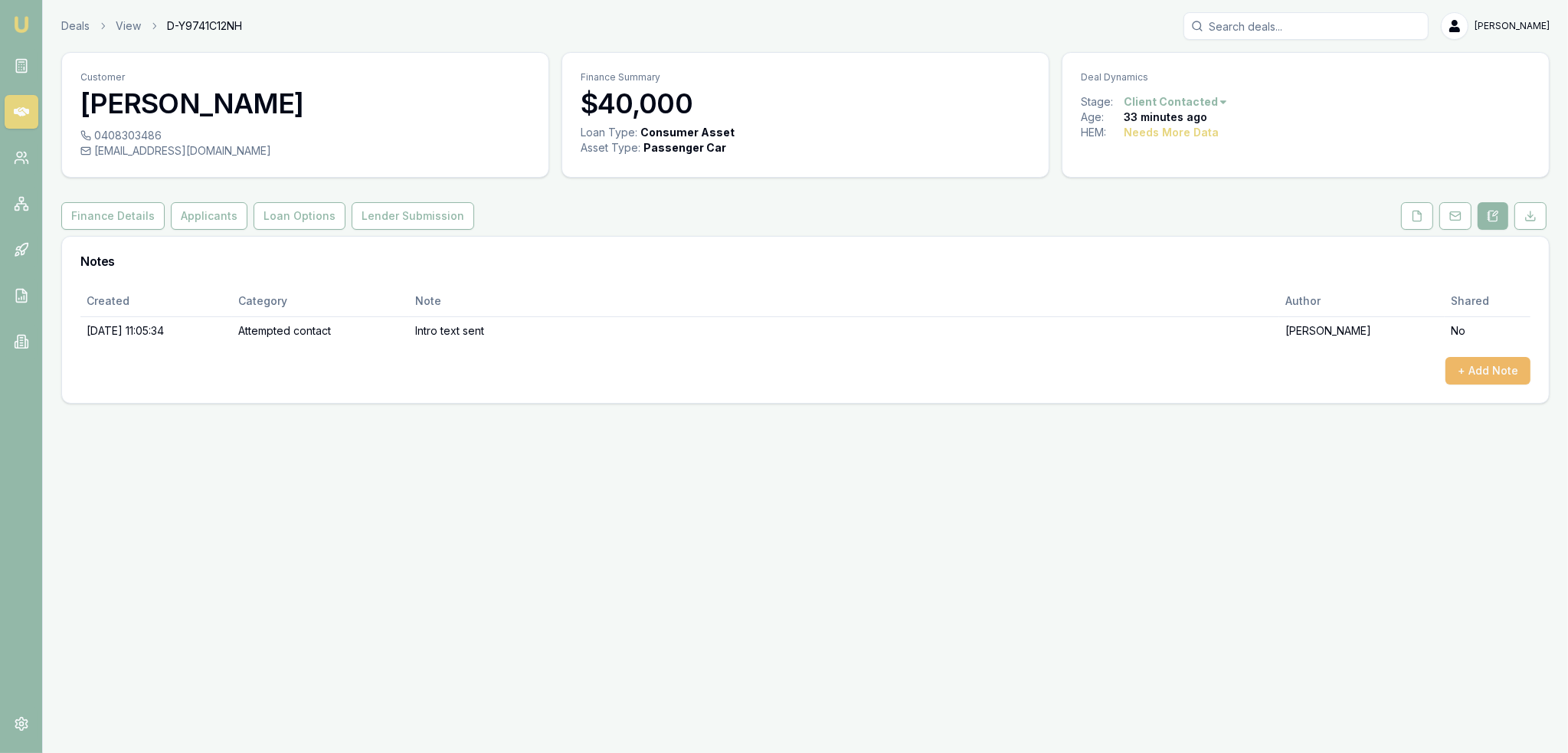
click at [1472, 371] on button "+ Add Note" at bounding box center [1488, 370] width 85 height 28
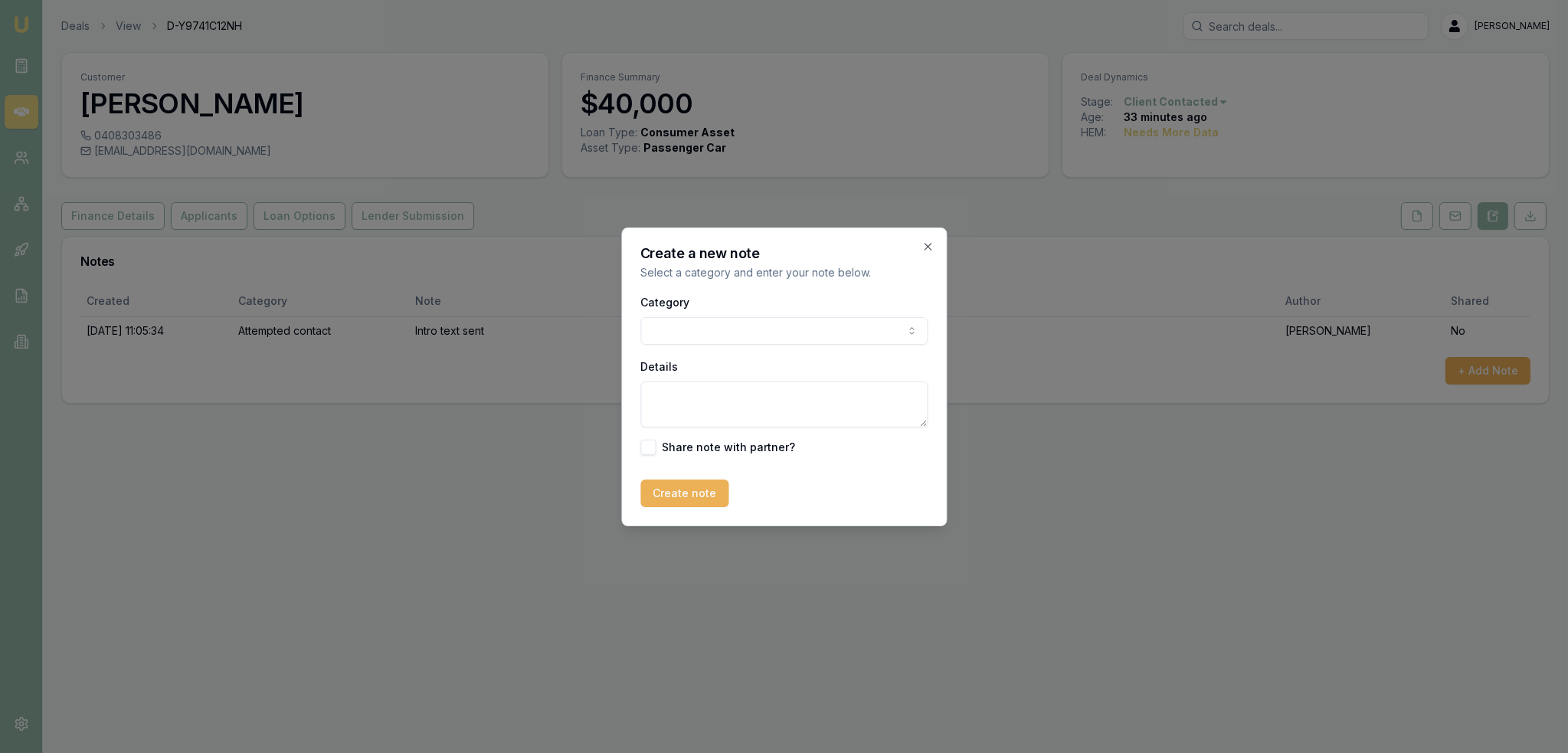
click at [736, 325] on body "Emu Broker Deals View D-Y9741C12NH [PERSON_NAME] Toggle Menu Customer [PERSON_N…" at bounding box center [784, 376] width 1568 height 753
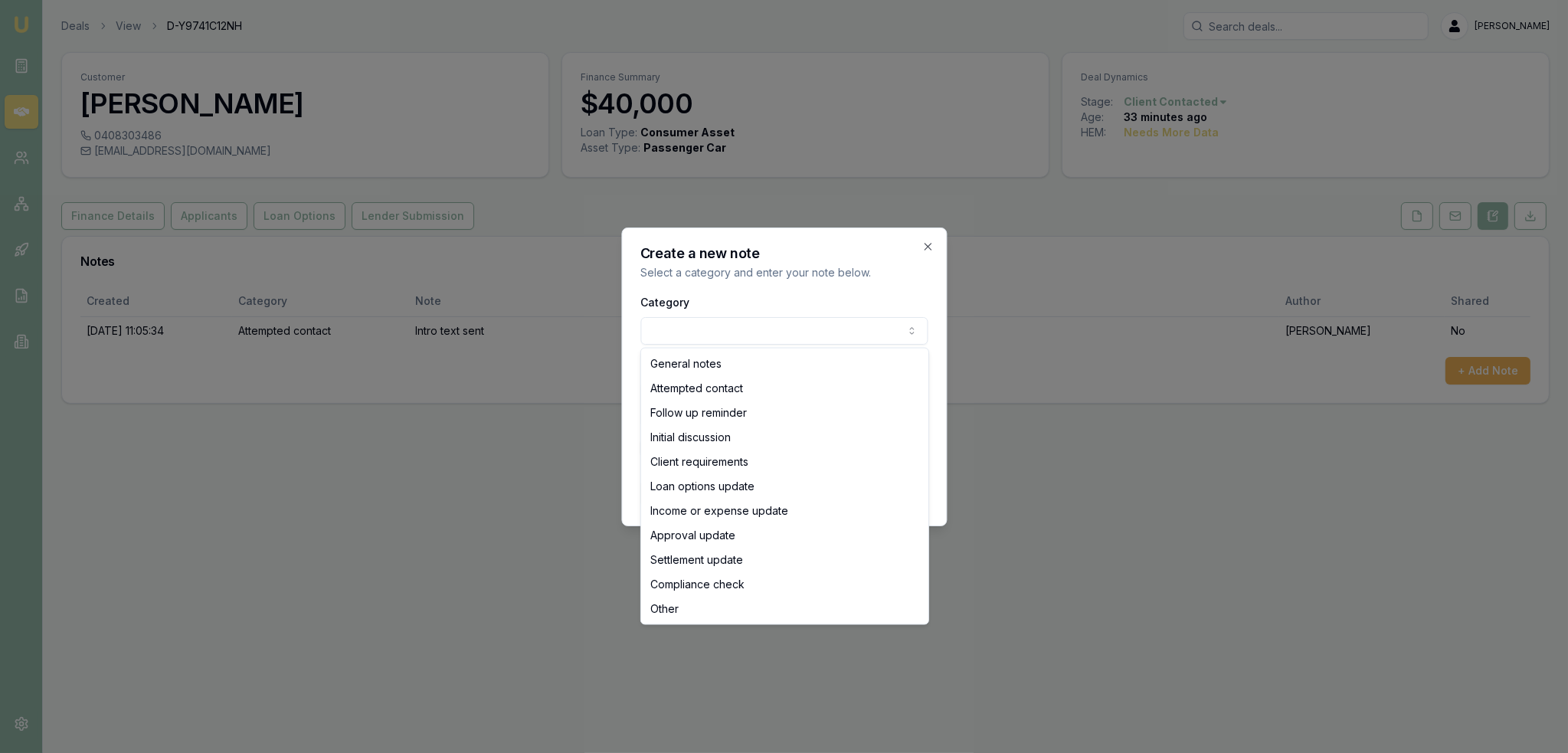
select select "ATTEMPTED_CONTACT"
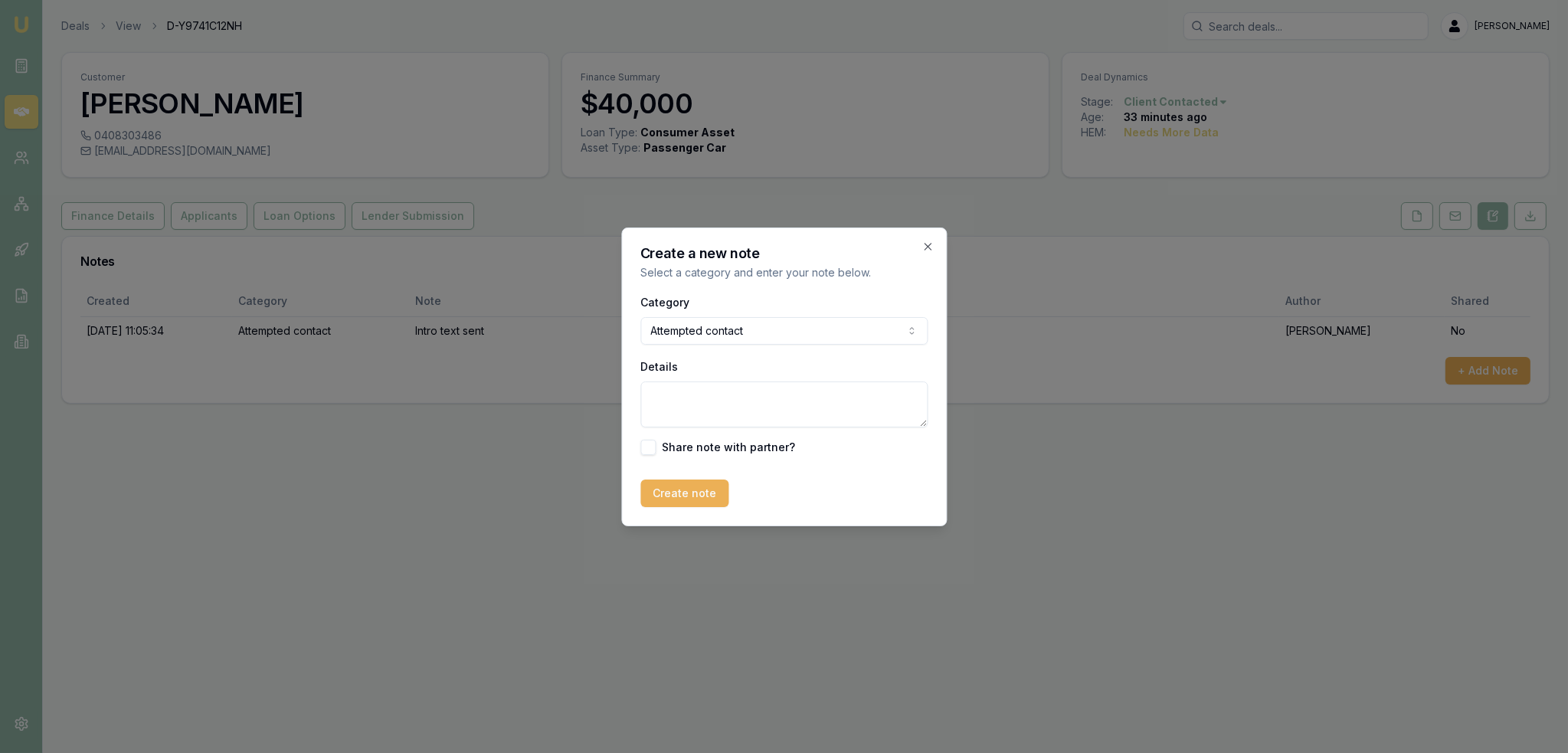
drag, startPoint x: 691, startPoint y: 396, endPoint x: 687, endPoint y: 389, distance: 8.1
click at [690, 397] on textarea "Details" at bounding box center [784, 405] width 288 height 46
type textarea "D1C1 - LM - sent text and emailed."
click at [681, 501] on button "Create note" at bounding box center [685, 493] width 89 height 28
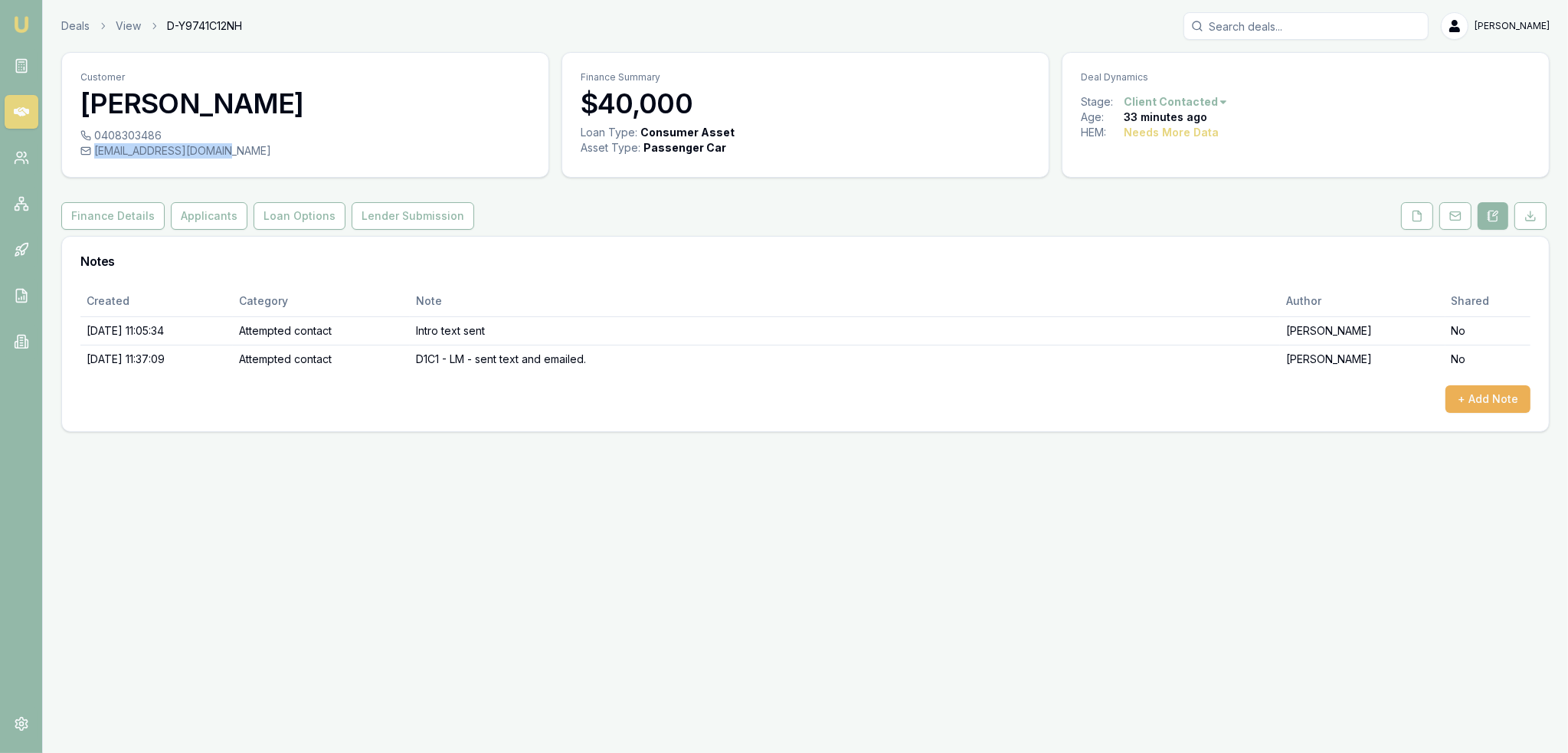
drag, startPoint x: 96, startPoint y: 151, endPoint x: 238, endPoint y: 158, distance: 142.2
click at [238, 158] on div "[EMAIL_ADDRESS][DOMAIN_NAME]" at bounding box center [305, 151] width 449 height 15
copy div "[EMAIL_ADDRESS][DOMAIN_NAME]"
